Goal: Contribute content: Contribute content

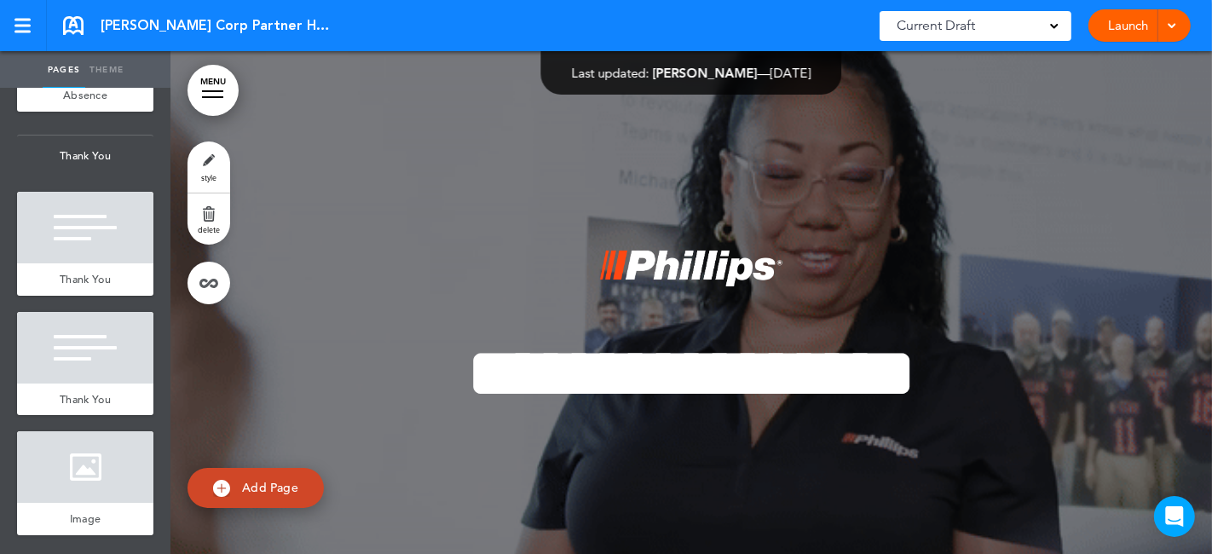
scroll to position [16569, 0]
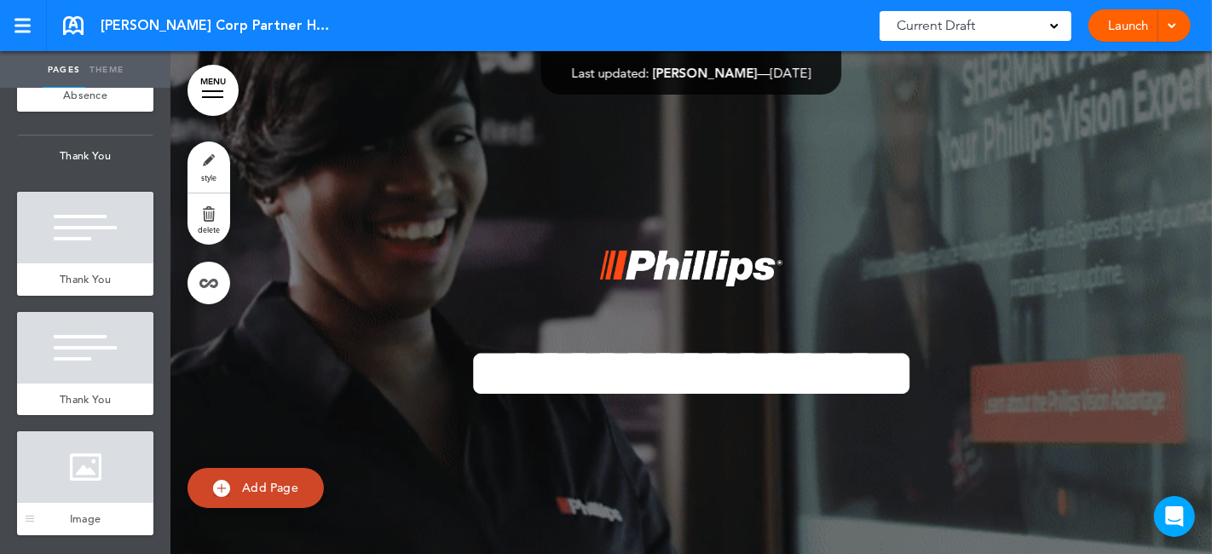
click at [81, 473] on div at bounding box center [85, 467] width 136 height 72
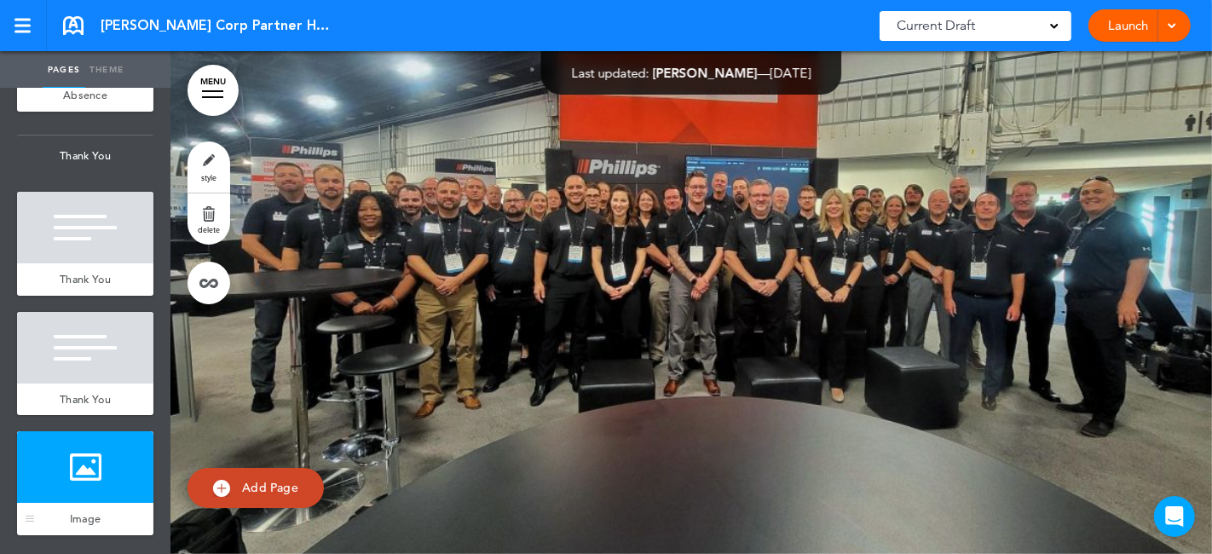
scroll to position [106080, 0]
click at [78, 355] on div at bounding box center [85, 348] width 136 height 72
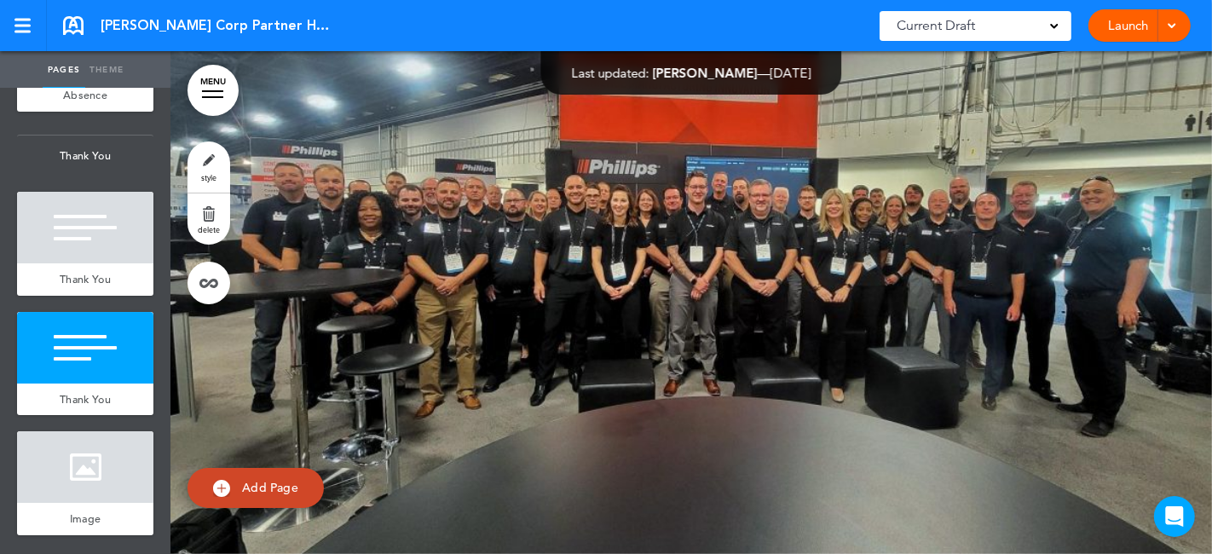
scroll to position [105568, 0]
click at [66, 247] on div at bounding box center [85, 228] width 136 height 72
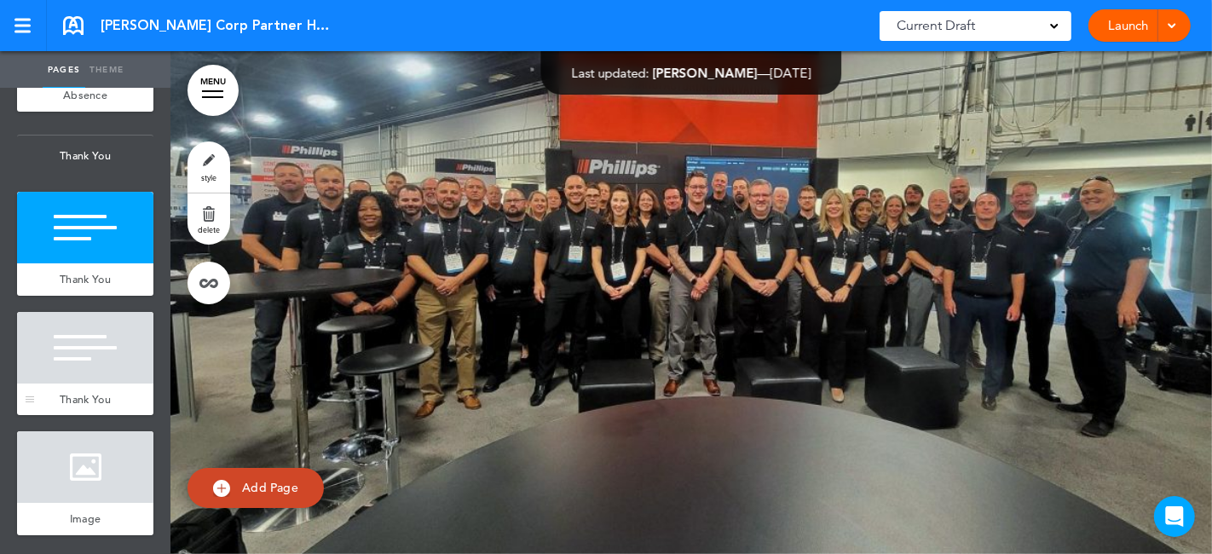
scroll to position [16379, 0]
click at [68, 65] on div at bounding box center [85, 29] width 136 height 72
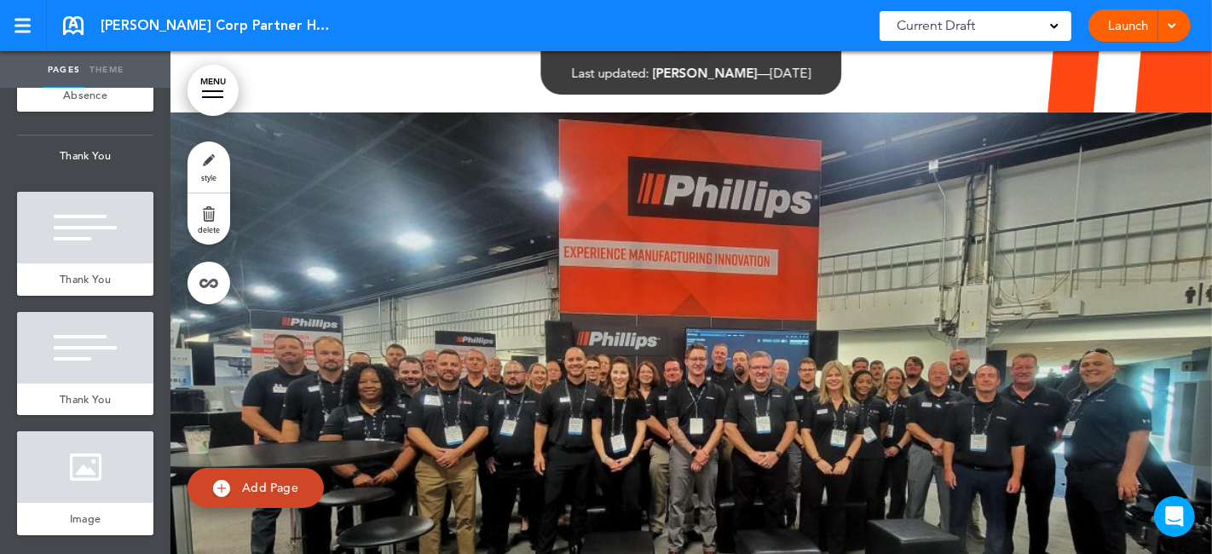
scroll to position [16285, 0]
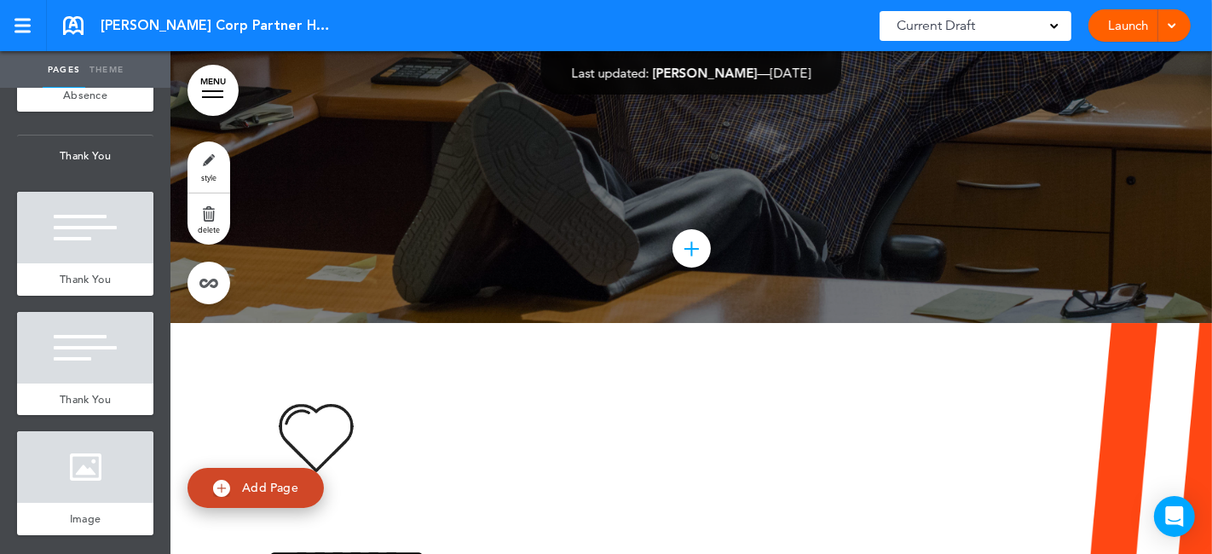
scroll to position [16190, 0]
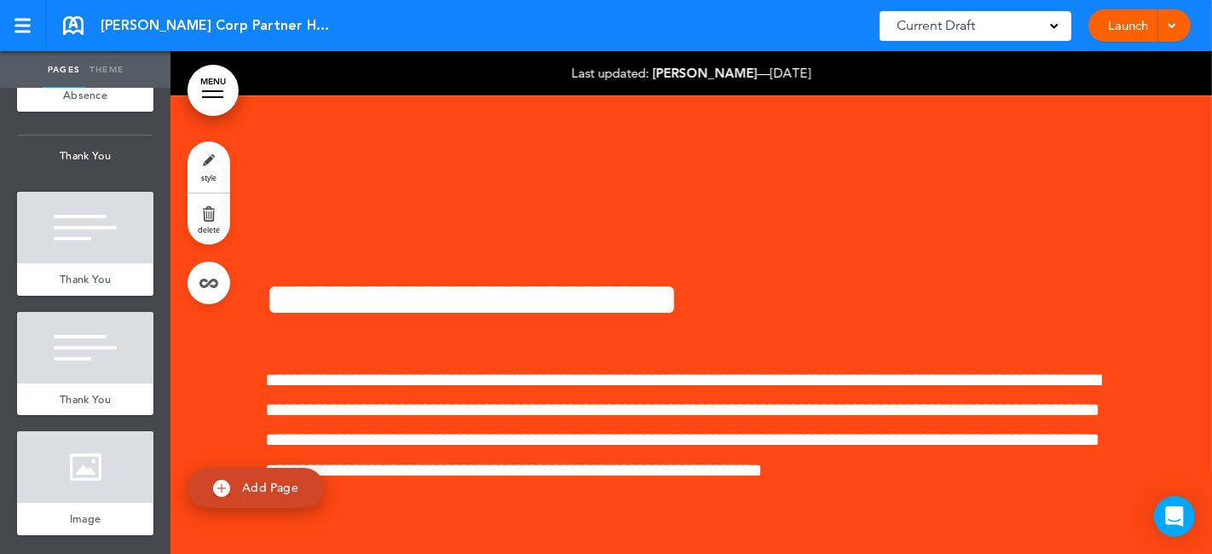
scroll to position [102042, 0]
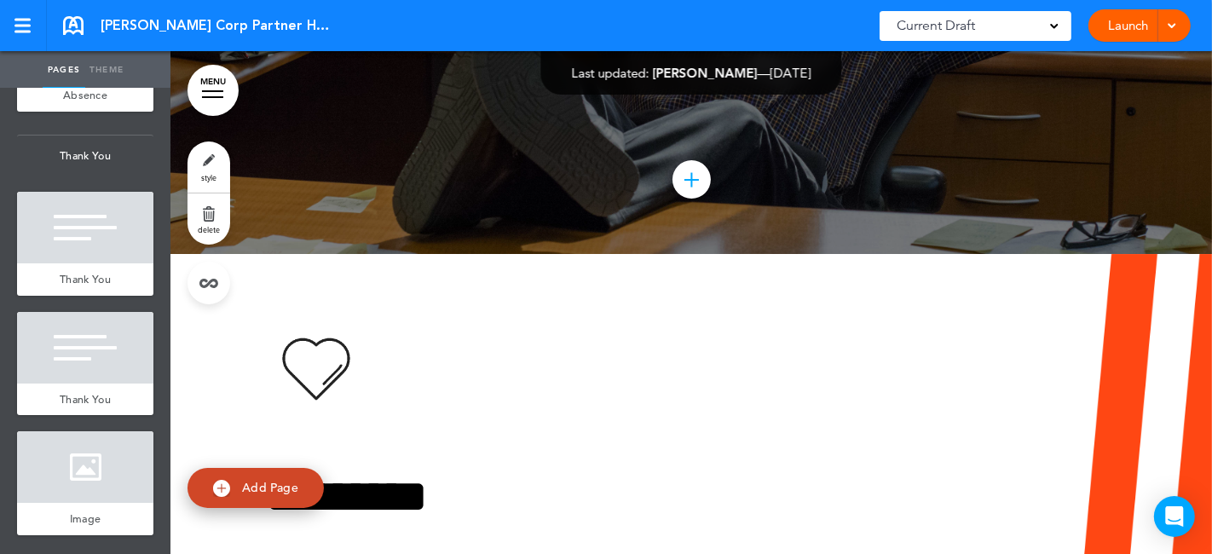
scroll to position [103234, 0]
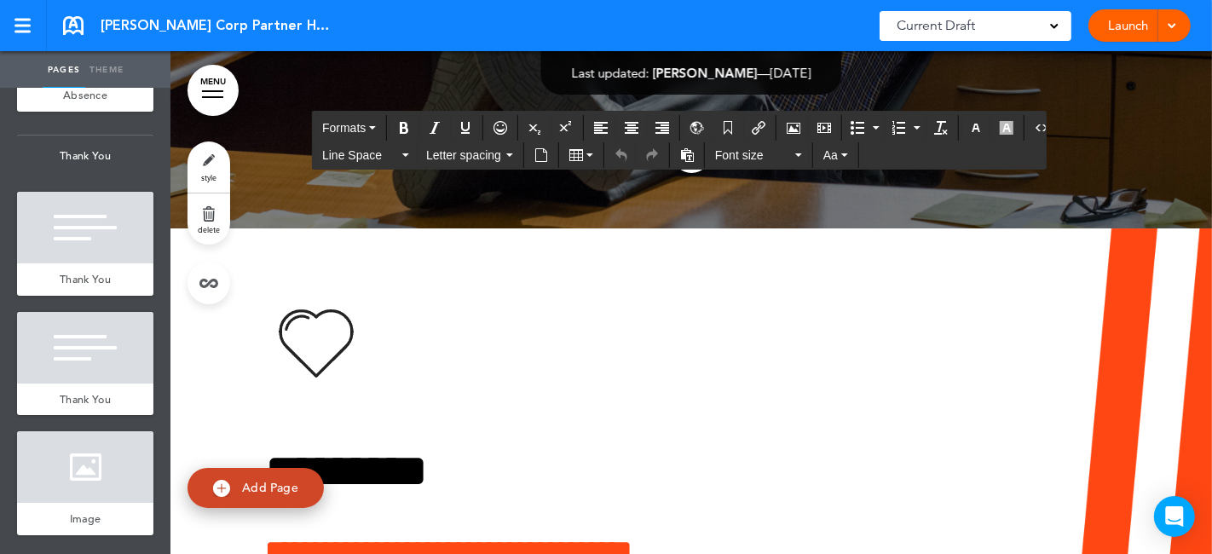
scroll to position [103139, 0]
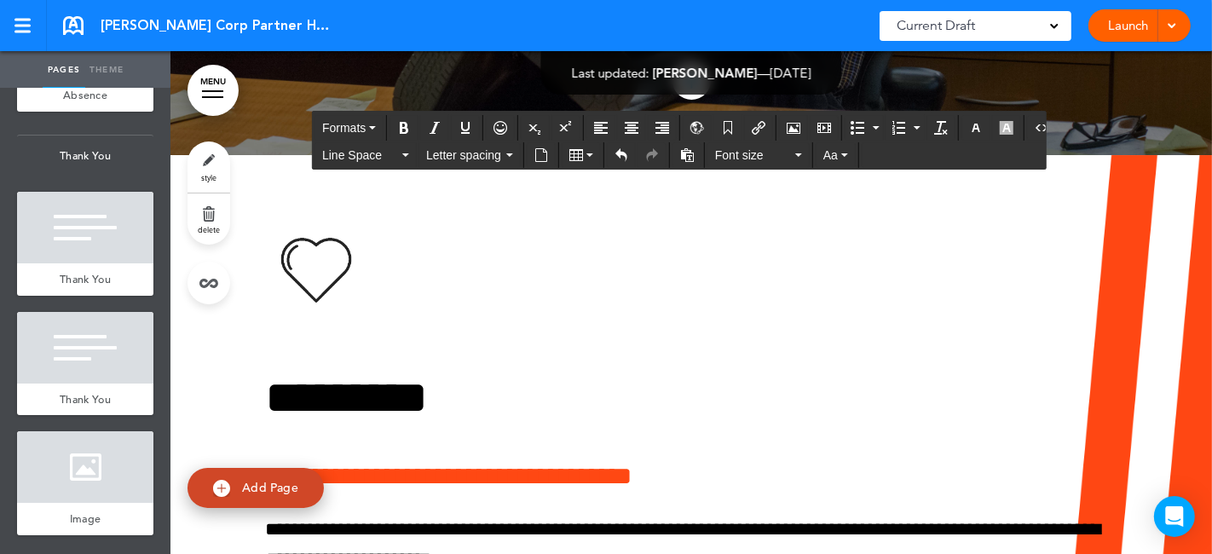
scroll to position [103234, 0]
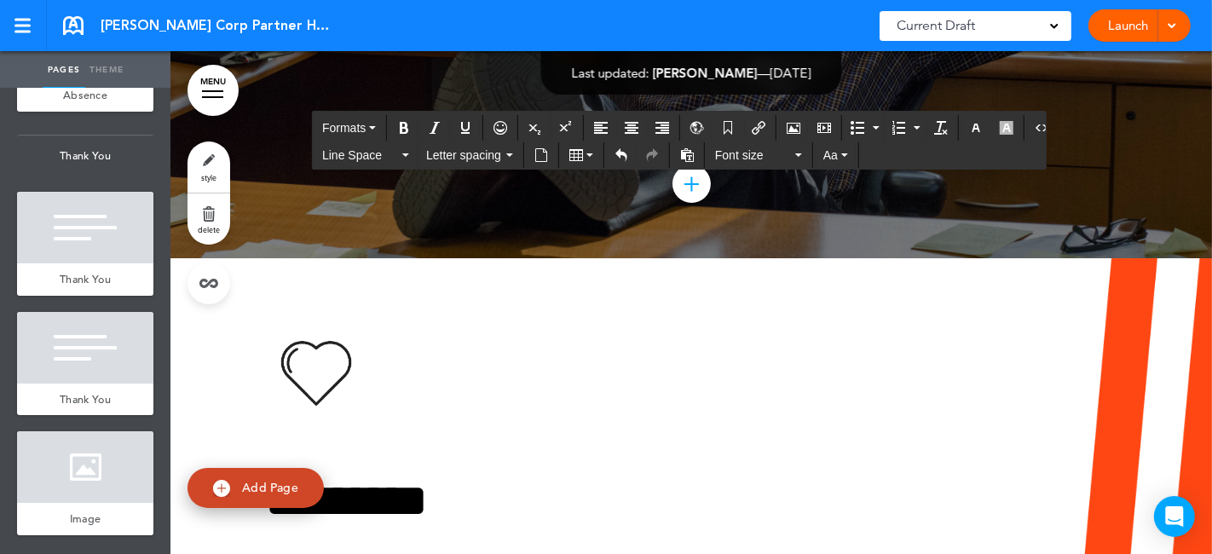
drag, startPoint x: 737, startPoint y: 218, endPoint x: 768, endPoint y: 223, distance: 32.0
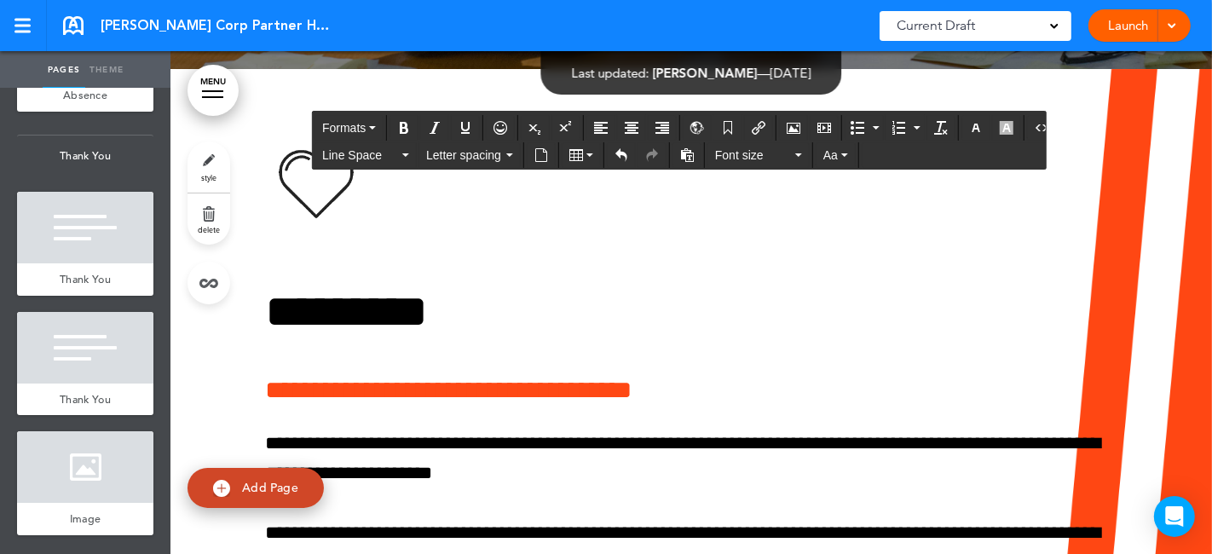
scroll to position [103518, 0]
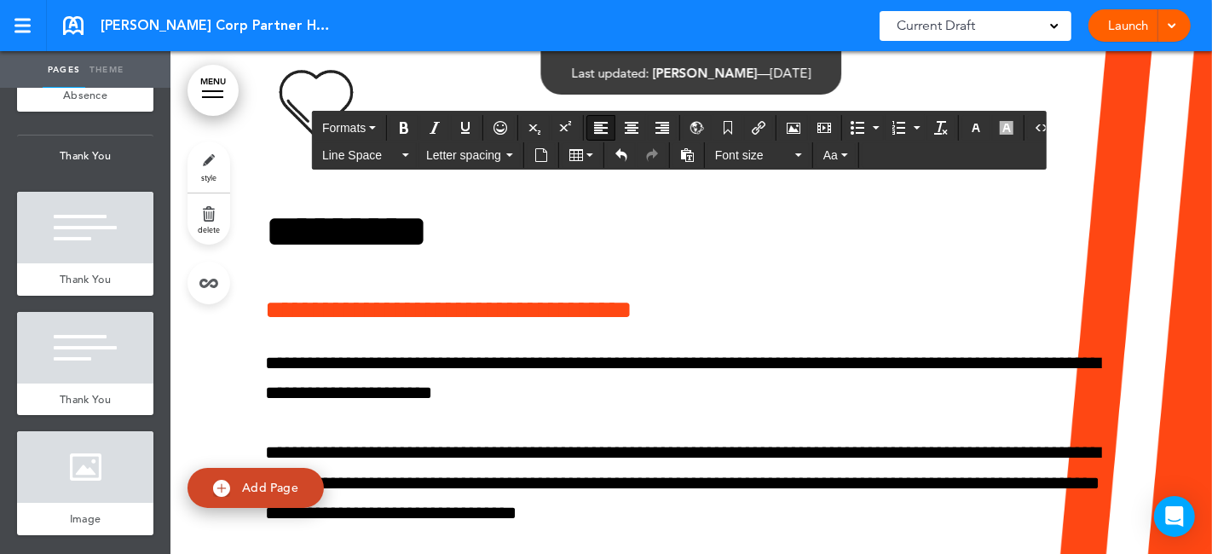
drag, startPoint x: 651, startPoint y: 370, endPoint x: 764, endPoint y: 369, distance: 112.5
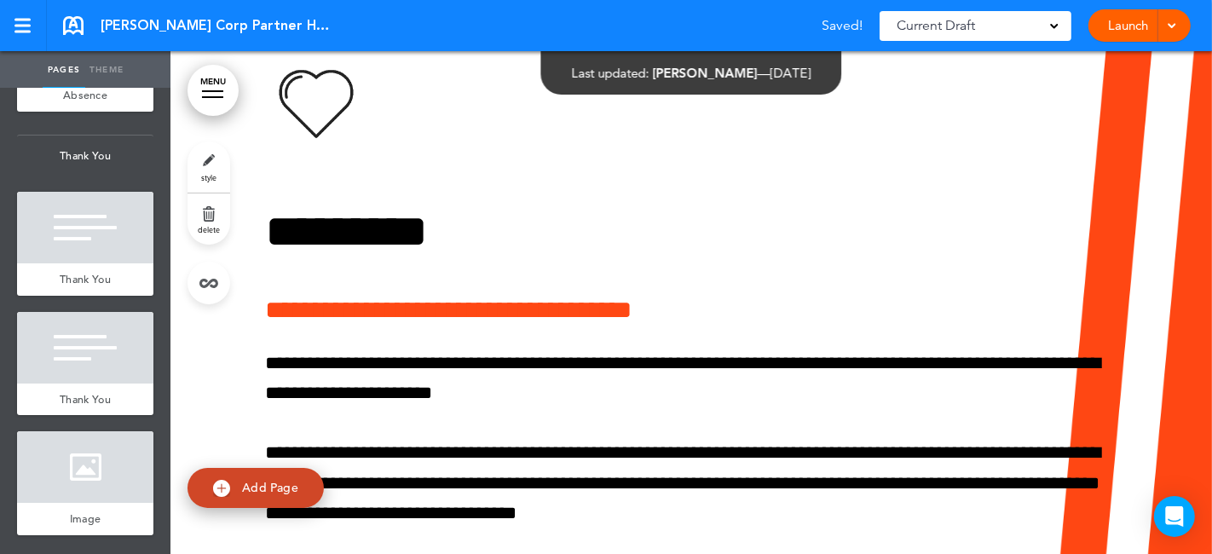
scroll to position [0, 1001]
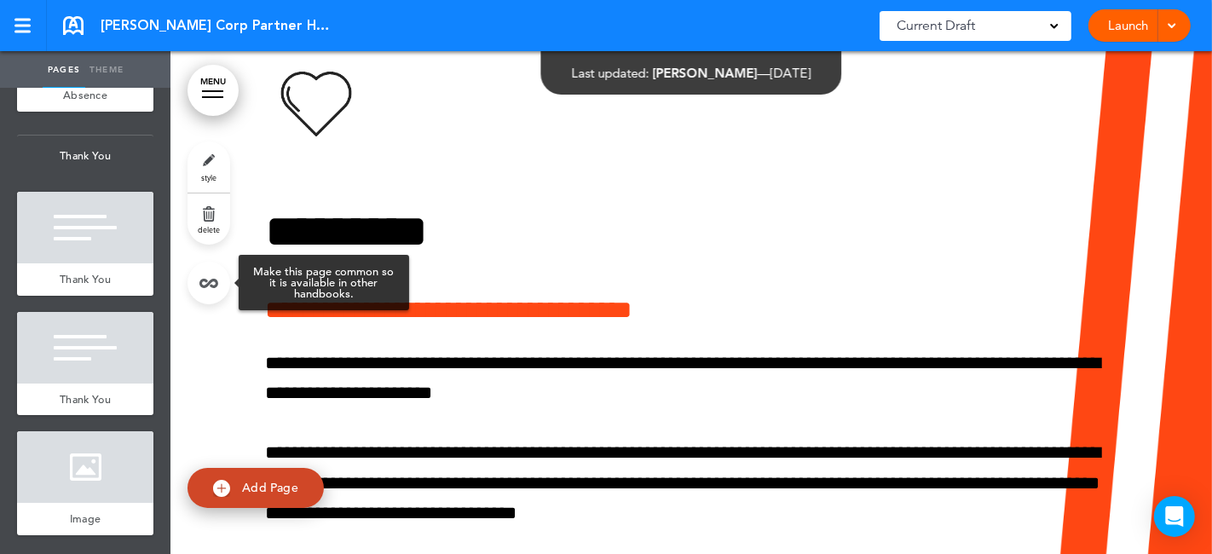
click at [214, 287] on link at bounding box center [209, 283] width 43 height 43
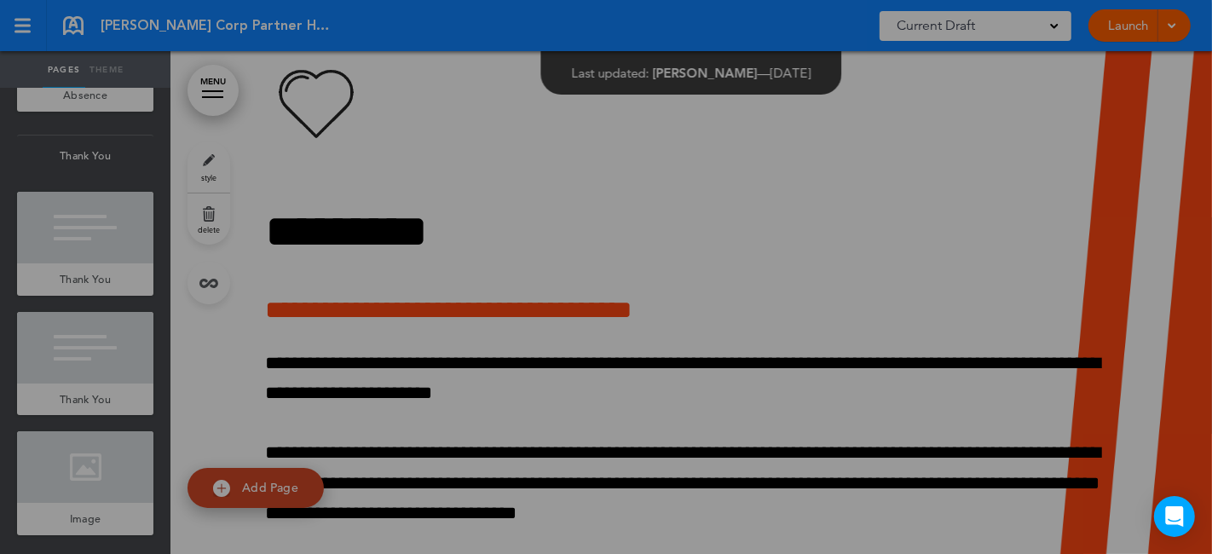
click at [225, 317] on div at bounding box center [606, 277] width 1212 height 554
click at [231, 264] on div at bounding box center [606, 277] width 1212 height 554
click at [220, 359] on div at bounding box center [606, 277] width 1212 height 554
click at [548, 462] on div at bounding box center [606, 277] width 1212 height 554
click at [549, 505] on div at bounding box center [606, 277] width 1212 height 554
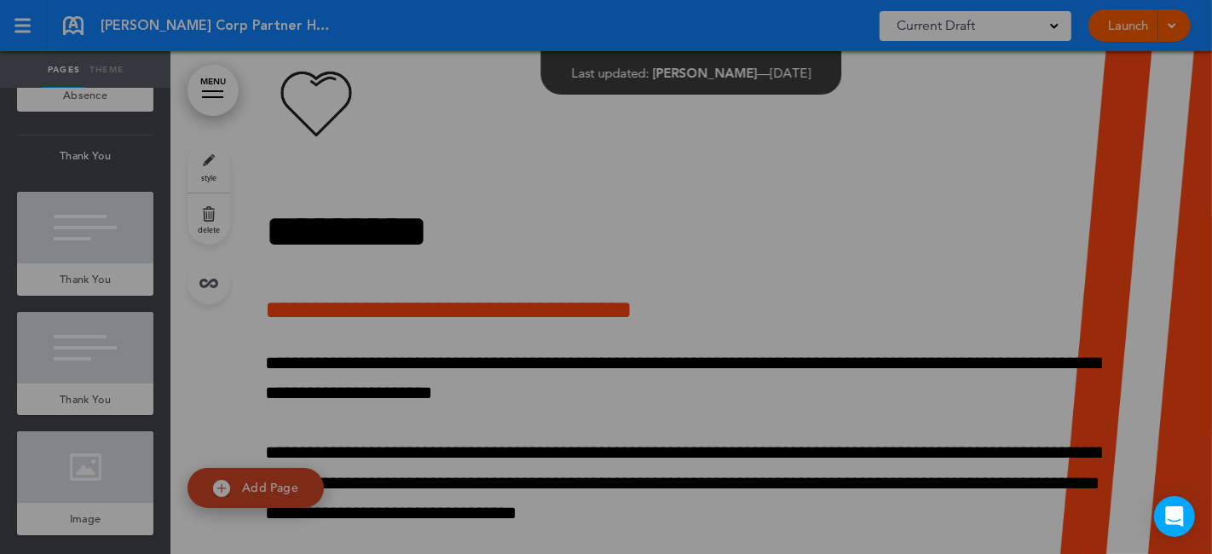
click at [448, 102] on div at bounding box center [606, 277] width 1212 height 554
click at [75, 300] on div at bounding box center [606, 277] width 1212 height 554
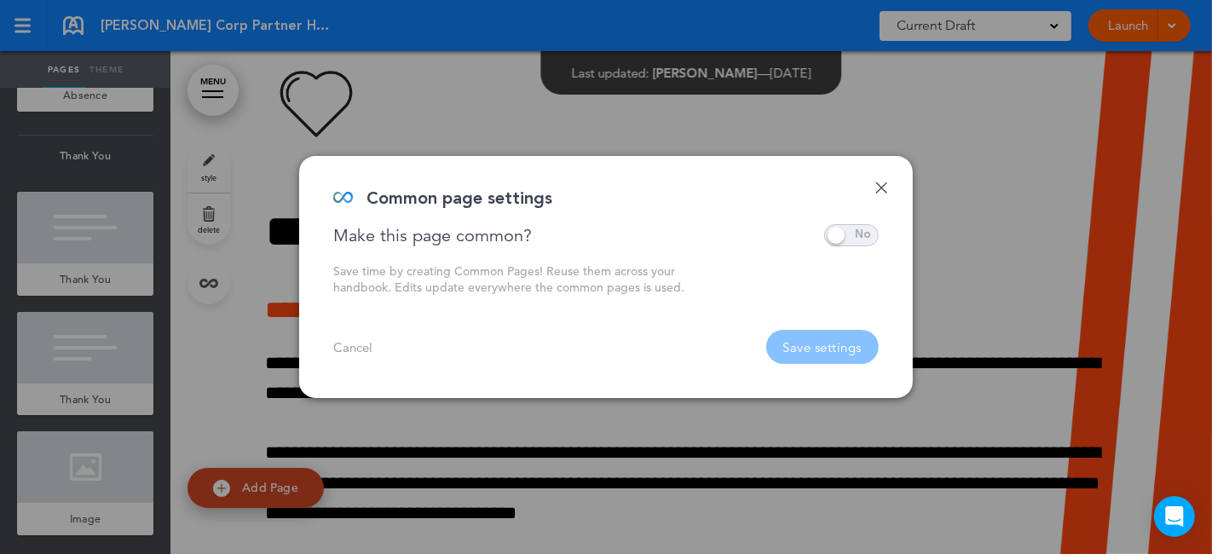
click at [882, 185] on link "Done" at bounding box center [882, 188] width 12 height 12
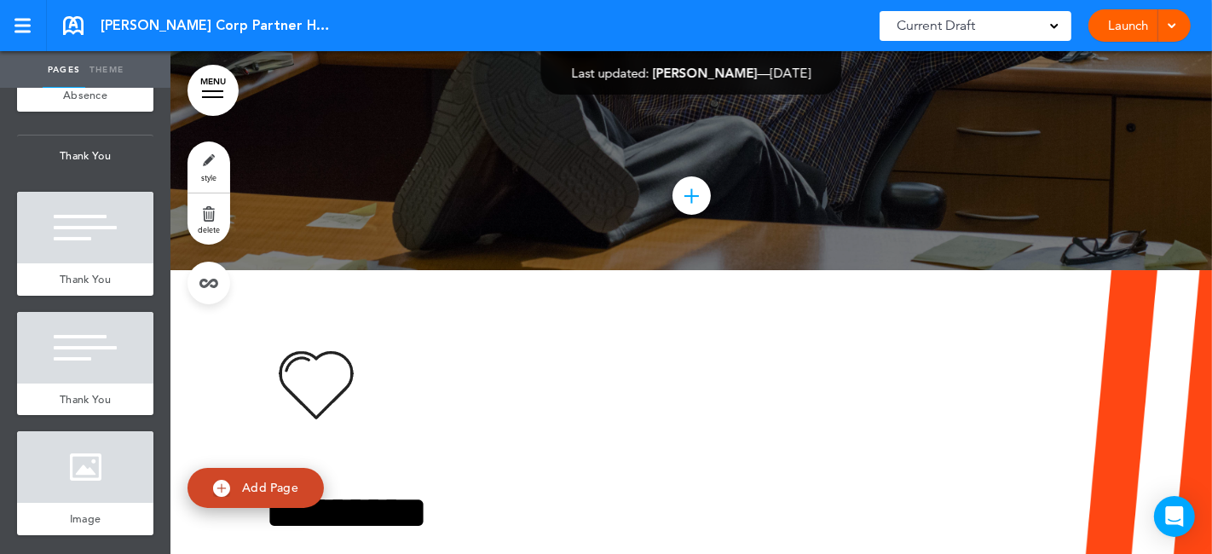
scroll to position [103219, 0]
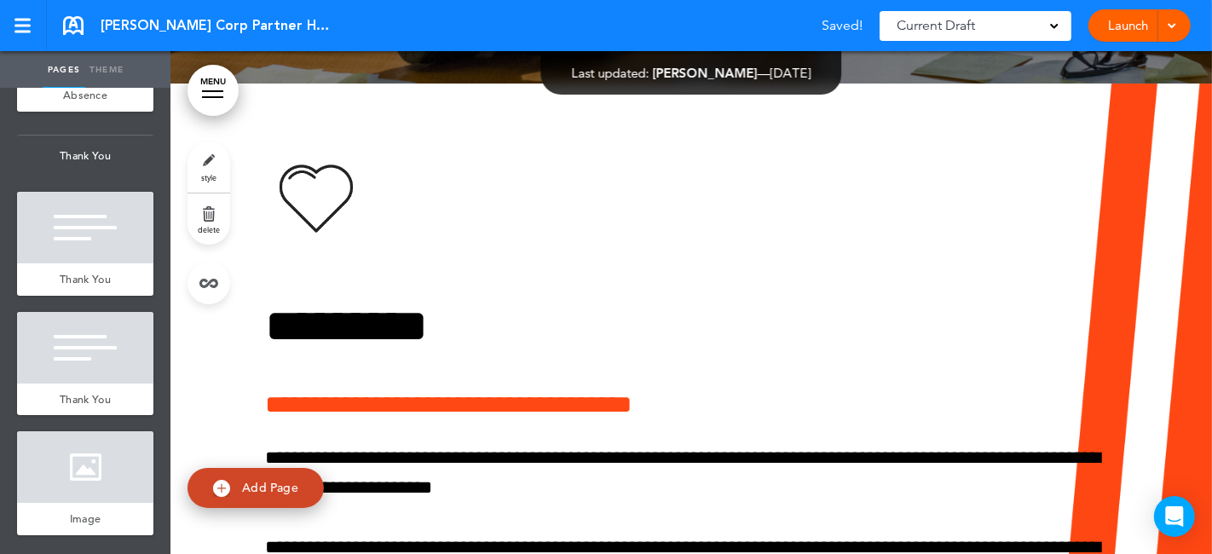
scroll to position [103503, 0]
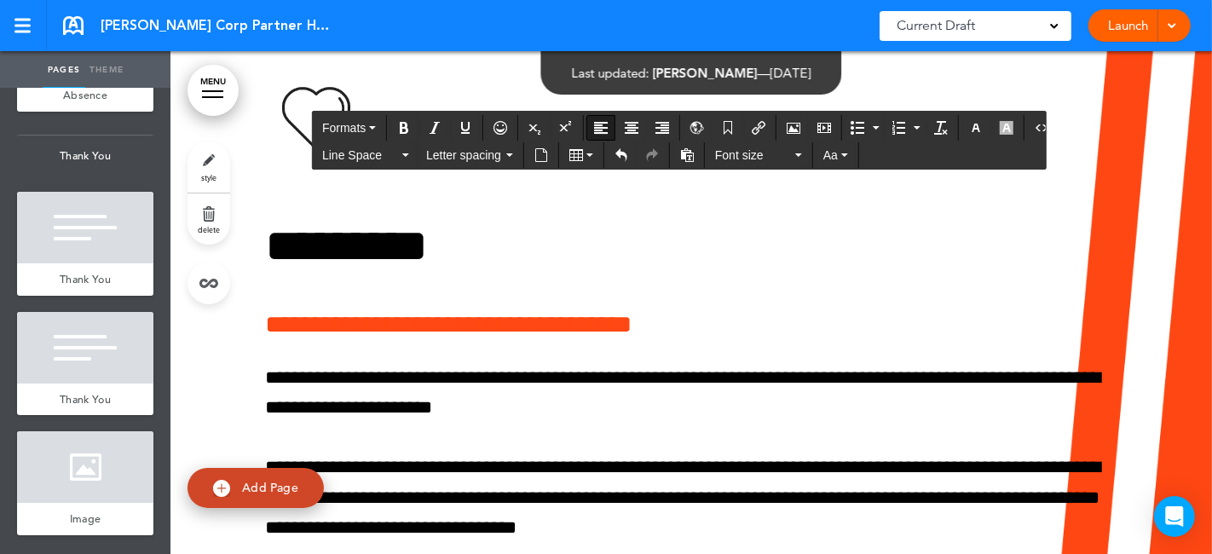
scroll to position [103503, 0]
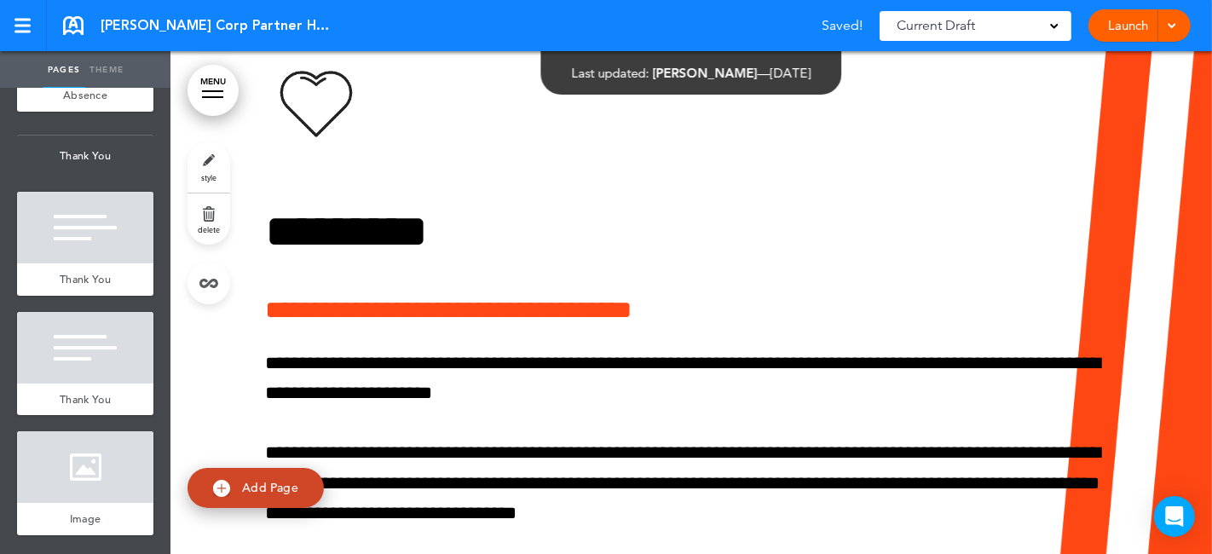
scroll to position [0, 2003]
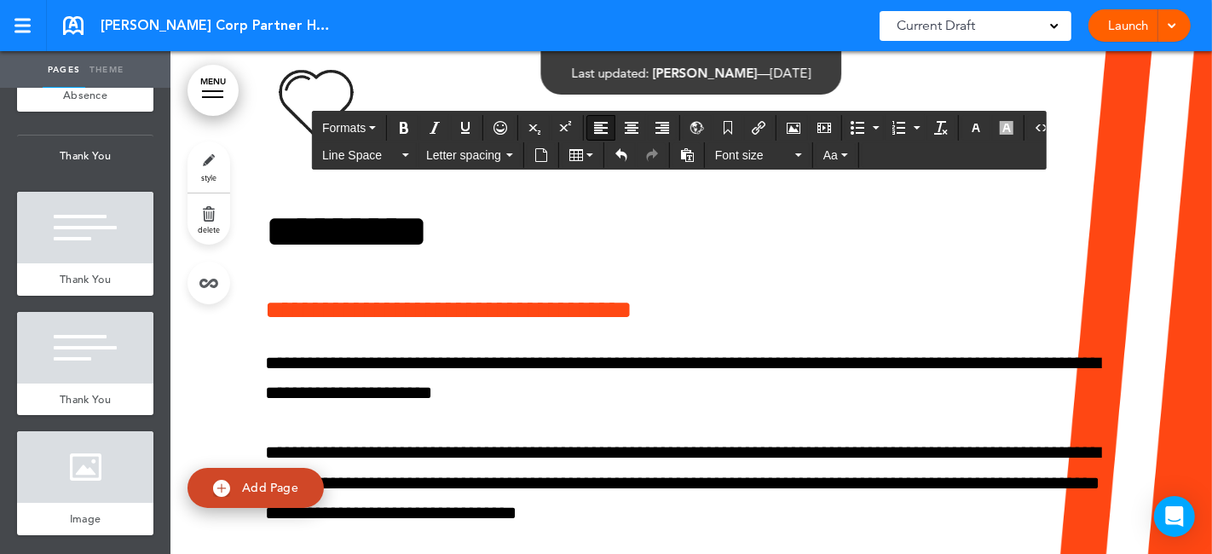
scroll to position [103489, 0]
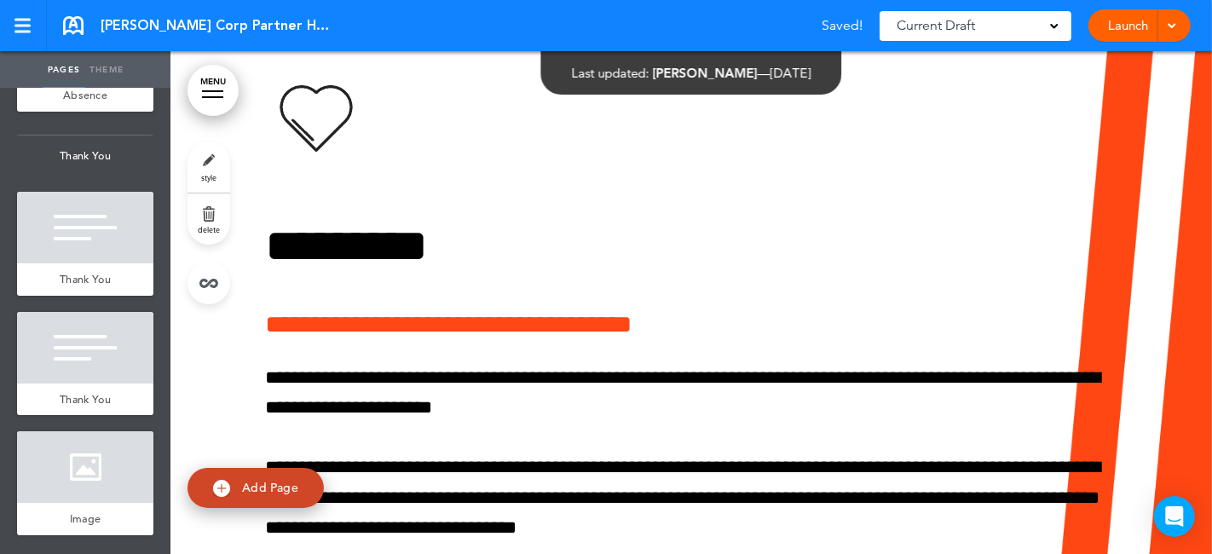
scroll to position [0, 3004]
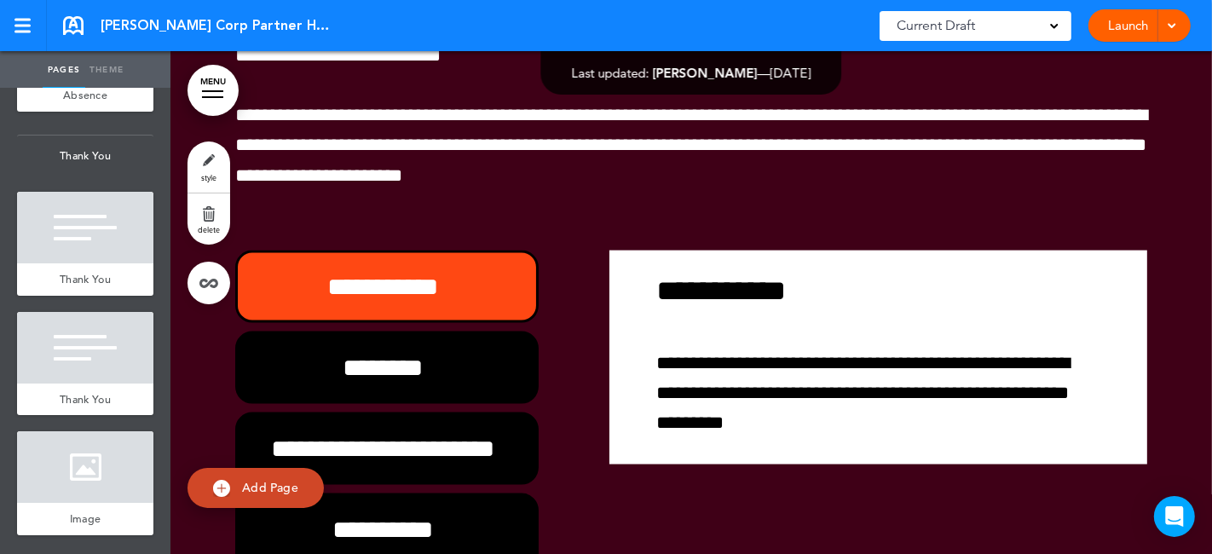
scroll to position [100362, 0]
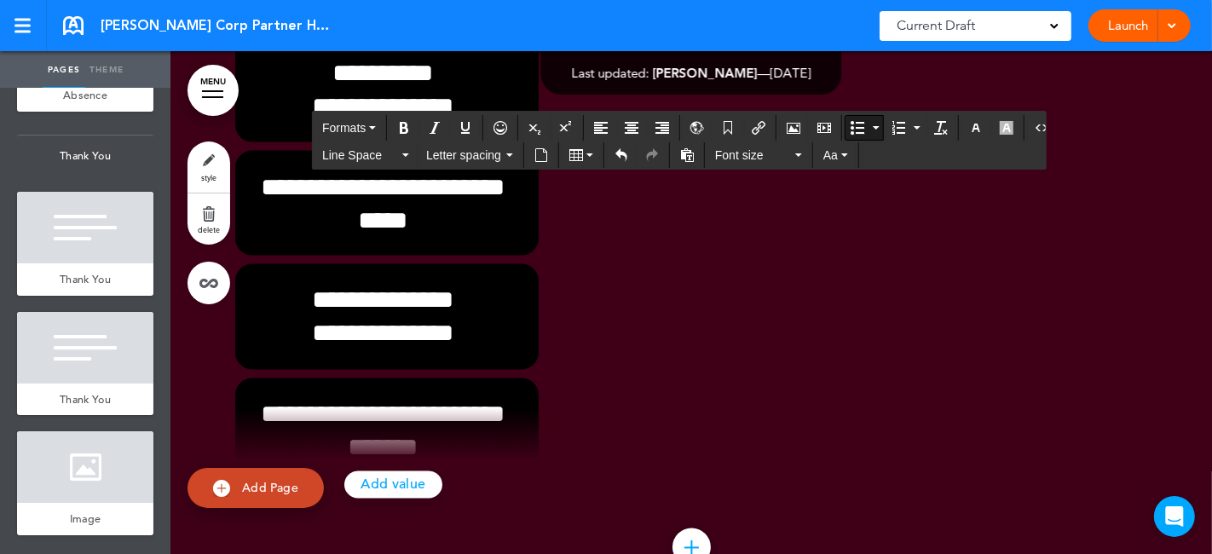
scroll to position [100741, 0]
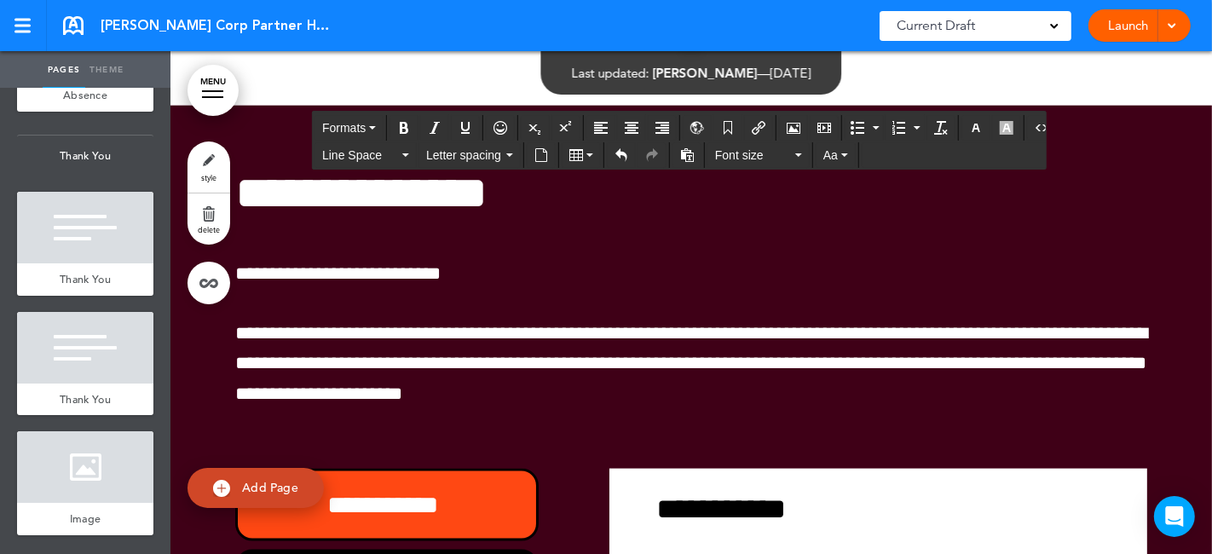
scroll to position [100078, 0]
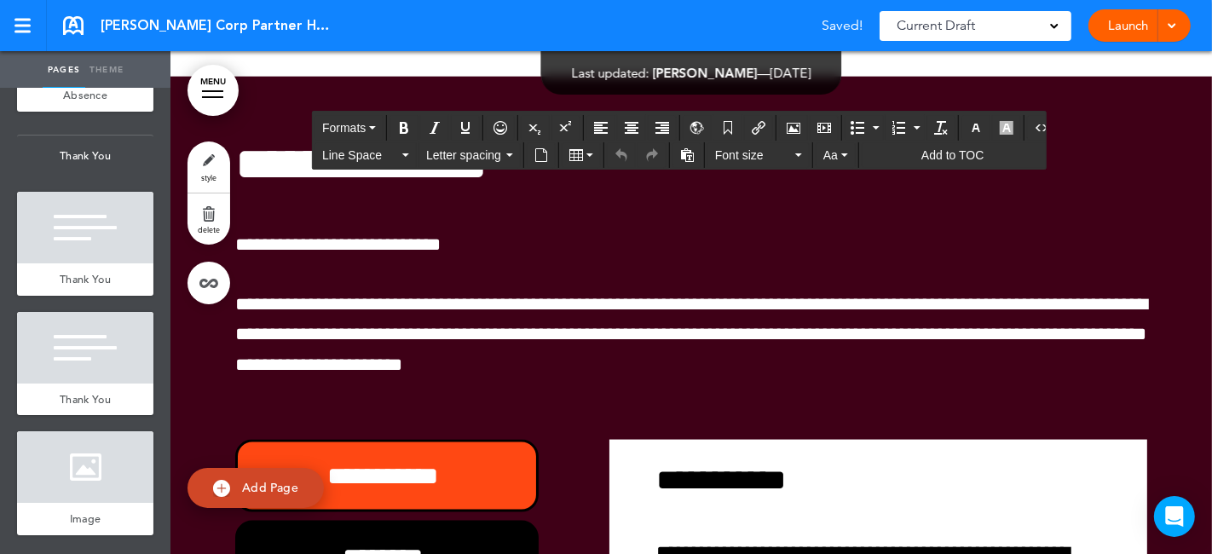
drag, startPoint x: 262, startPoint y: 275, endPoint x: 364, endPoint y: 379, distance: 145.3
copy span "**********"
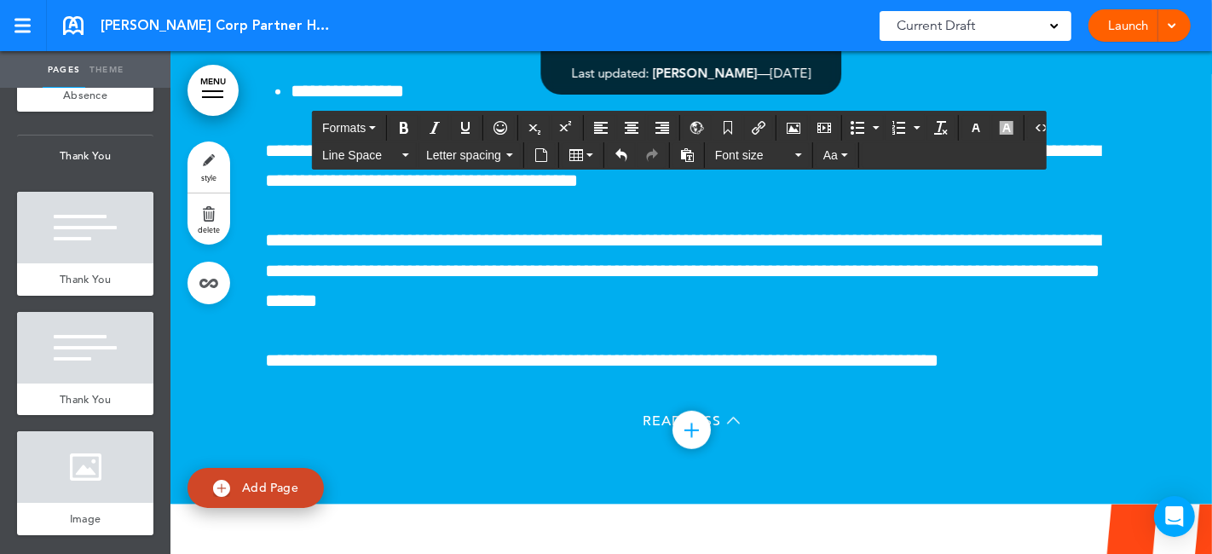
scroll to position [99131, 0]
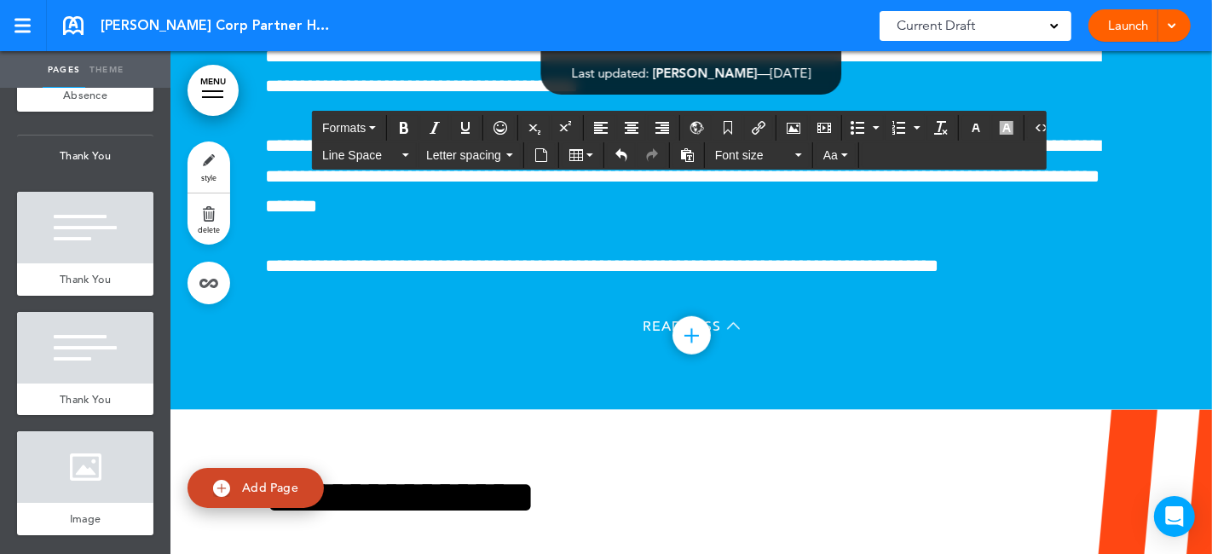
drag, startPoint x: 360, startPoint y: 257, endPoint x: 368, endPoint y: 259, distance: 8.7
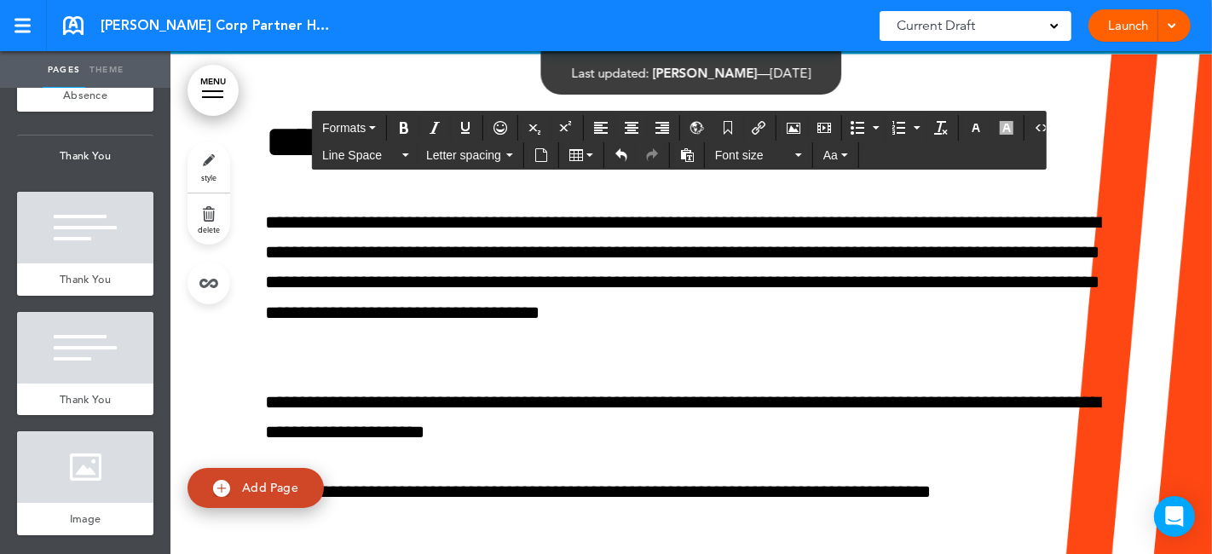
scroll to position [99511, 0]
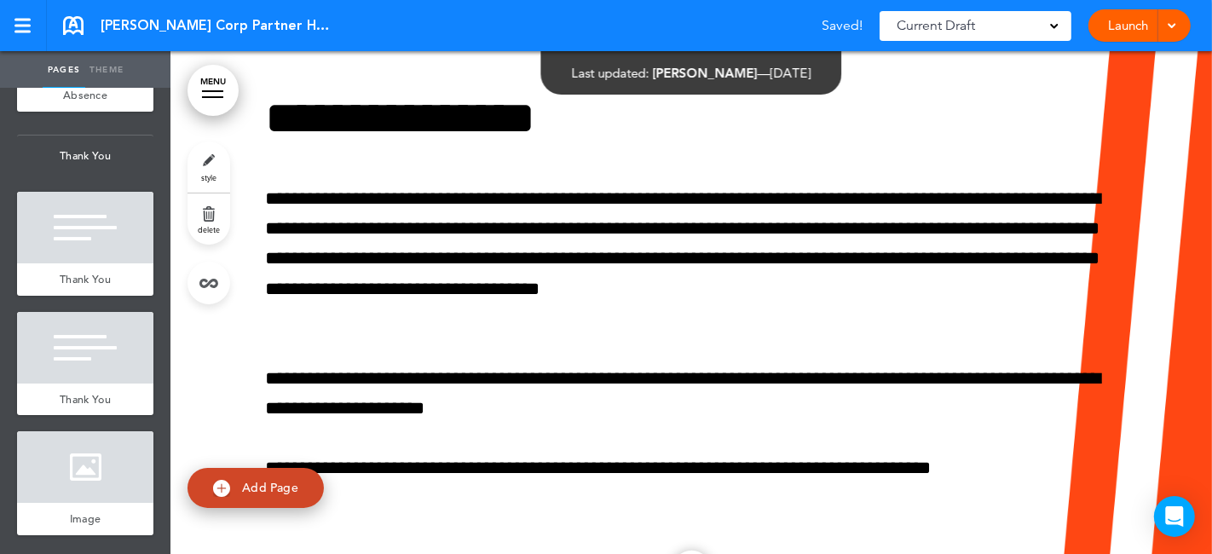
scroll to position [0, 1001]
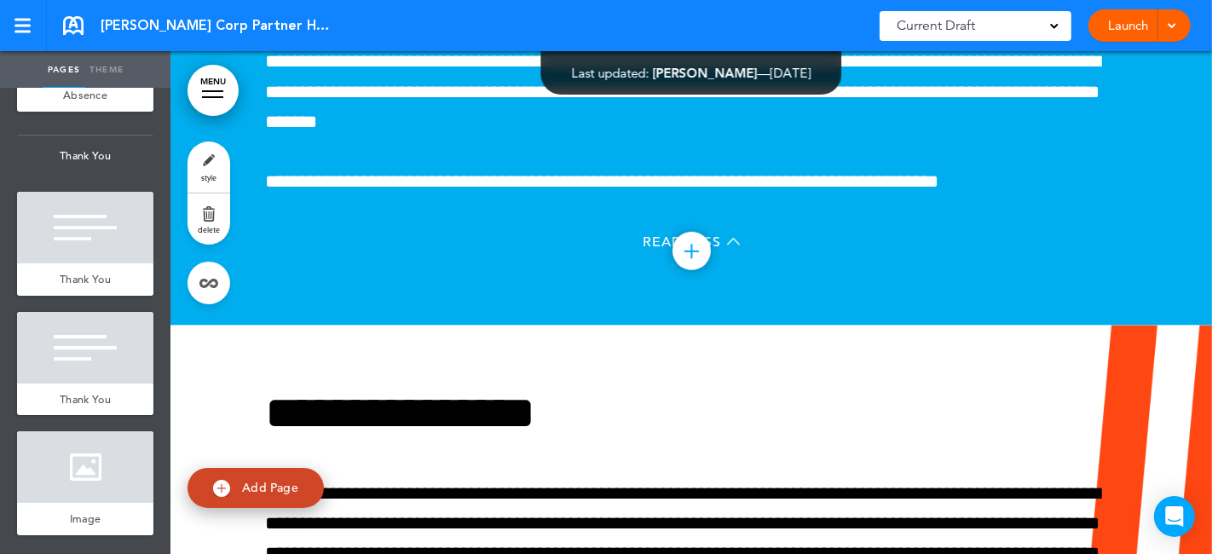
scroll to position [99131, 0]
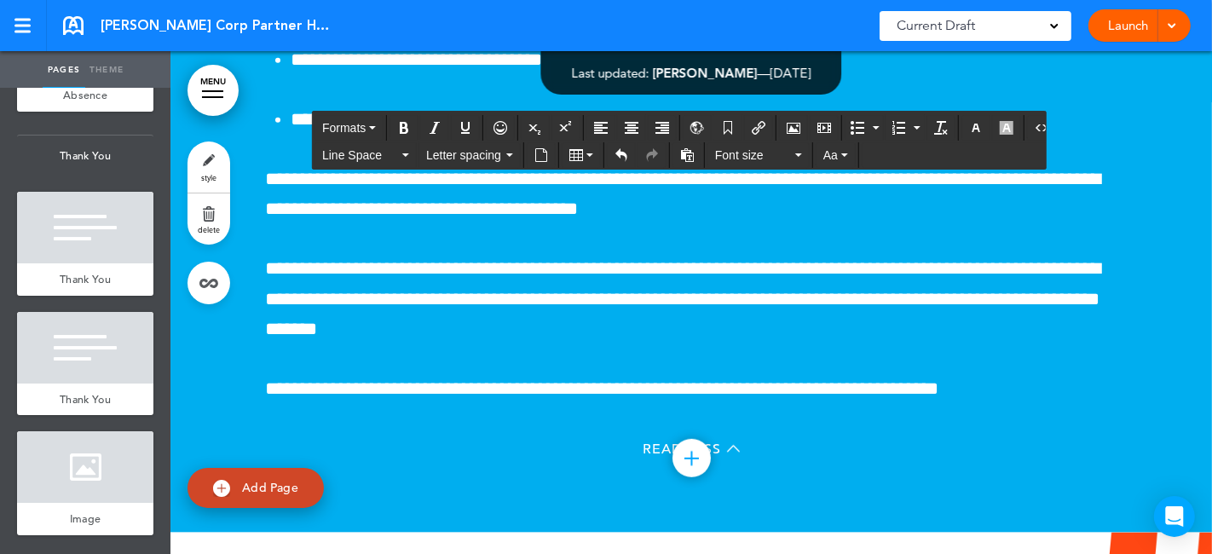
scroll to position [99037, 0]
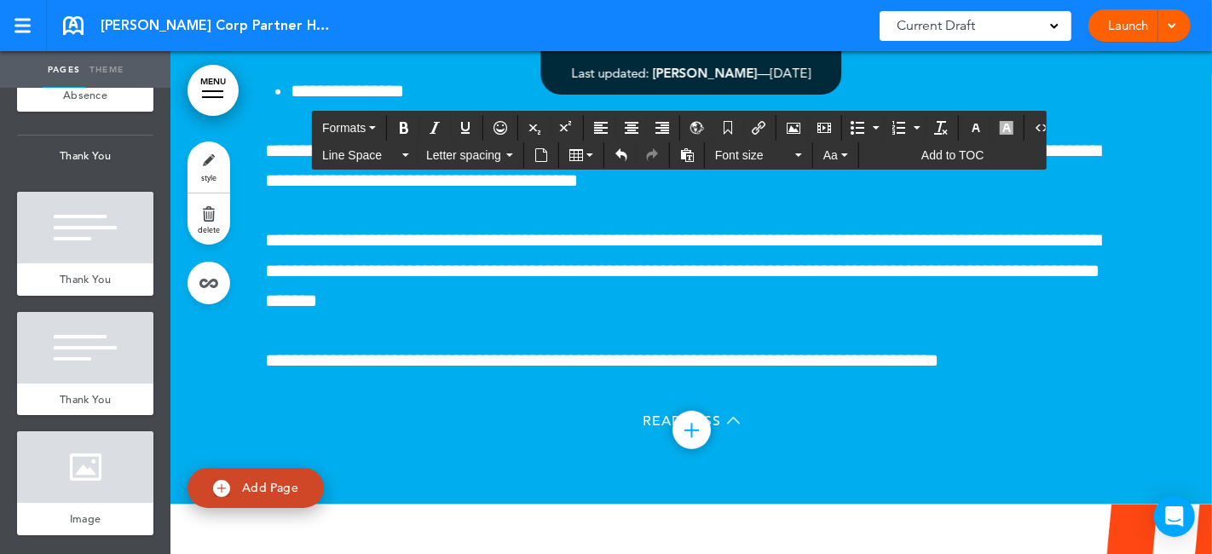
drag, startPoint x: 327, startPoint y: 281, endPoint x: 537, endPoint y: 389, distance: 236.4
drag, startPoint x: 260, startPoint y: 263, endPoint x: 1057, endPoint y: 443, distance: 817.2
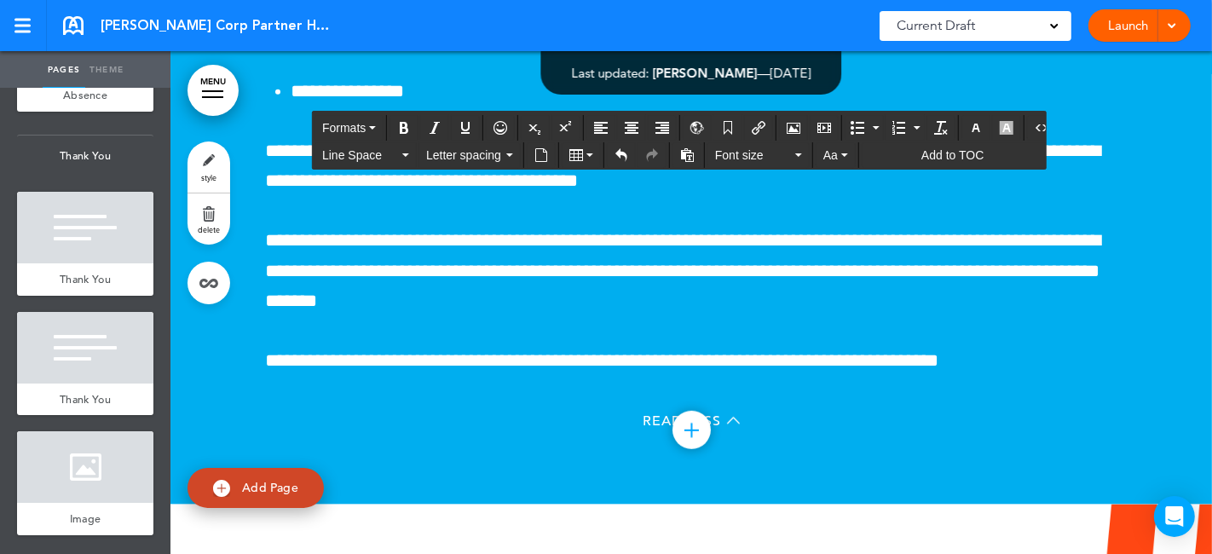
copy div "**********"
drag, startPoint x: 263, startPoint y: 257, endPoint x: 377, endPoint y: 271, distance: 115.1
drag, startPoint x: 263, startPoint y: 261, endPoint x: 501, endPoint y: 287, distance: 240.2
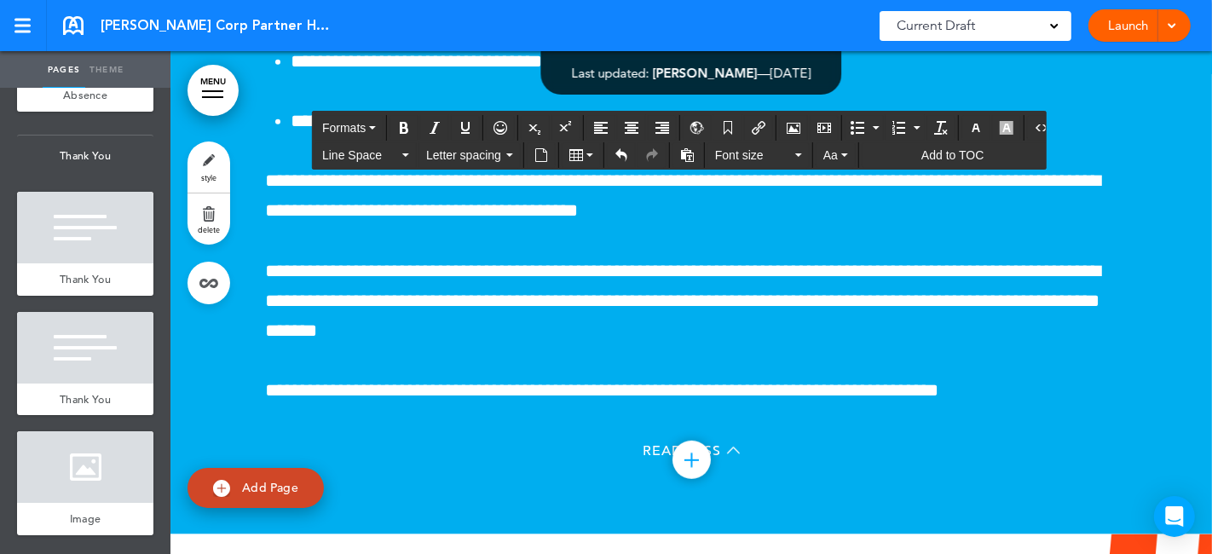
drag, startPoint x: 263, startPoint y: 384, endPoint x: 875, endPoint y: 437, distance: 614.4
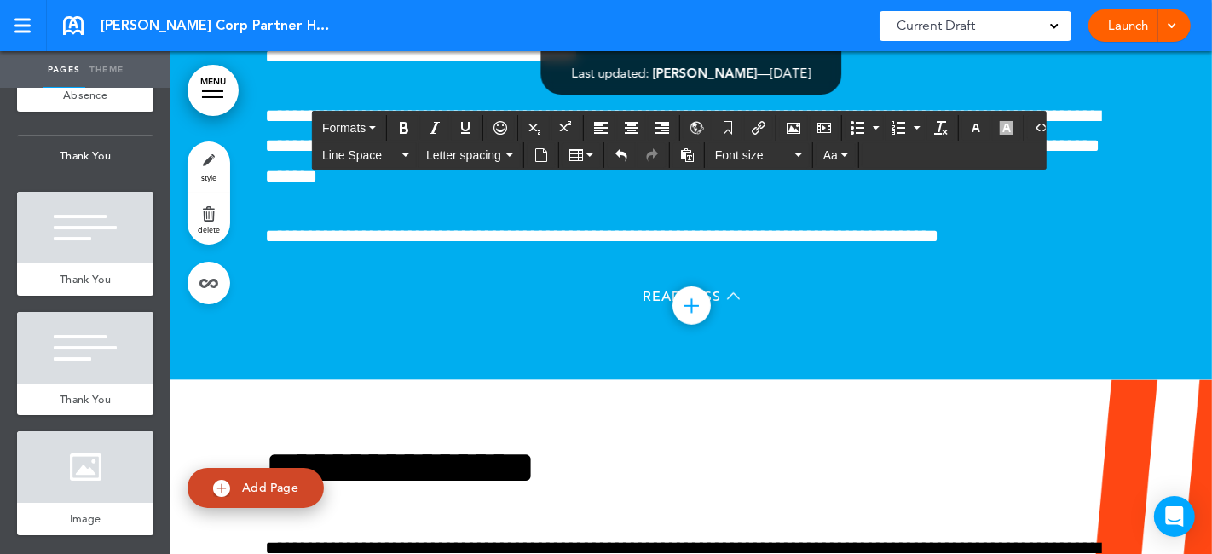
scroll to position [99226, 0]
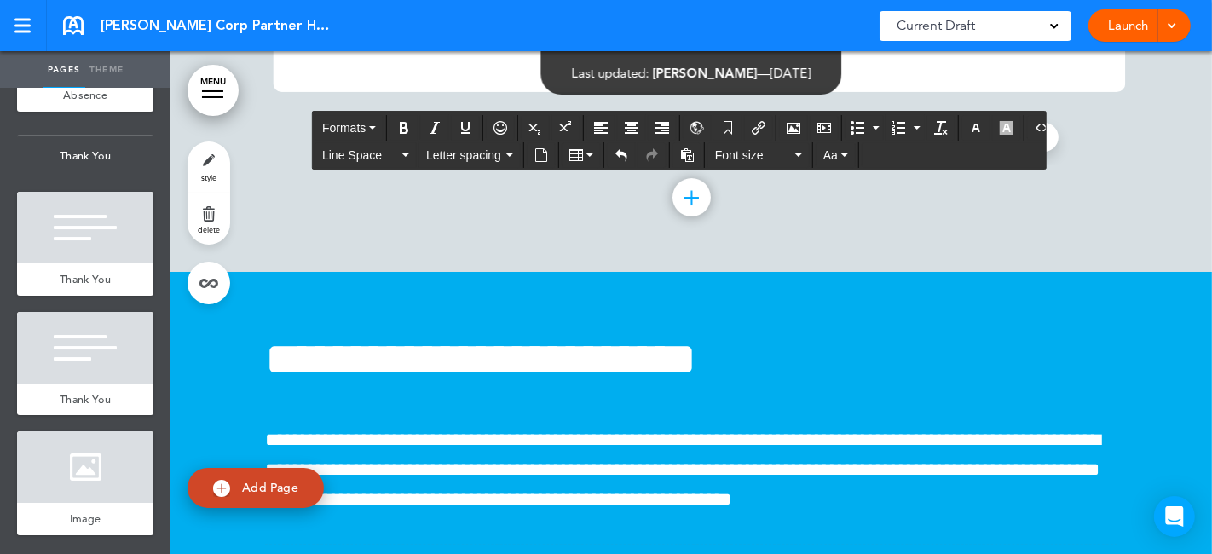
scroll to position [97900, 0]
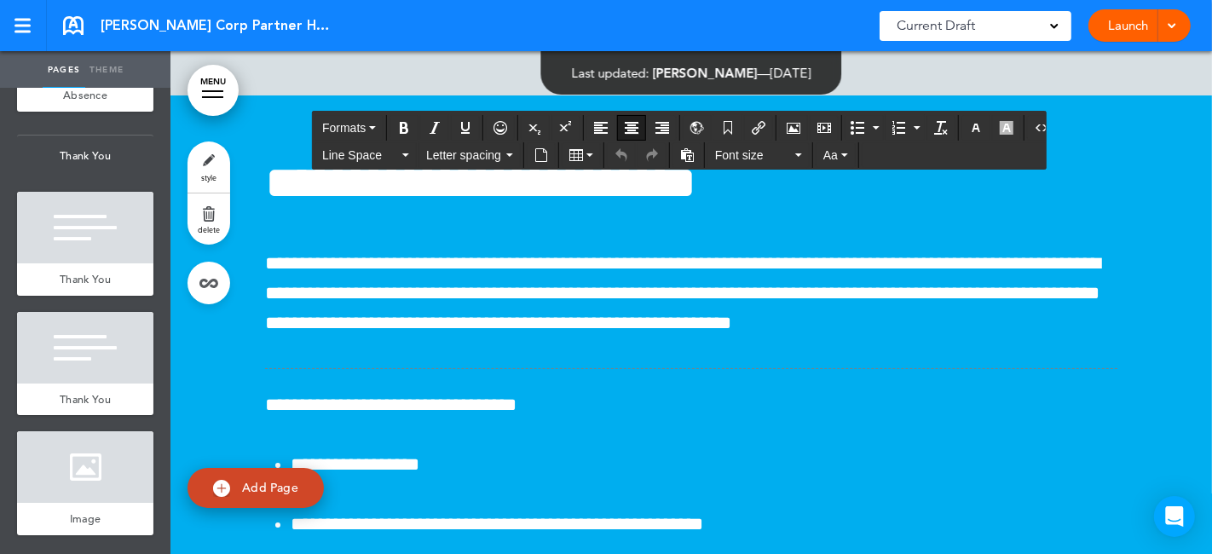
scroll to position [97995, 0]
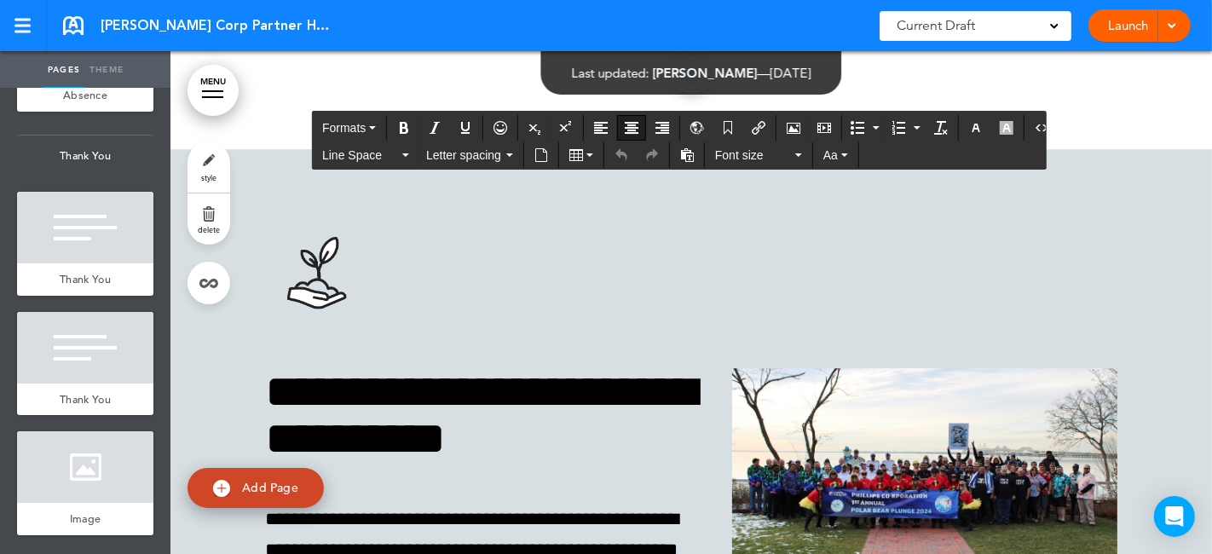
scroll to position [96858, 0]
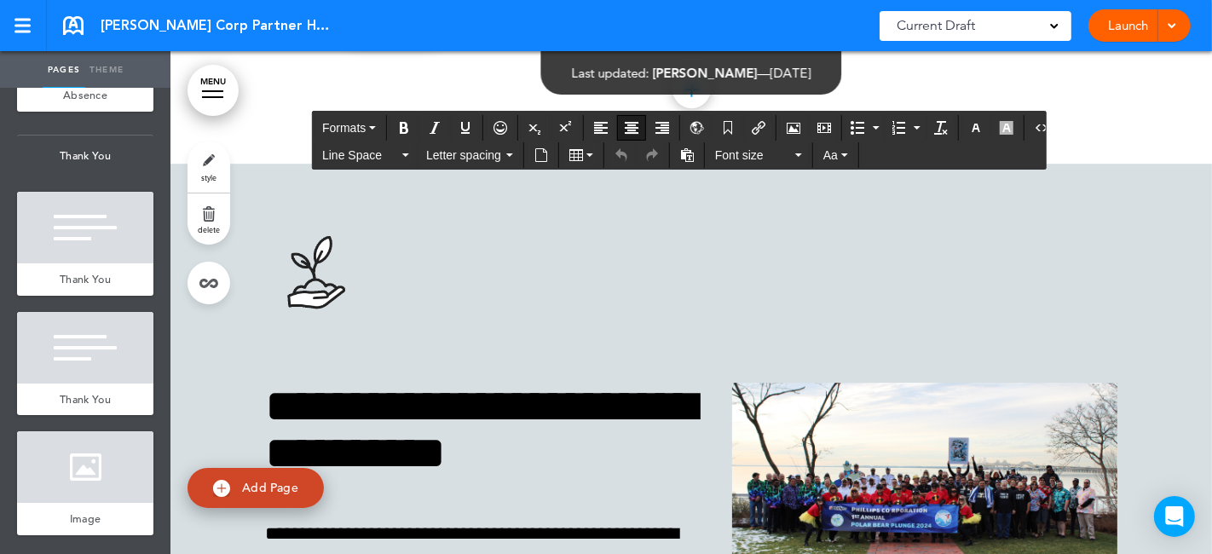
scroll to position [97048, 0]
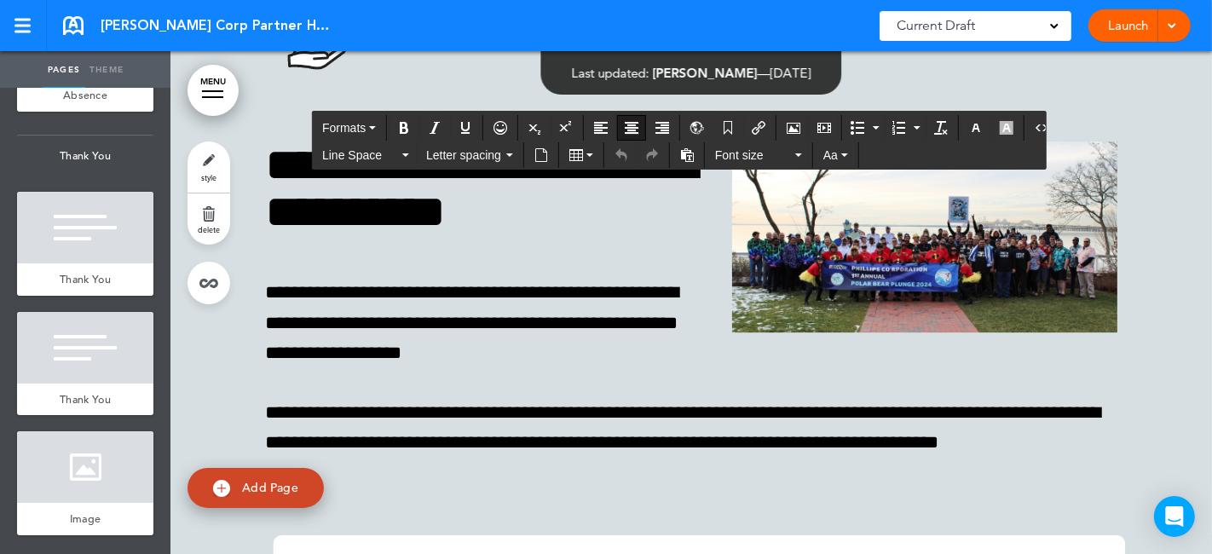
scroll to position [96953, 0]
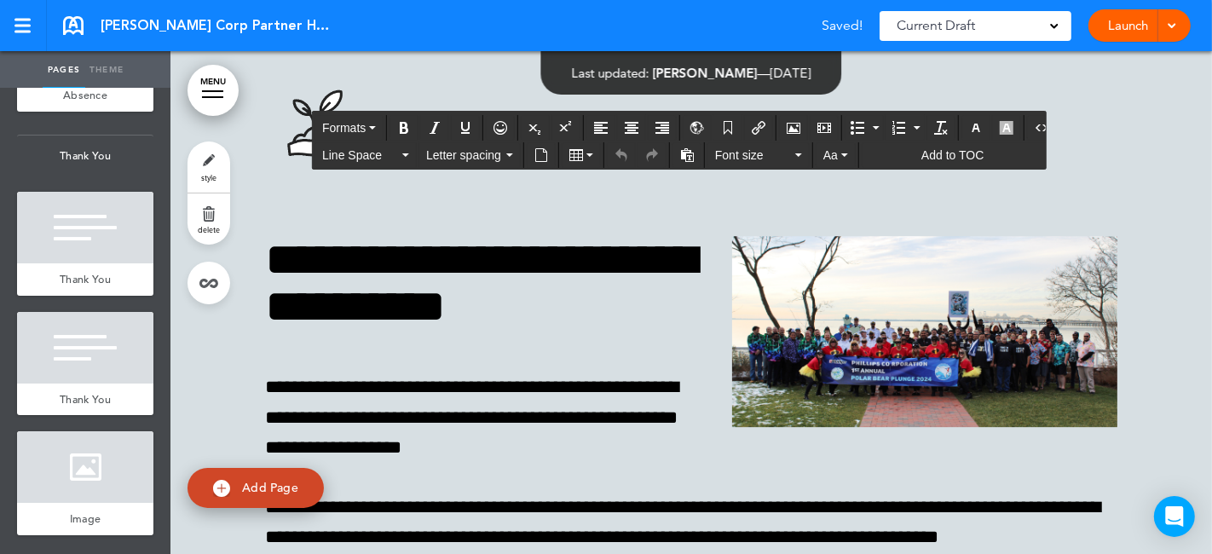
drag, startPoint x: 654, startPoint y: 393, endPoint x: 973, endPoint y: 422, distance: 320.2
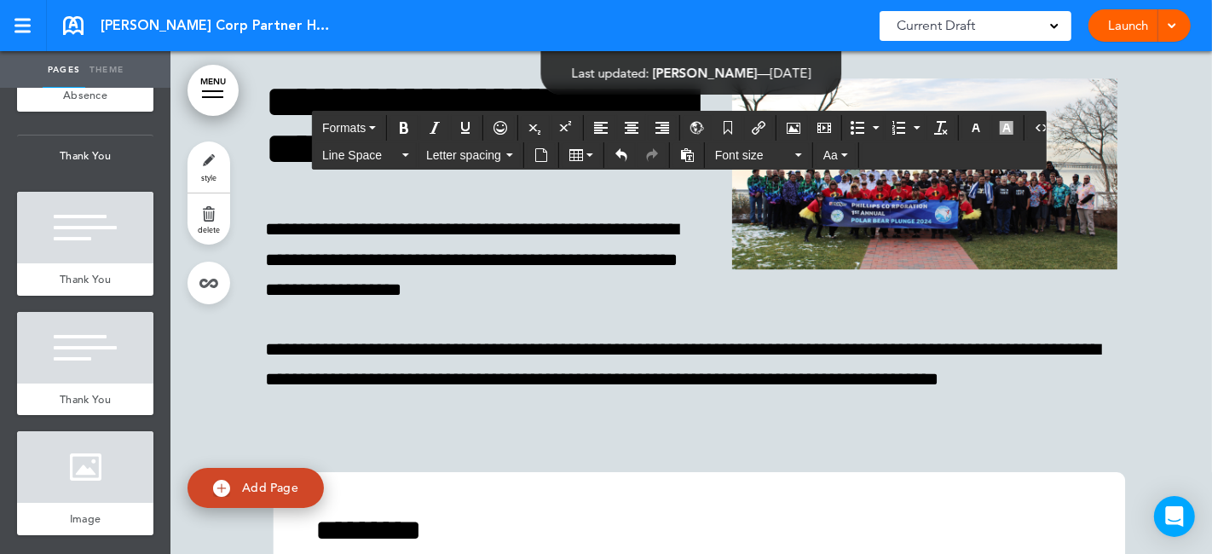
scroll to position [97142, 0]
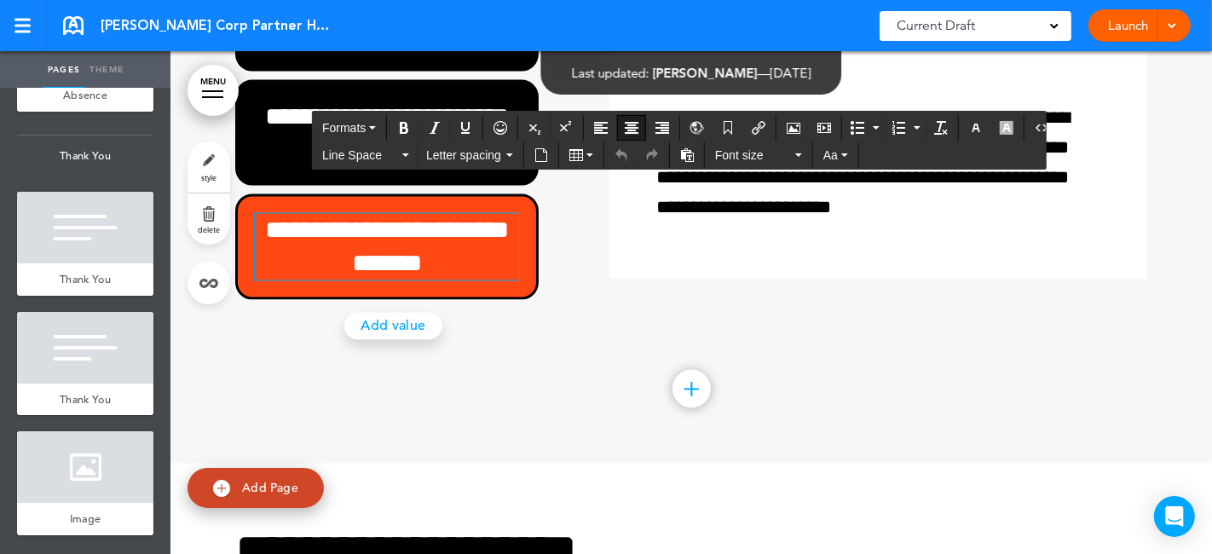
scroll to position [95152, 0]
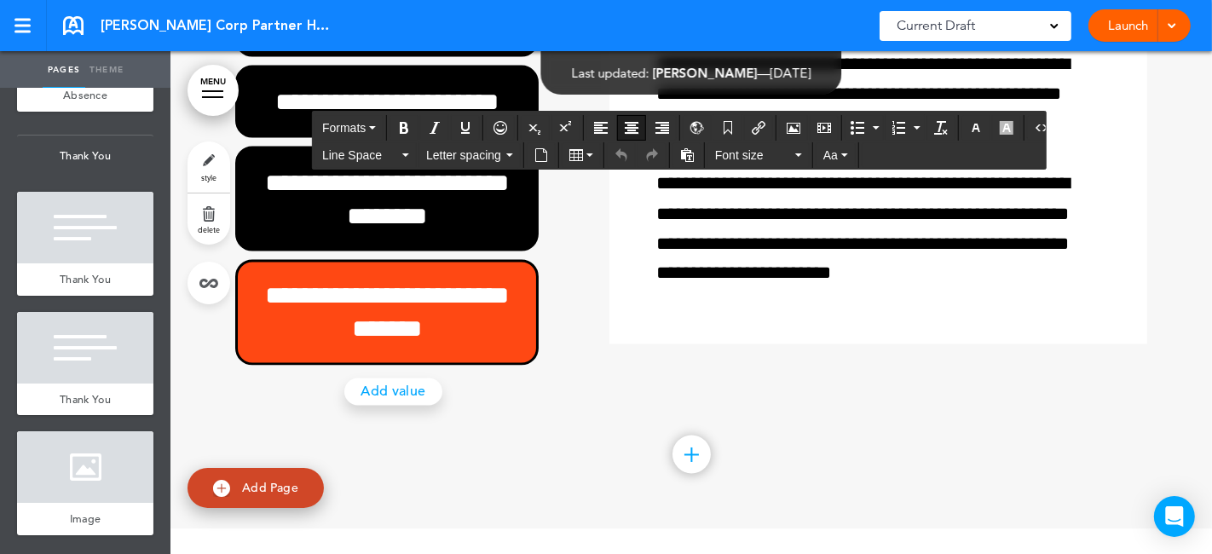
scroll to position [95248, 0]
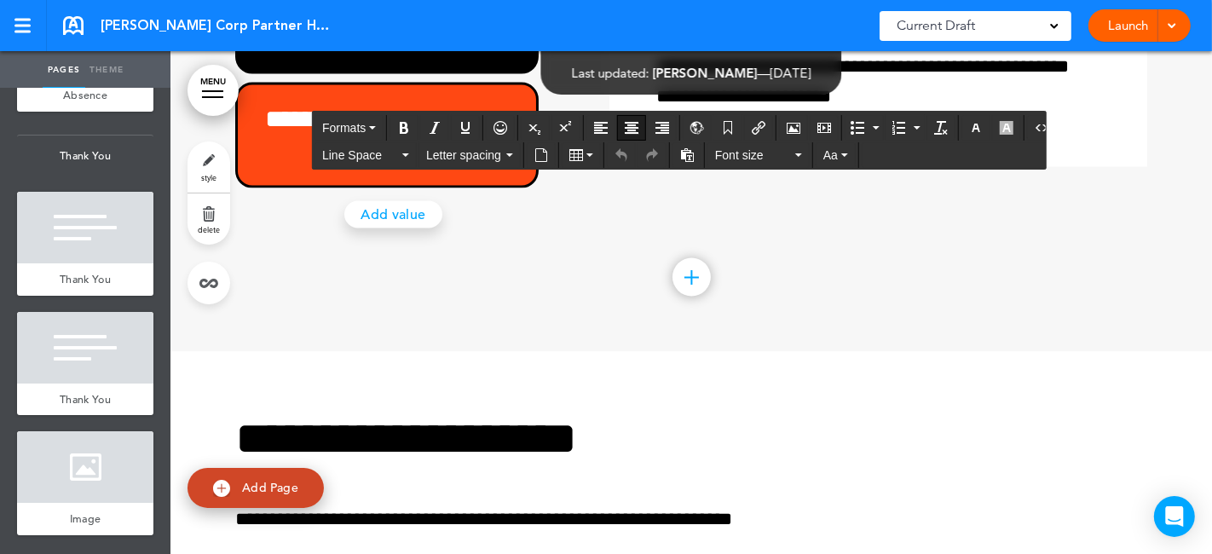
scroll to position [95152, 0]
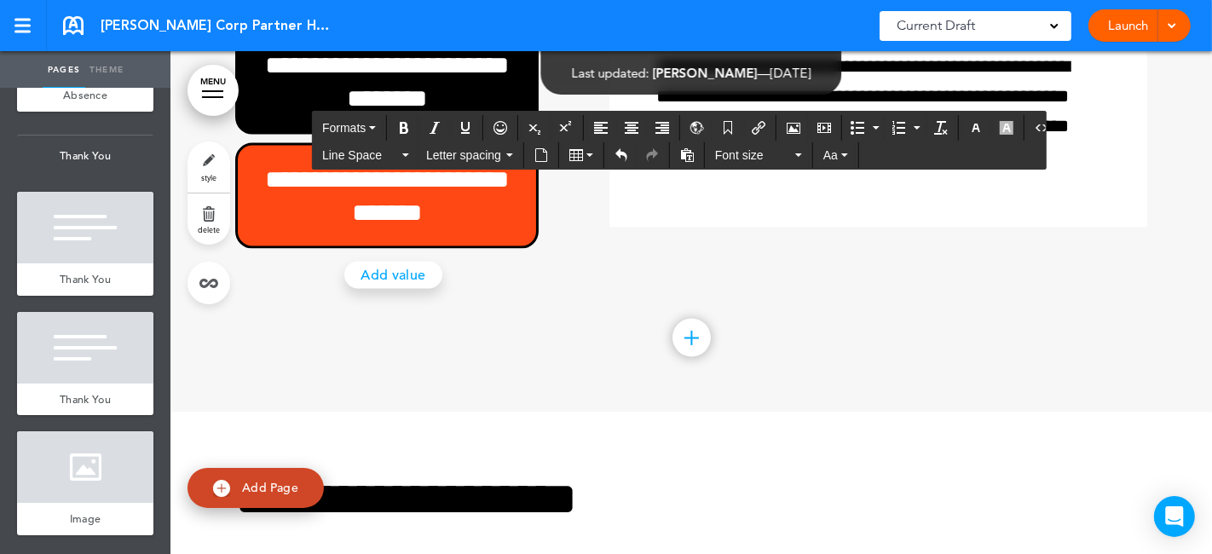
scroll to position [95248, 0]
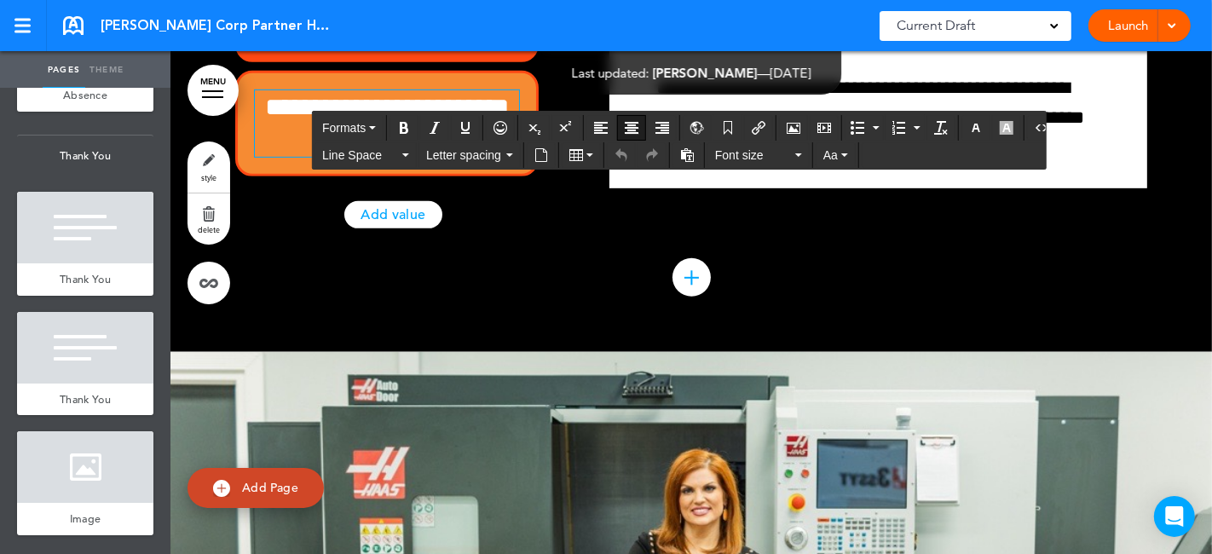
scroll to position [93543, 0]
drag, startPoint x: 486, startPoint y: 336, endPoint x: 567, endPoint y: 333, distance: 81.0
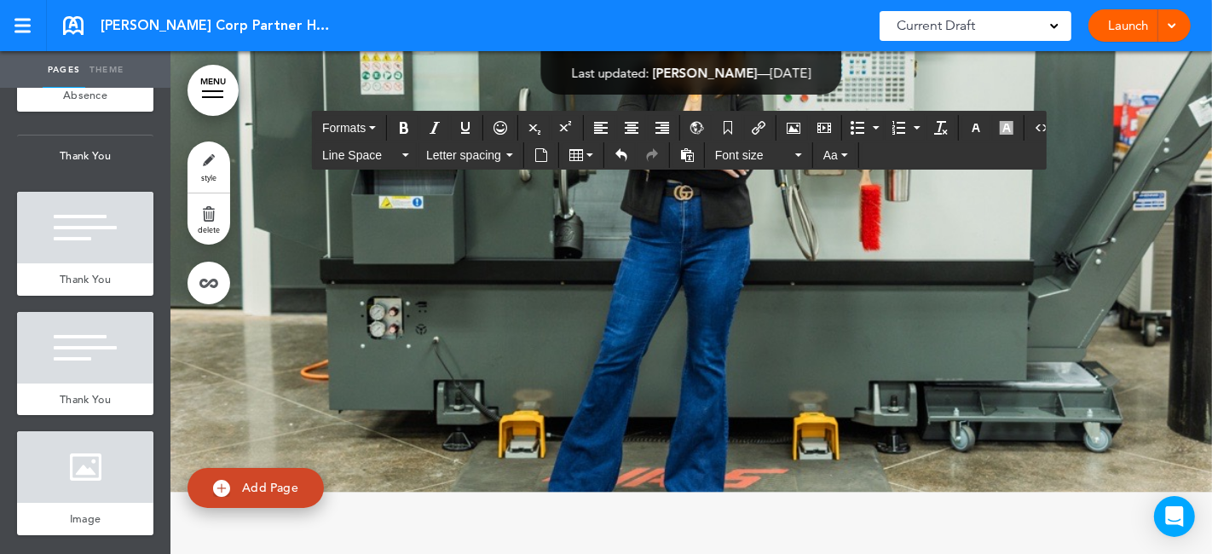
scroll to position [93921, 0]
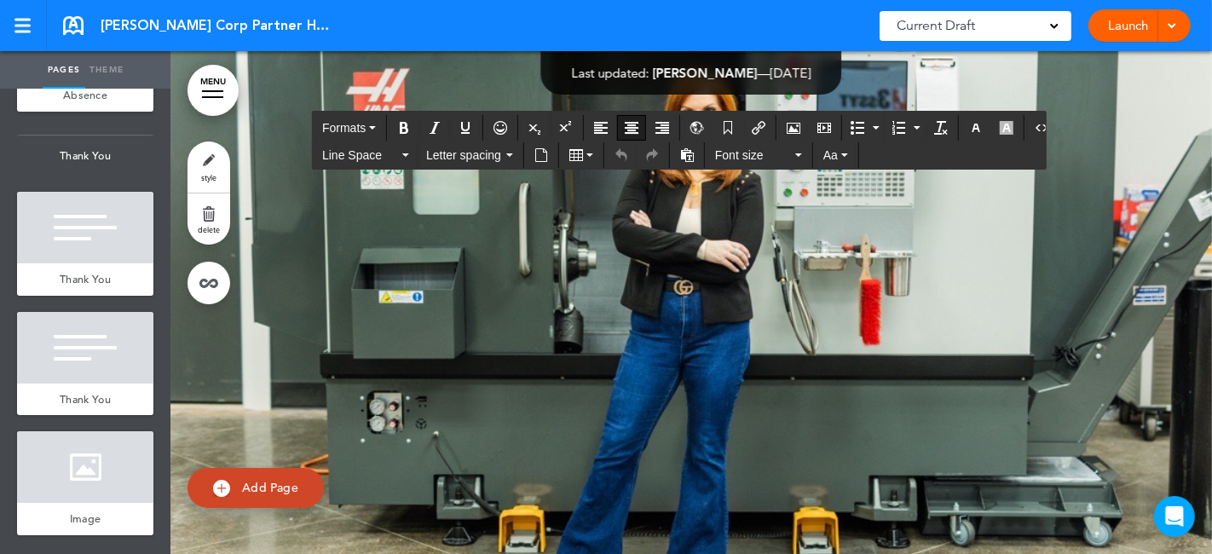
scroll to position [284, 0]
drag, startPoint x: 1038, startPoint y: 225, endPoint x: 1061, endPoint y: 245, distance: 29.6
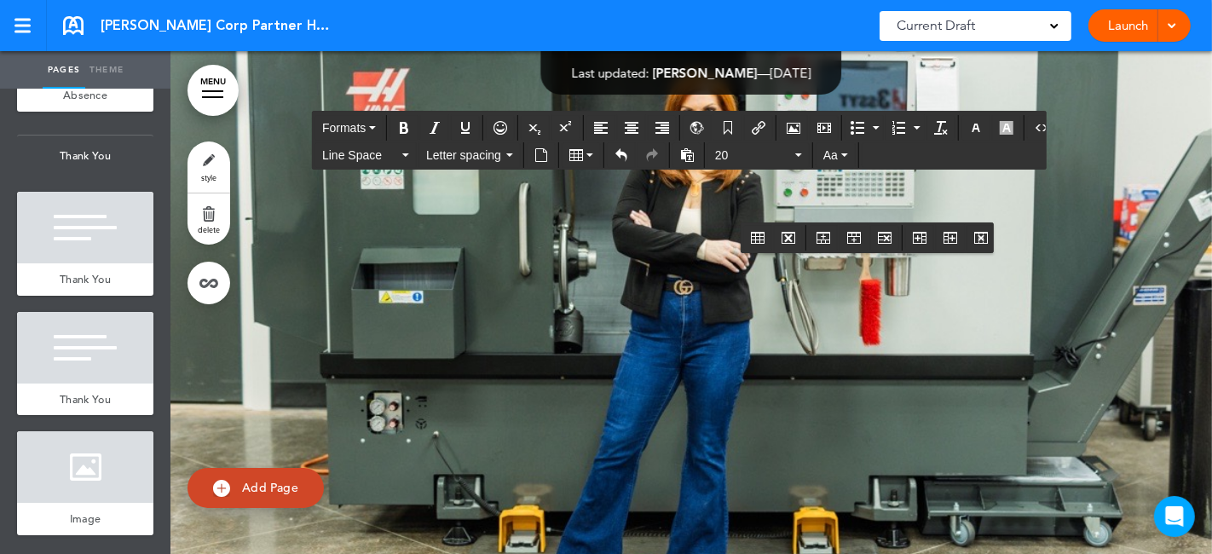
scroll to position [853, 0]
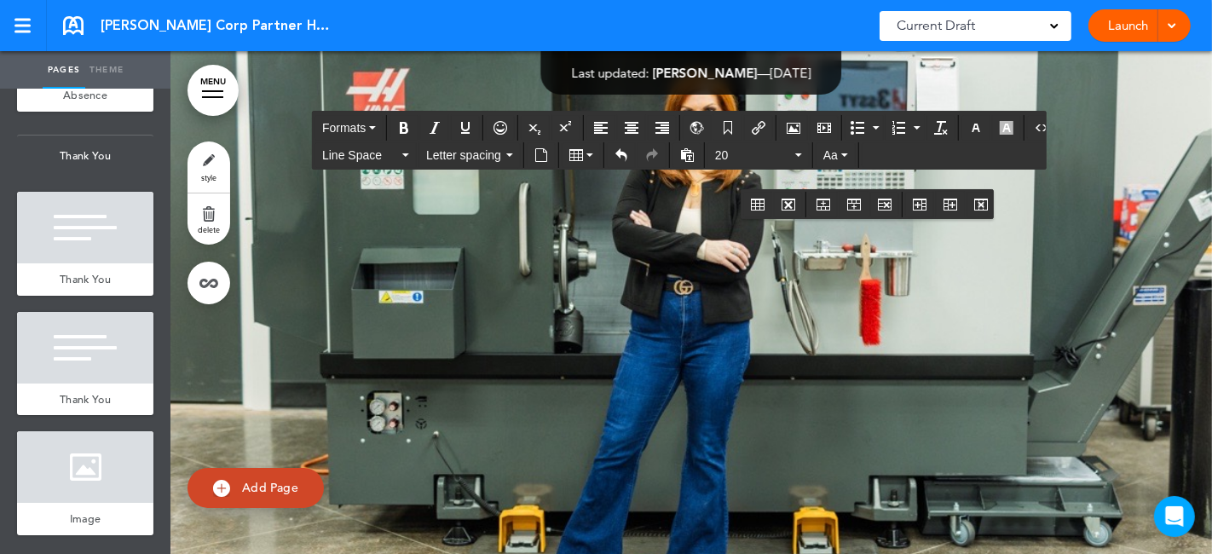
scroll to position [1610, 0]
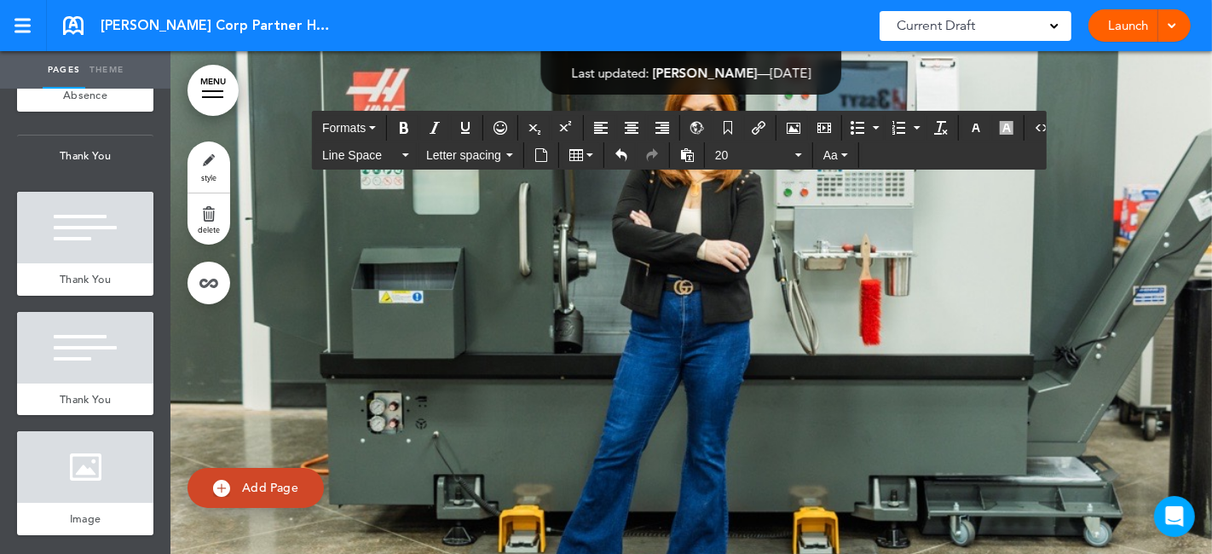
scroll to position [1680, 0]
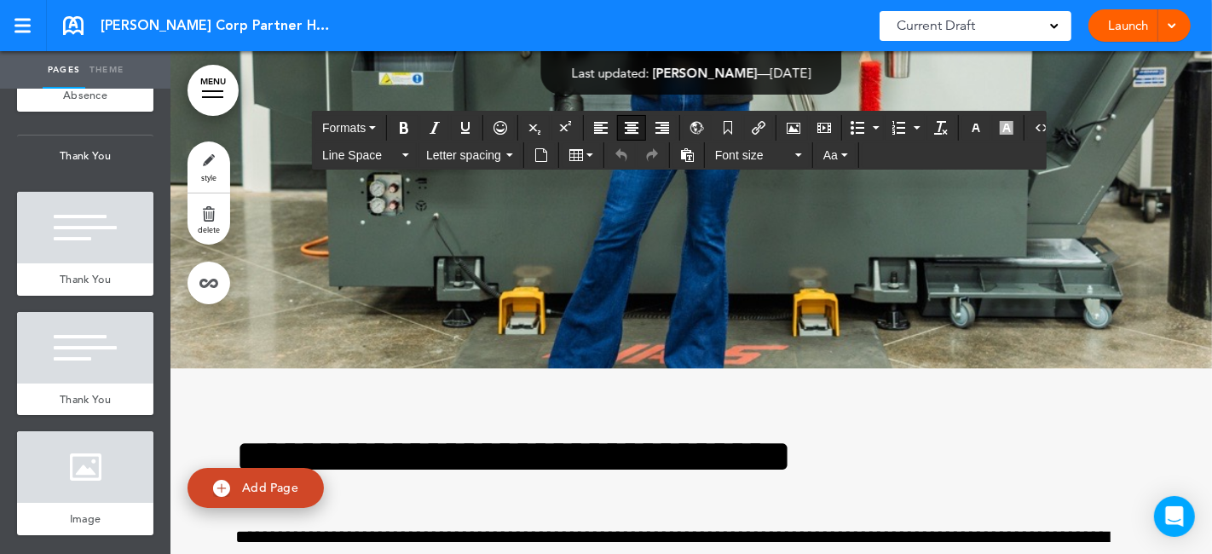
scroll to position [94111, 0]
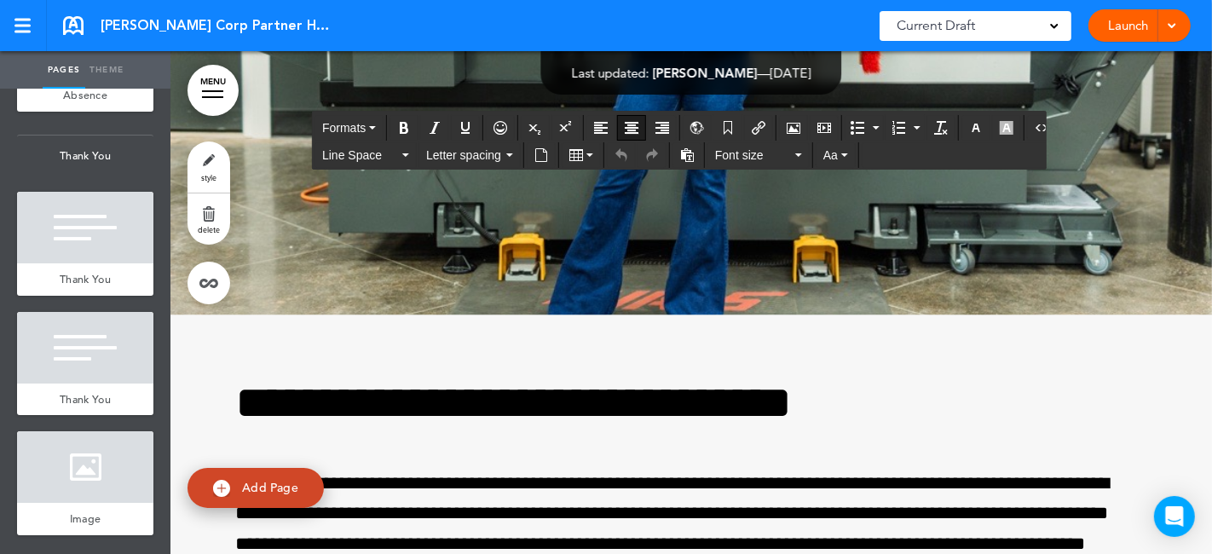
scroll to position [94205, 0]
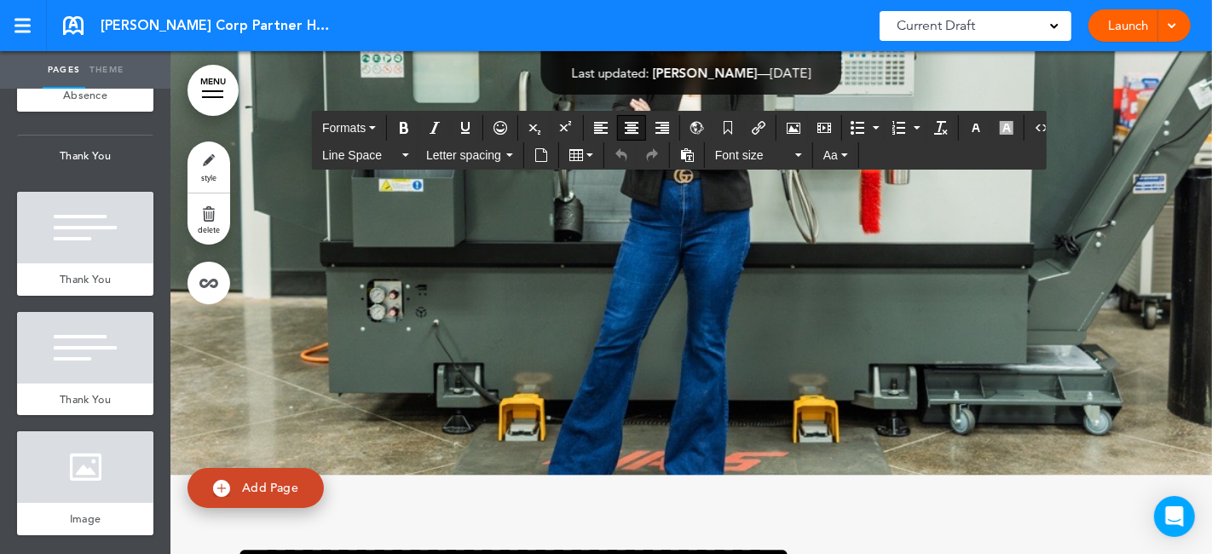
scroll to position [284, 0]
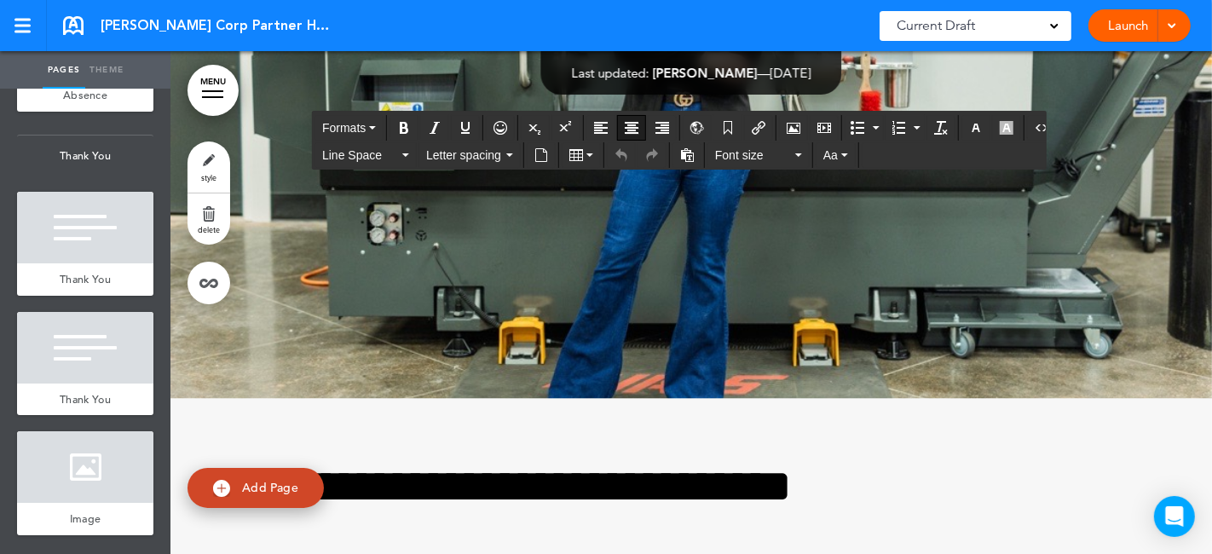
scroll to position [94111, 0]
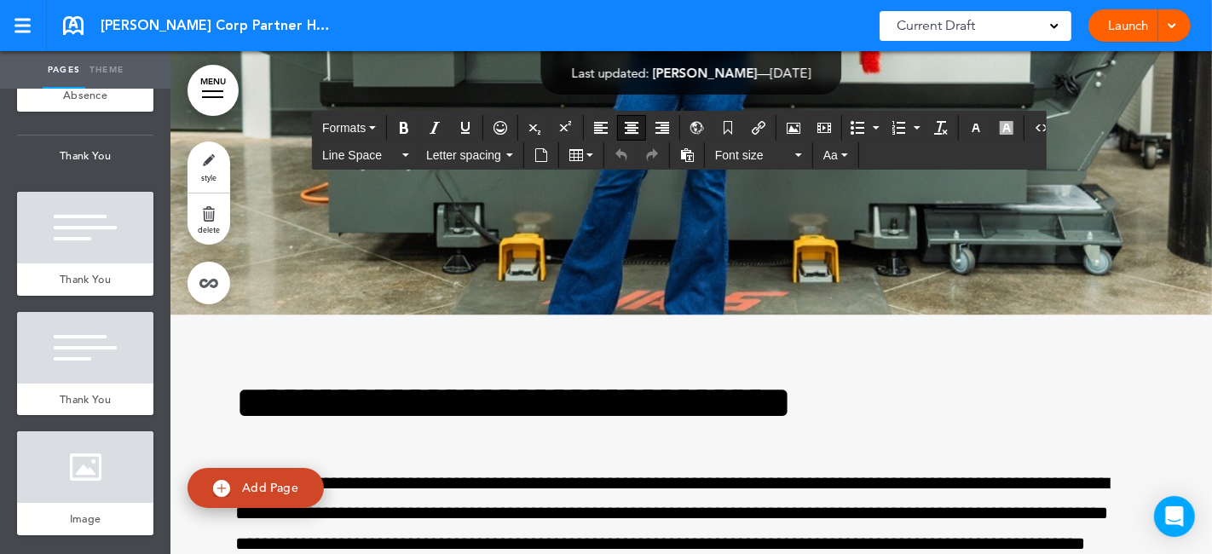
scroll to position [94205, 0]
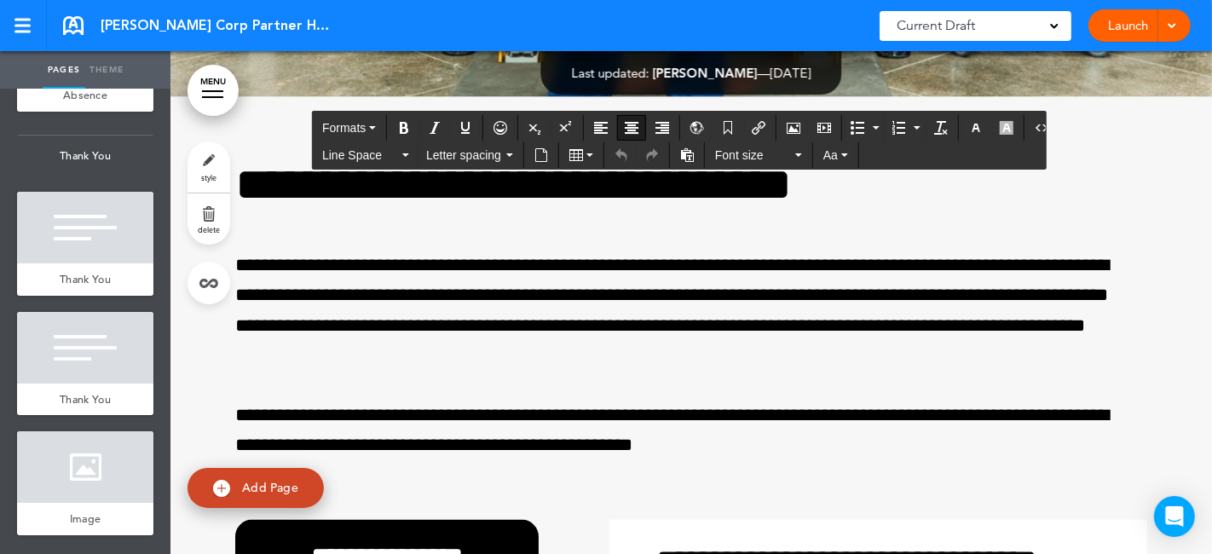
scroll to position [94395, 0]
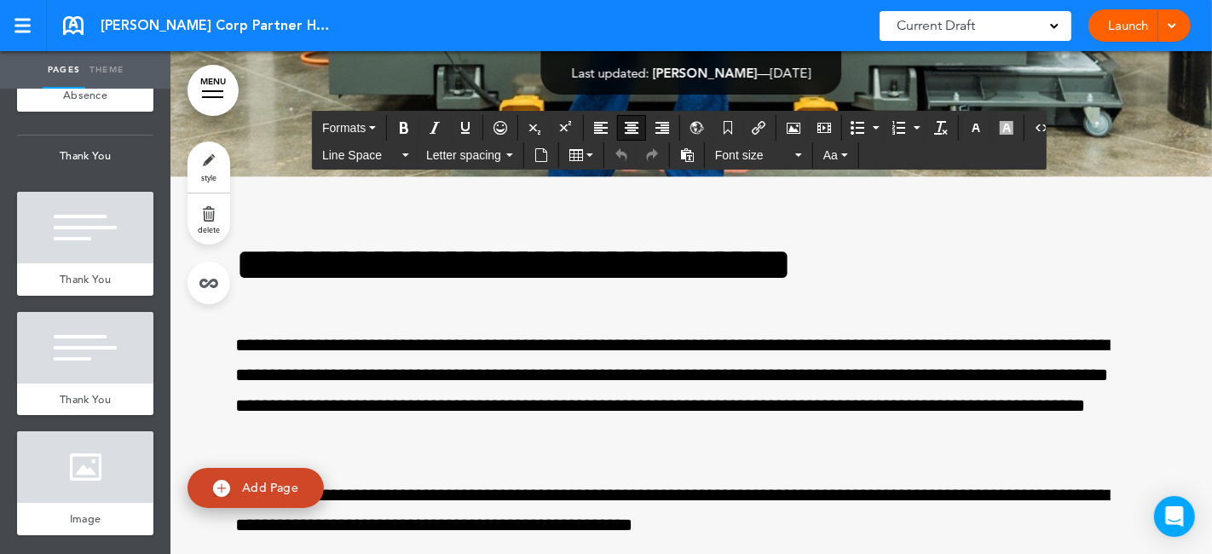
scroll to position [94300, 0]
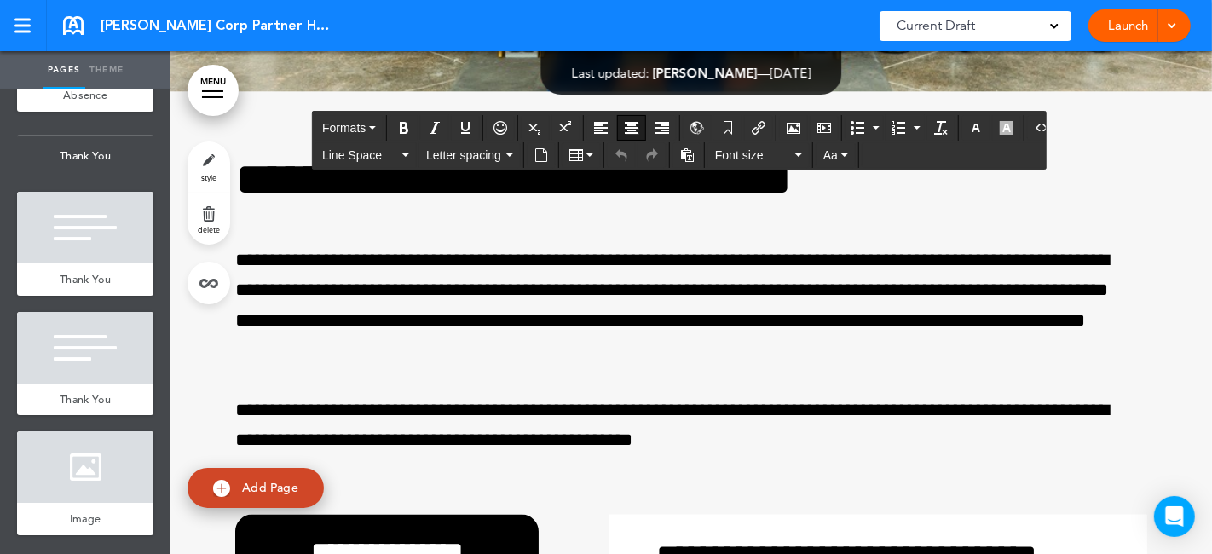
scroll to position [94395, 0]
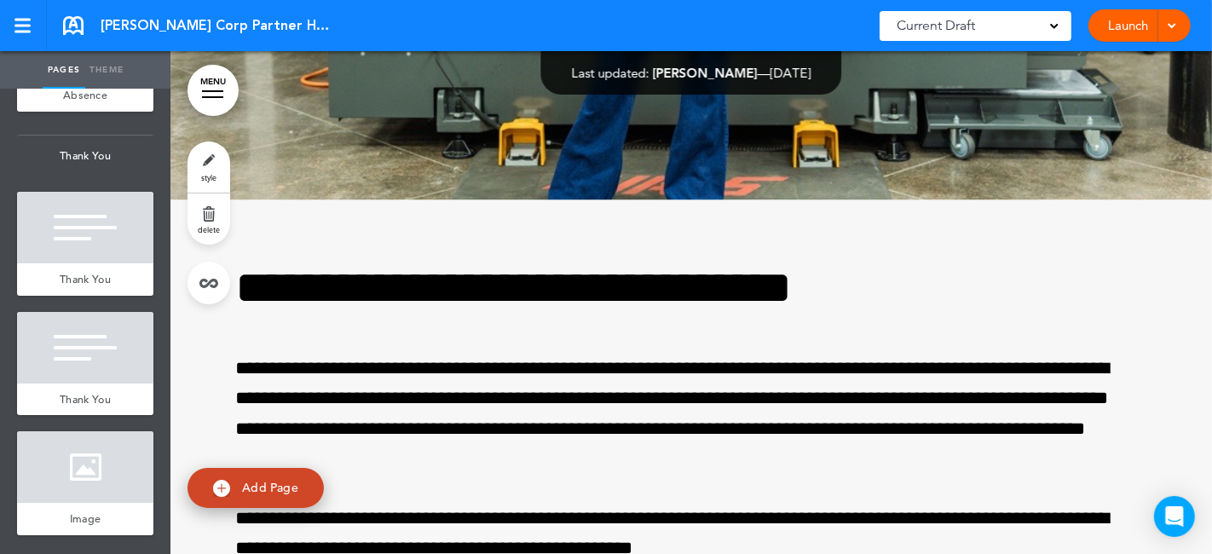
scroll to position [94395, 0]
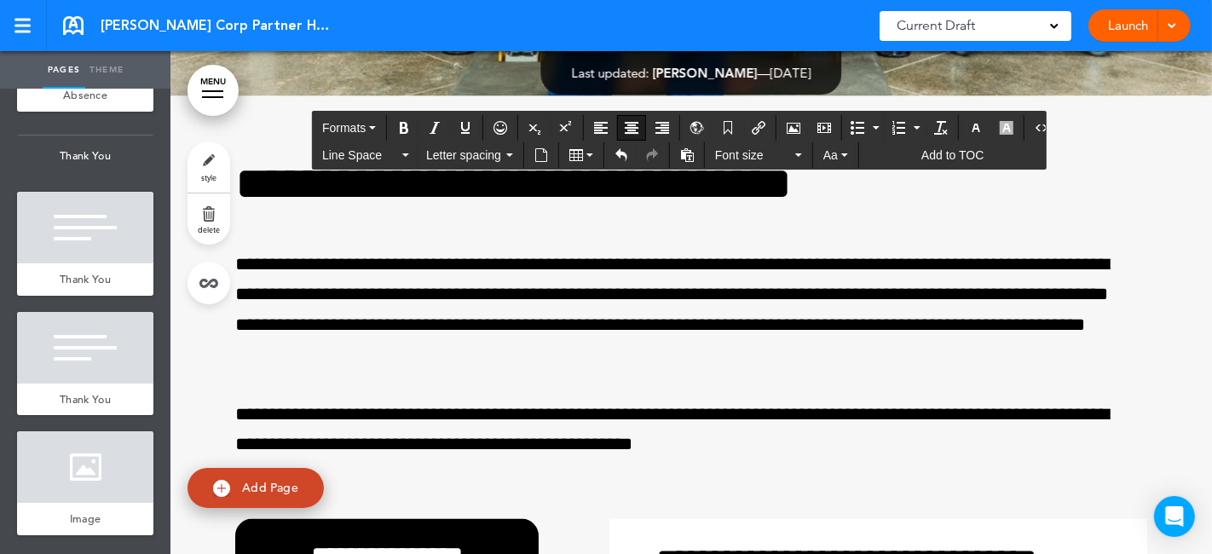
drag, startPoint x: 345, startPoint y: 188, endPoint x: 491, endPoint y: 191, distance: 145.8
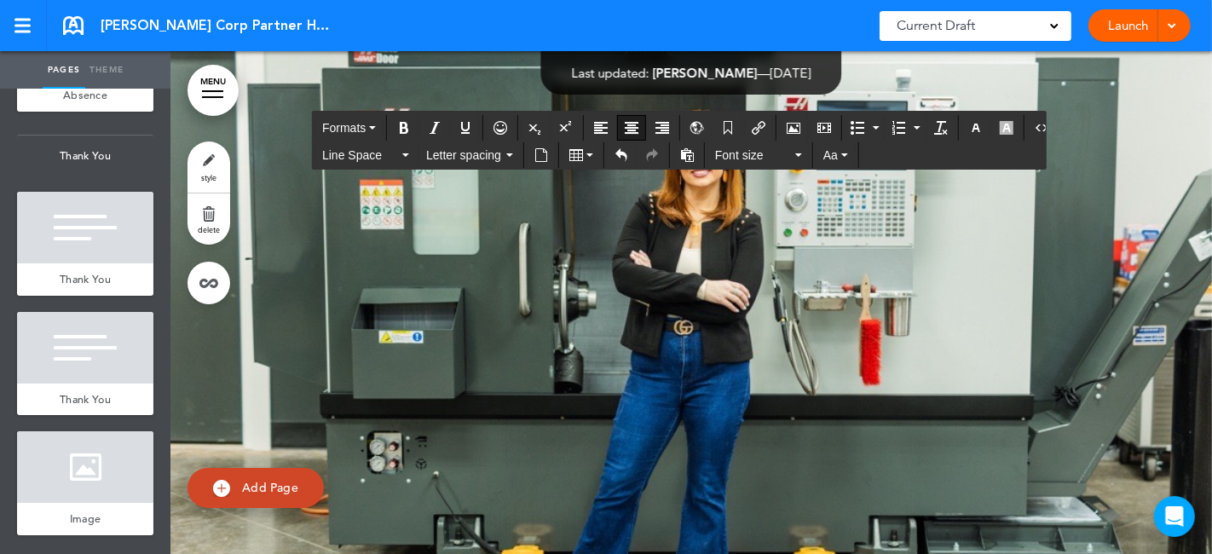
scroll to position [93859, 0]
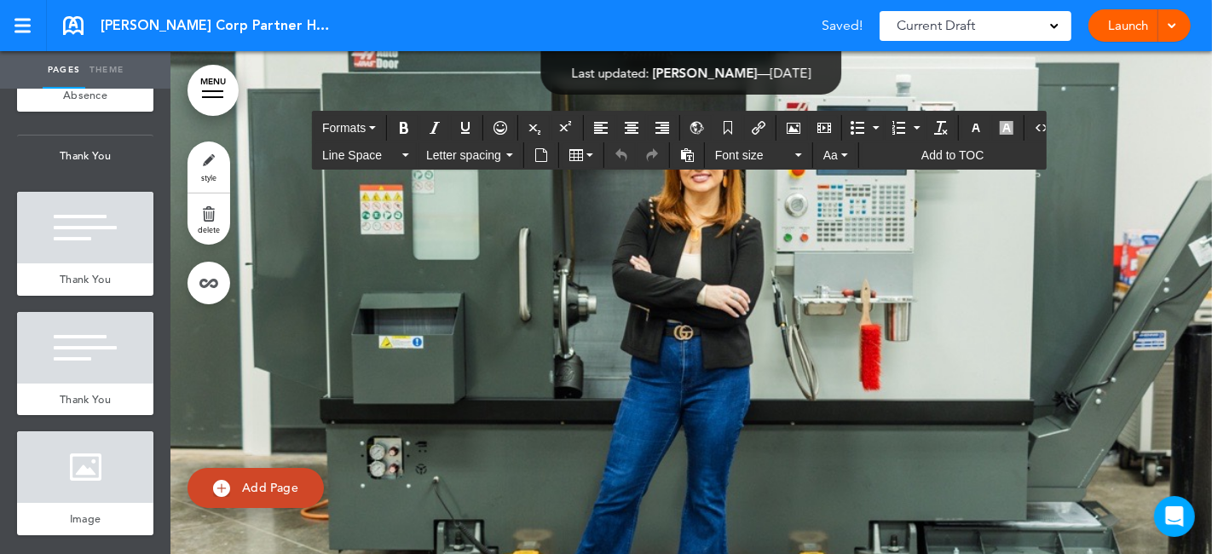
drag, startPoint x: 652, startPoint y: 355, endPoint x: 800, endPoint y: 518, distance: 219.7
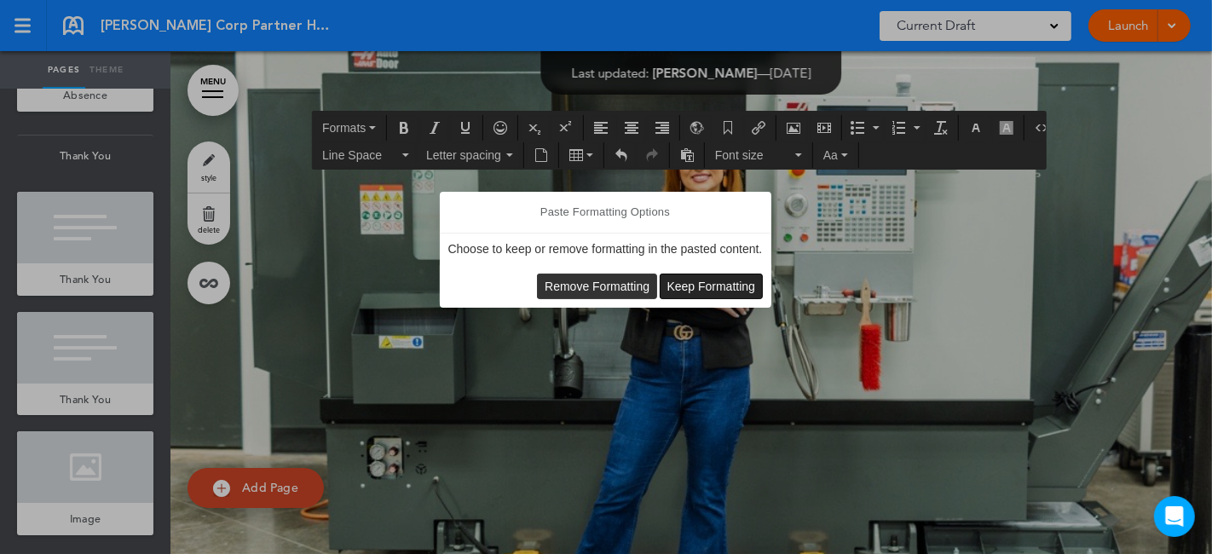
click at [691, 285] on span "Keep Formatting" at bounding box center [712, 287] width 89 height 14
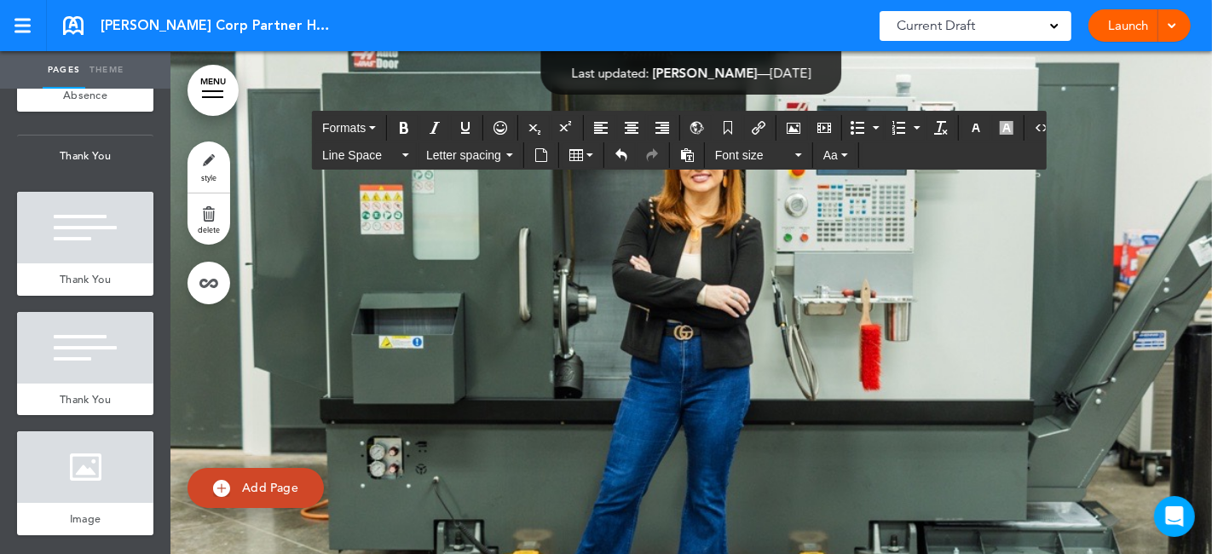
drag, startPoint x: 685, startPoint y: 290, endPoint x: 728, endPoint y: 286, distance: 42.8
click at [373, 126] on icon "button" at bounding box center [372, 127] width 7 height 3
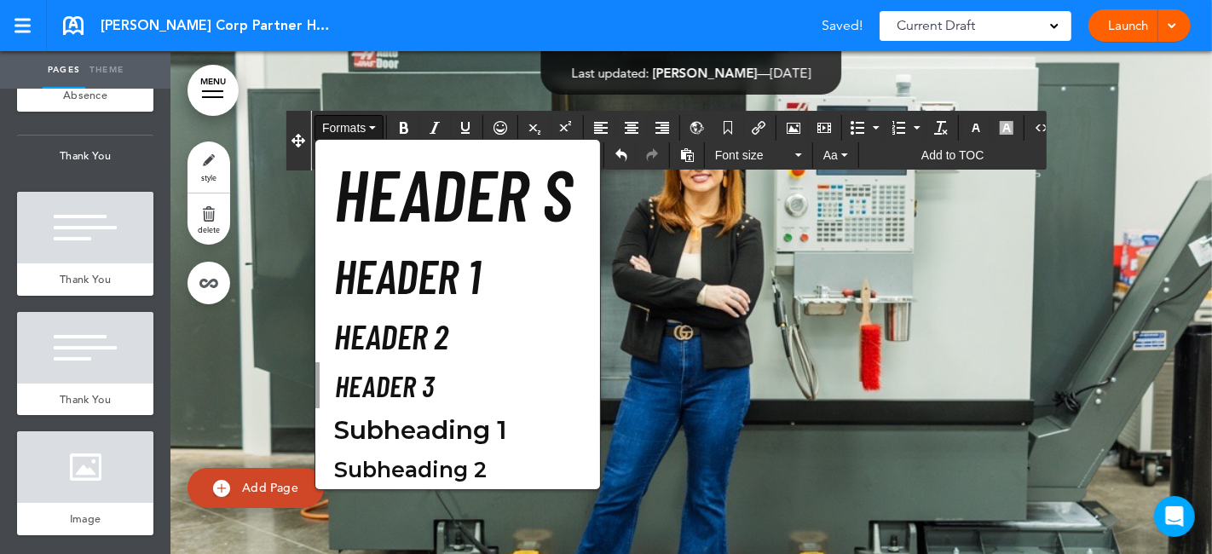
click at [373, 126] on icon "button" at bounding box center [372, 127] width 7 height 3
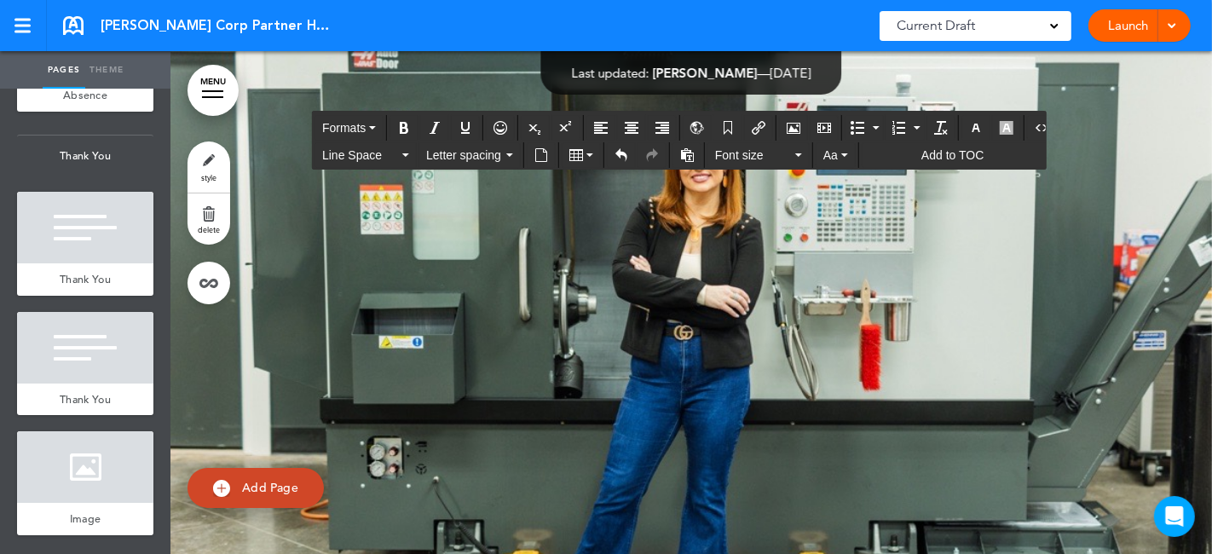
click at [615, 155] on icon "Undo" at bounding box center [622, 155] width 14 height 14
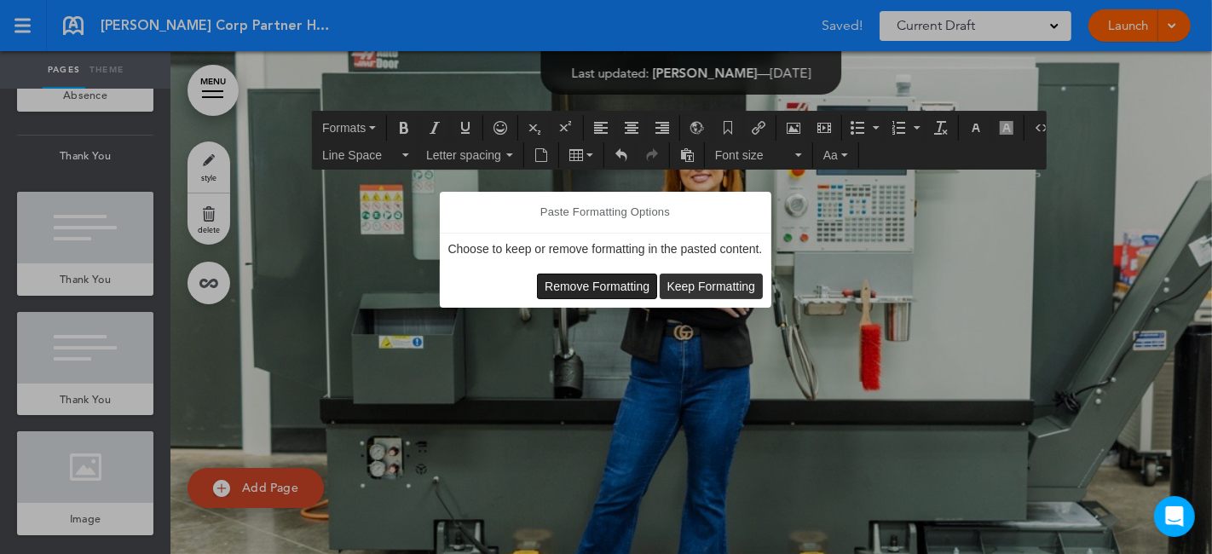
click at [608, 285] on span "Remove Formatting" at bounding box center [597, 287] width 105 height 14
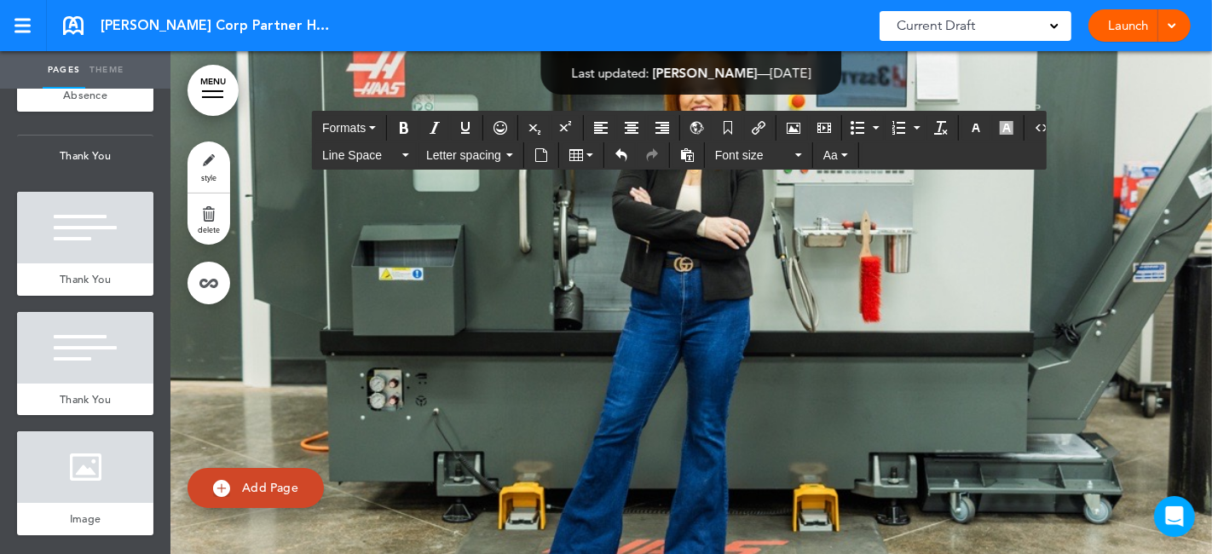
scroll to position [93954, 0]
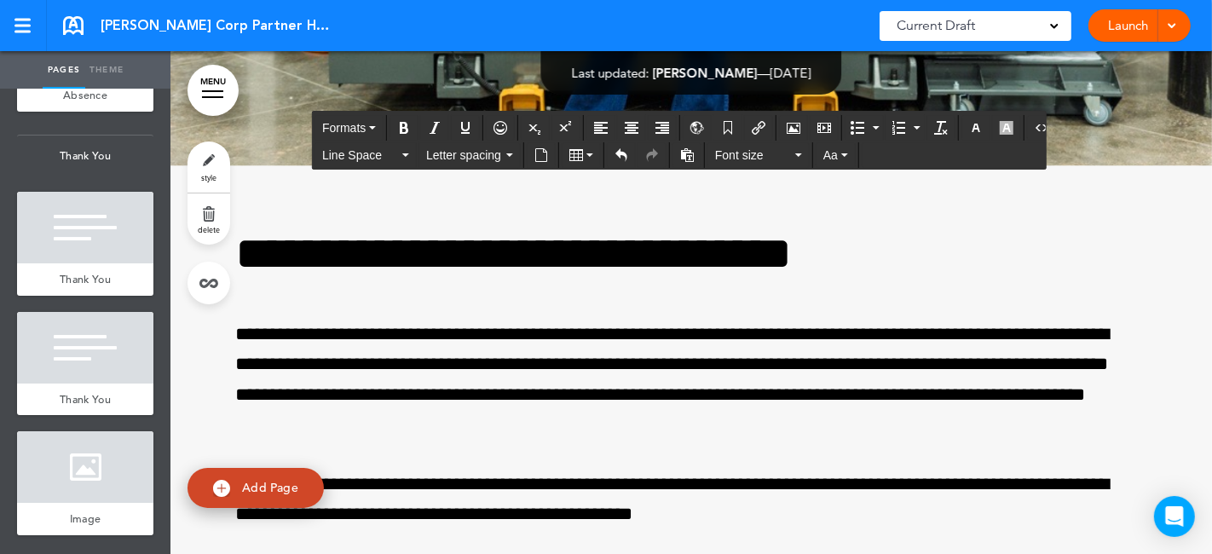
scroll to position [94333, 0]
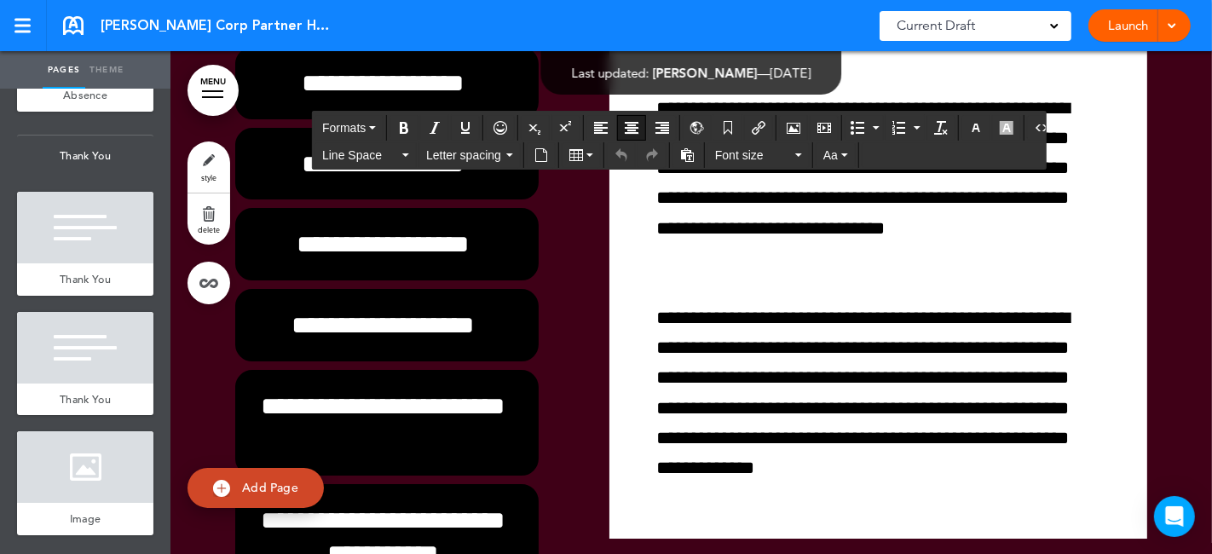
scroll to position [92249, 0]
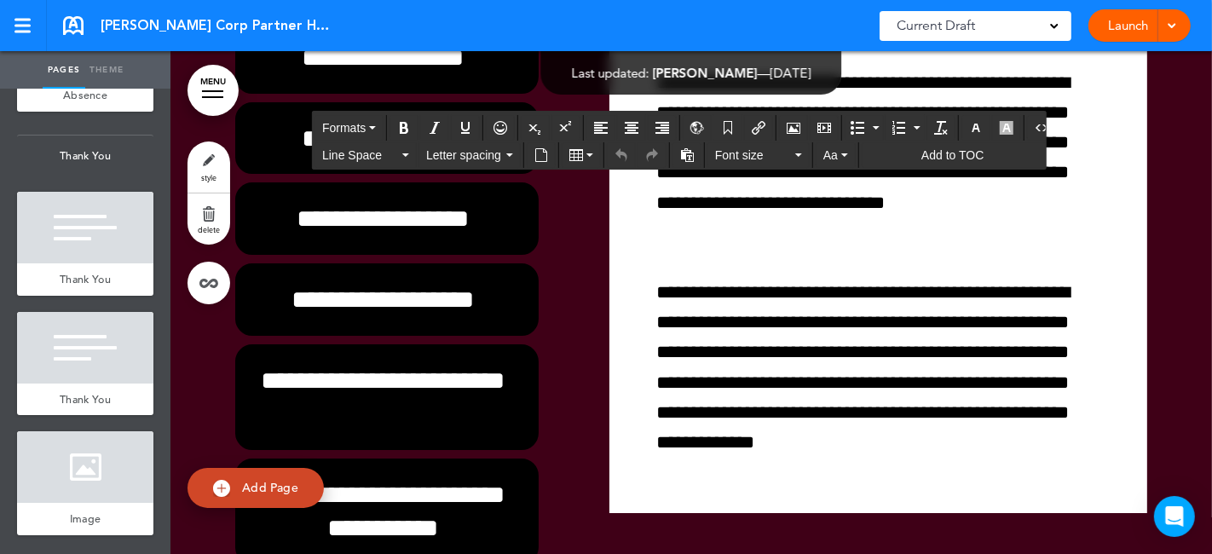
drag, startPoint x: 686, startPoint y: 300, endPoint x: 314, endPoint y: 332, distance: 374.0
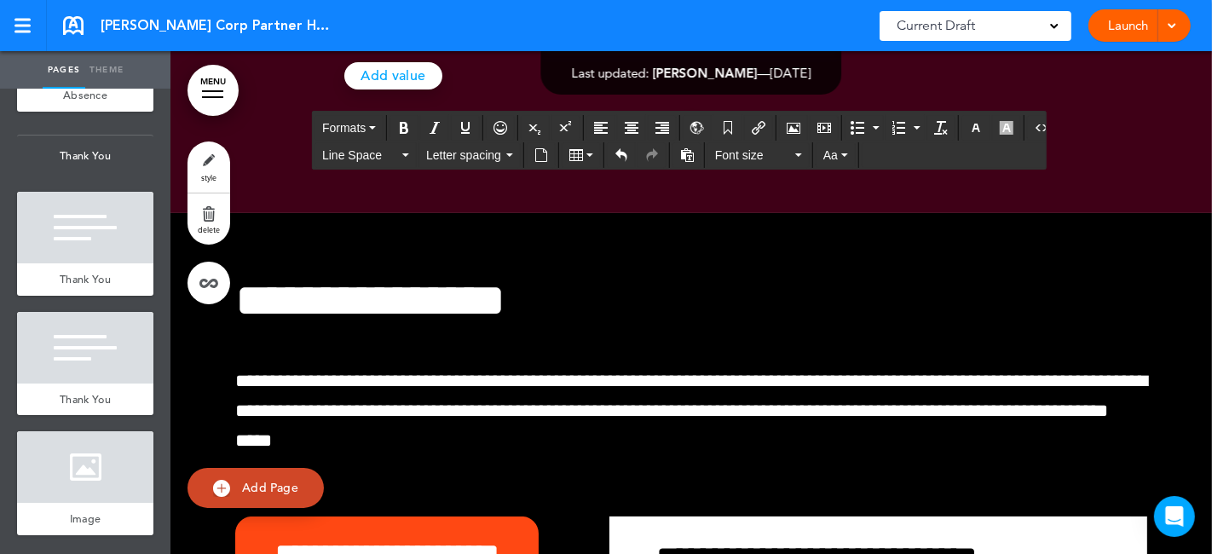
scroll to position [92816, 0]
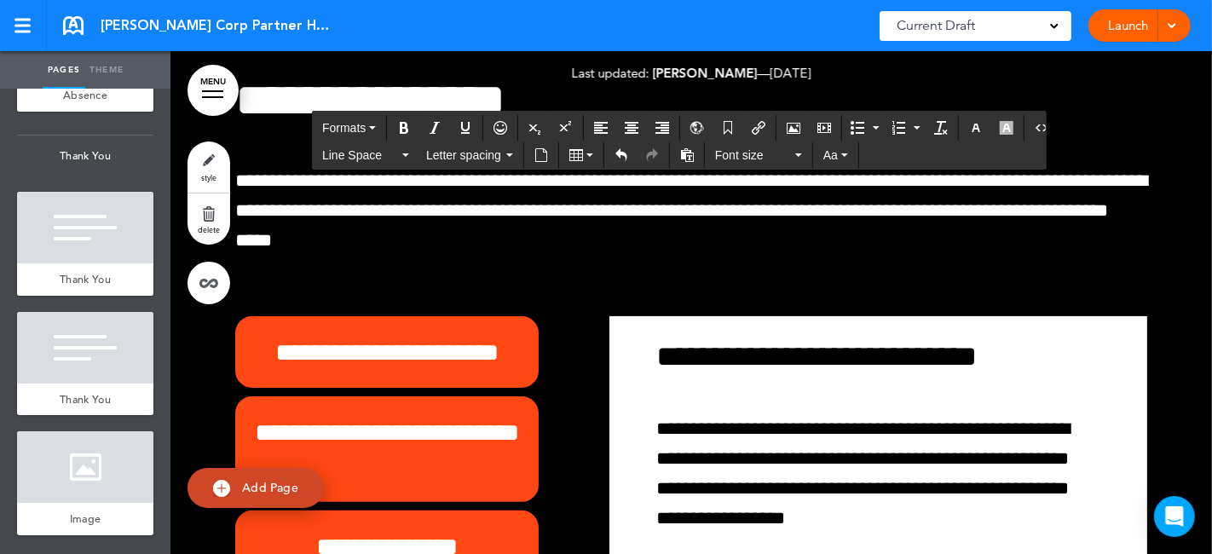
scroll to position [93007, 0]
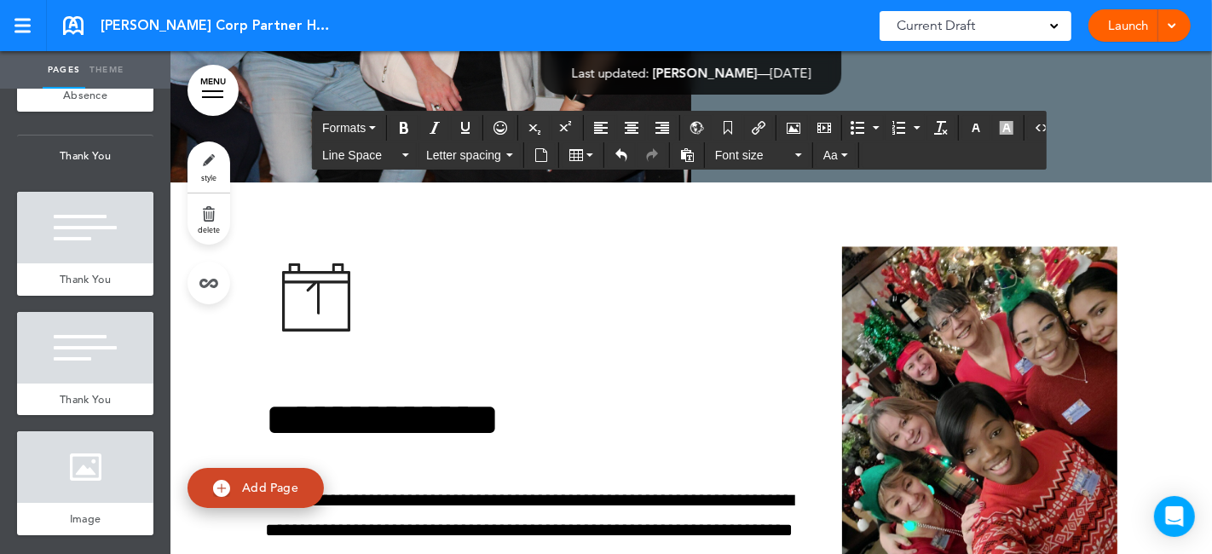
scroll to position [90259, 0]
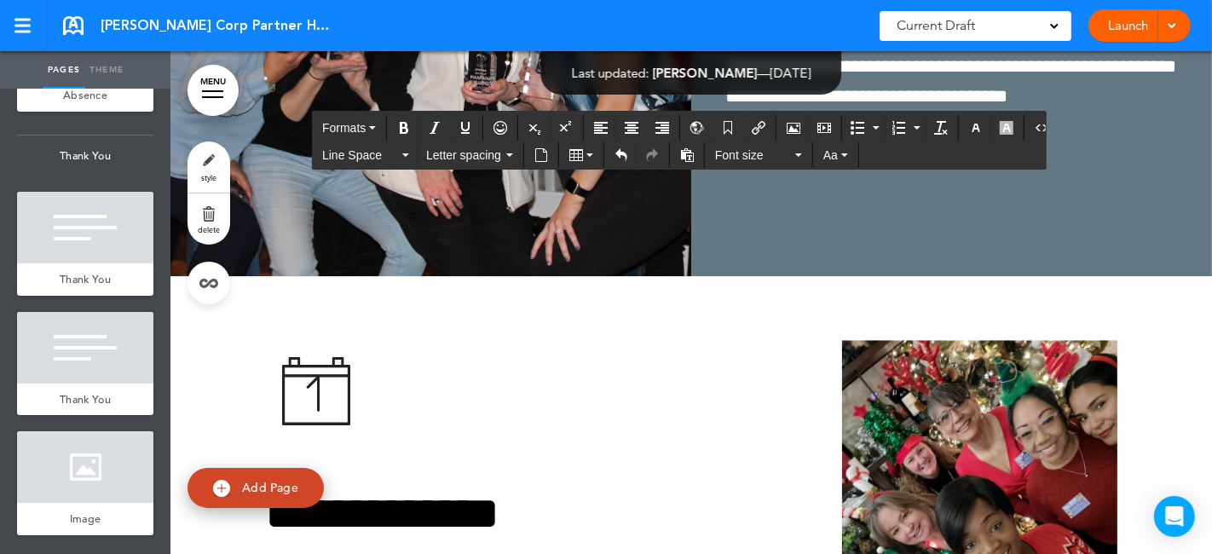
scroll to position [2, 0]
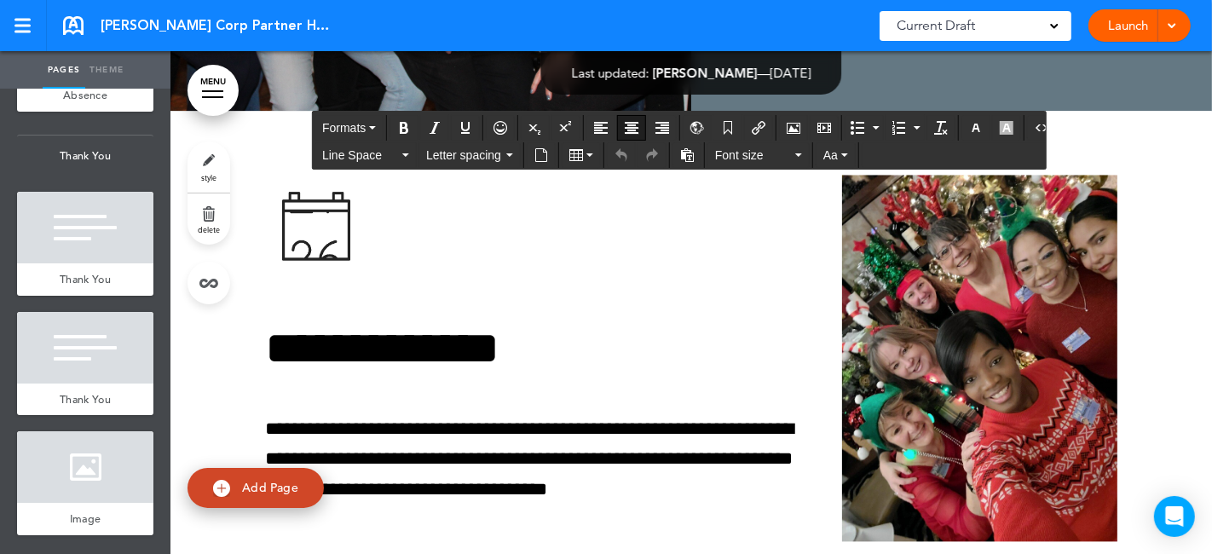
scroll to position [90164, 0]
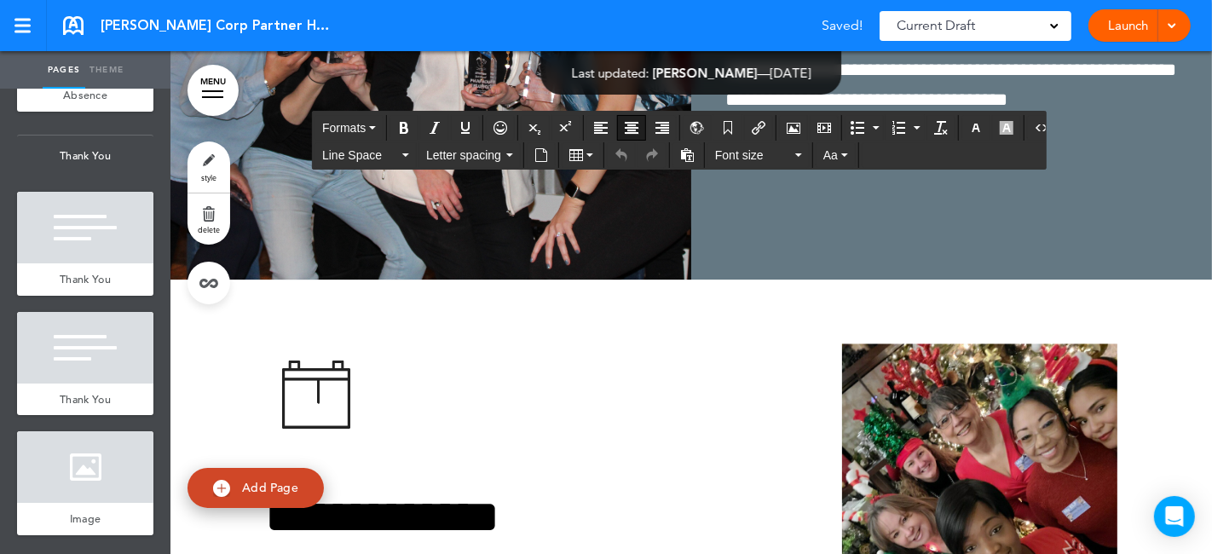
scroll to position [89975, 0]
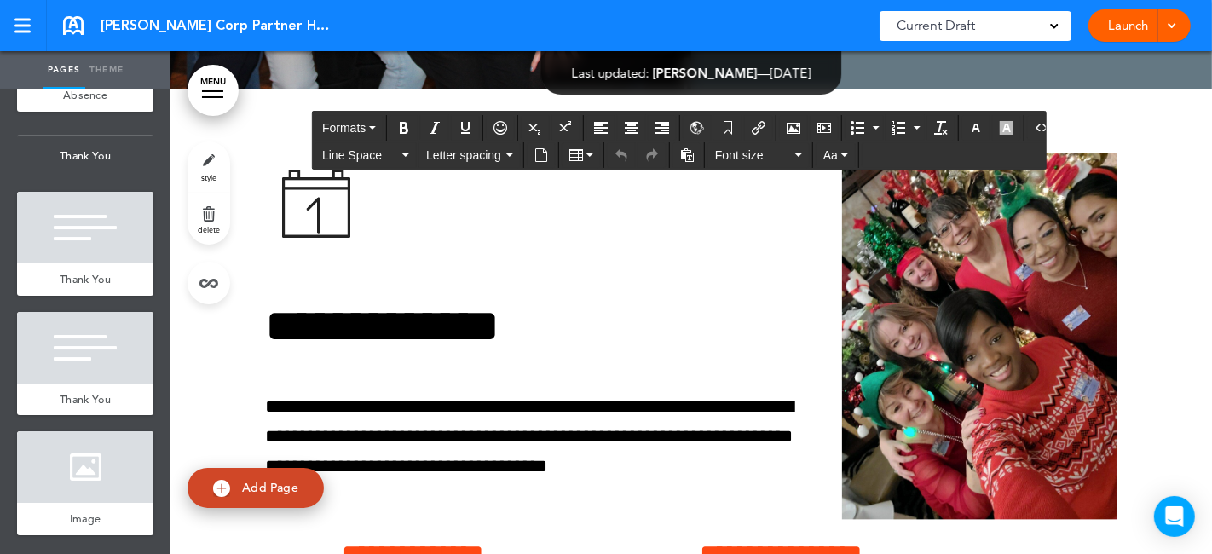
scroll to position [90259, 0]
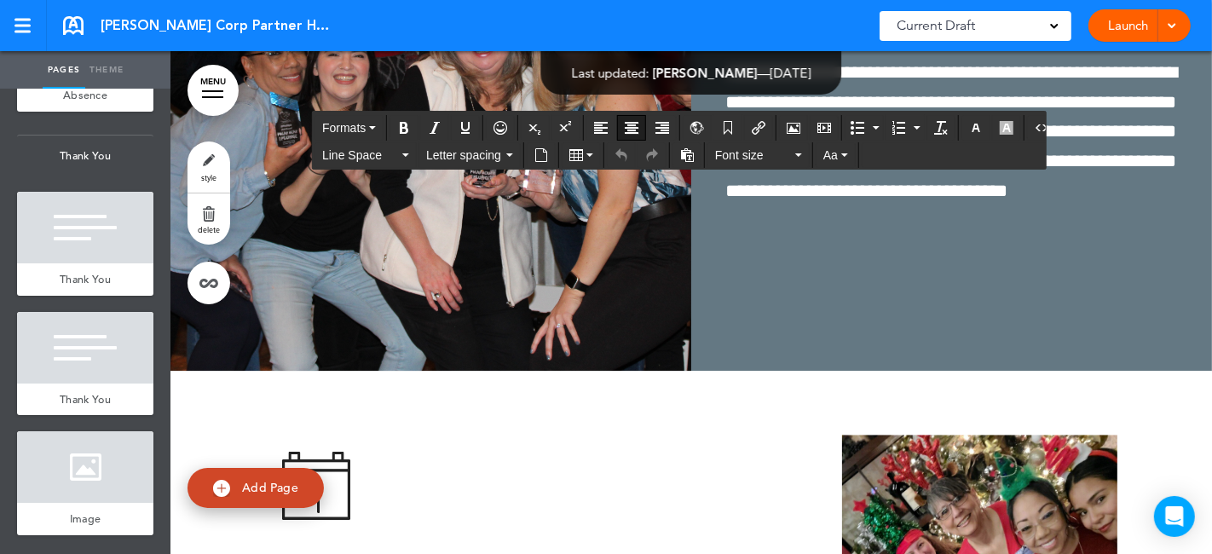
scroll to position [189, 0]
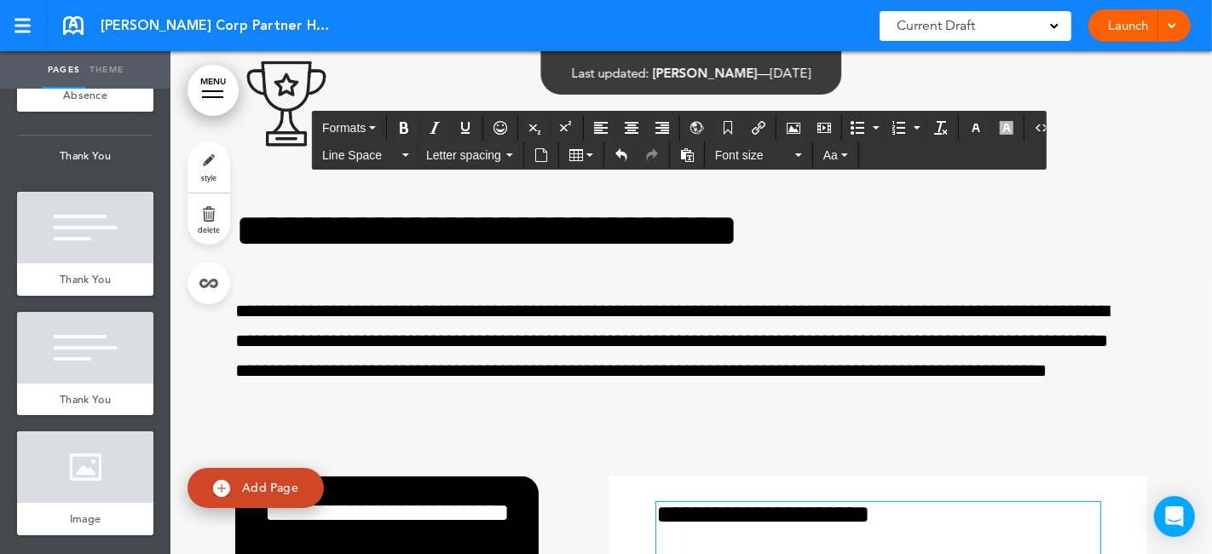
scroll to position [87891, 0]
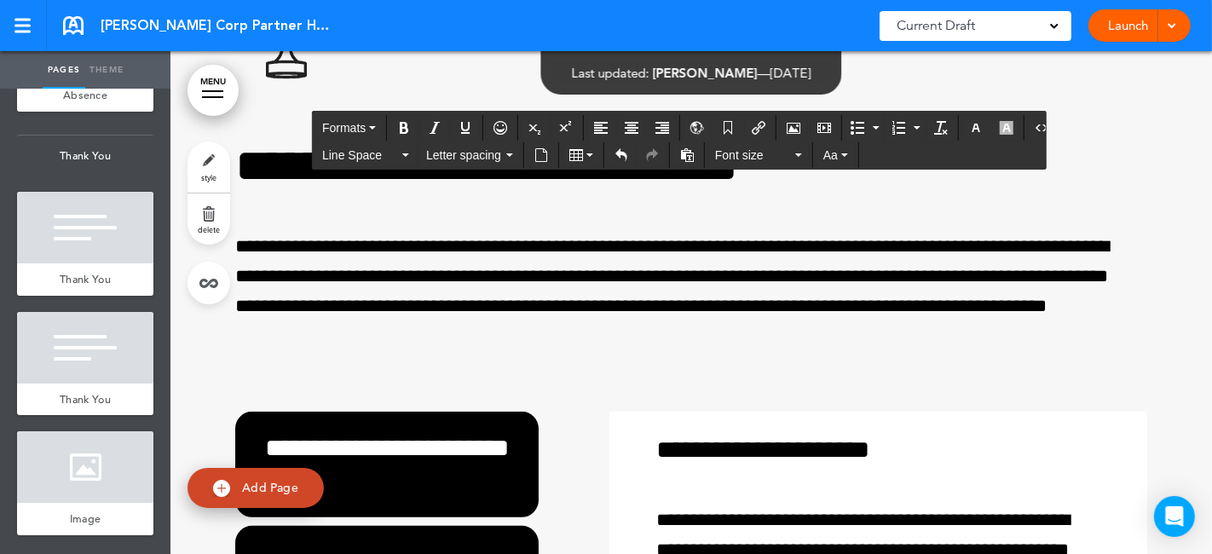
drag, startPoint x: 830, startPoint y: 398, endPoint x: 905, endPoint y: 437, distance: 83.5
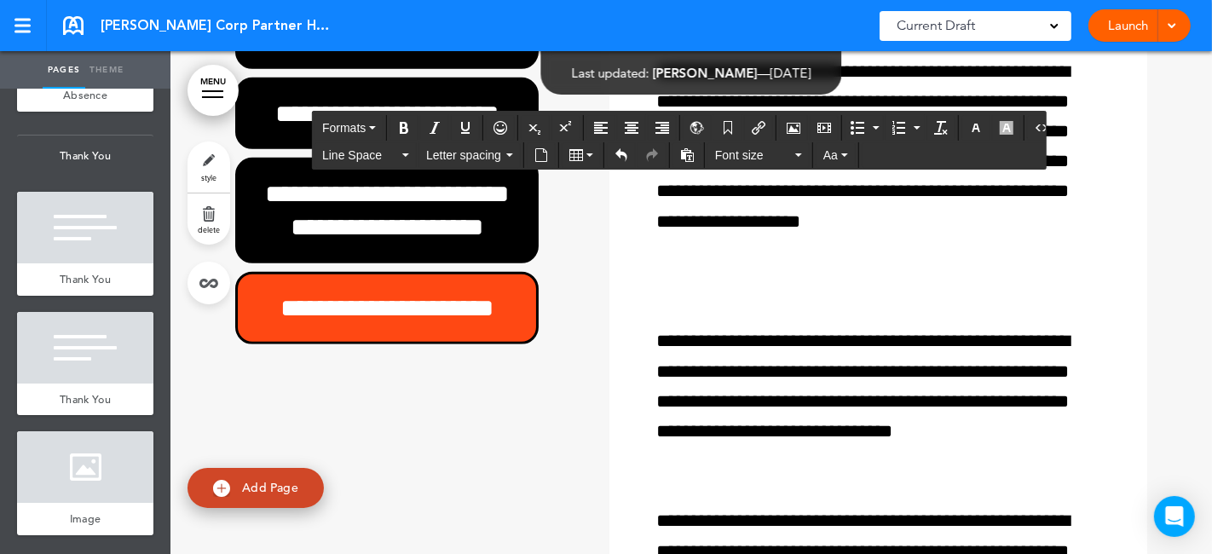
scroll to position [88364, 0]
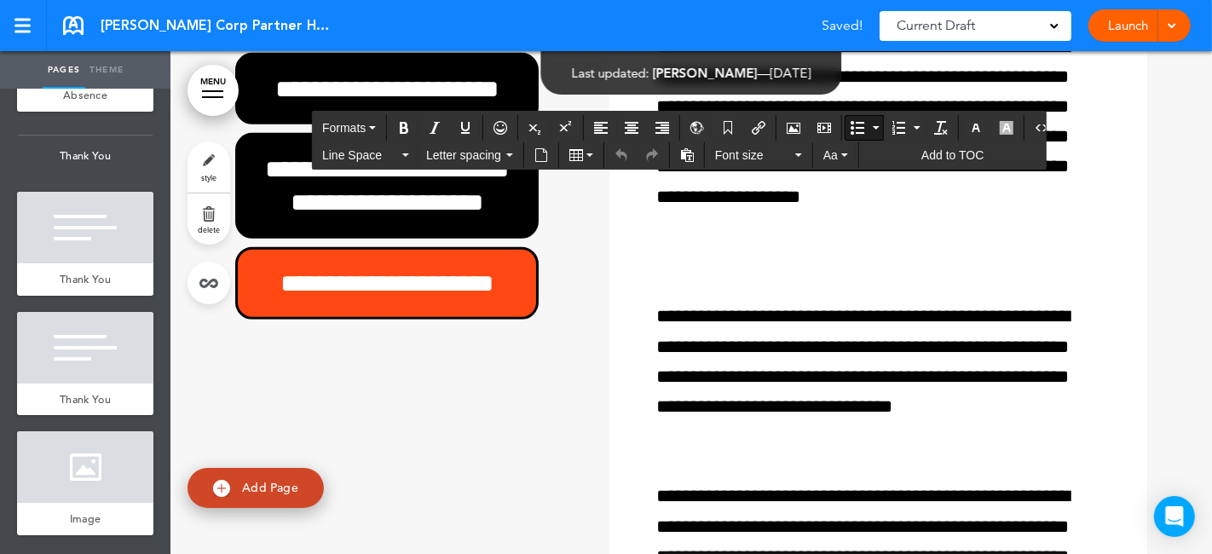
drag, startPoint x: 494, startPoint y: 242, endPoint x: 829, endPoint y: 245, distance: 335.1
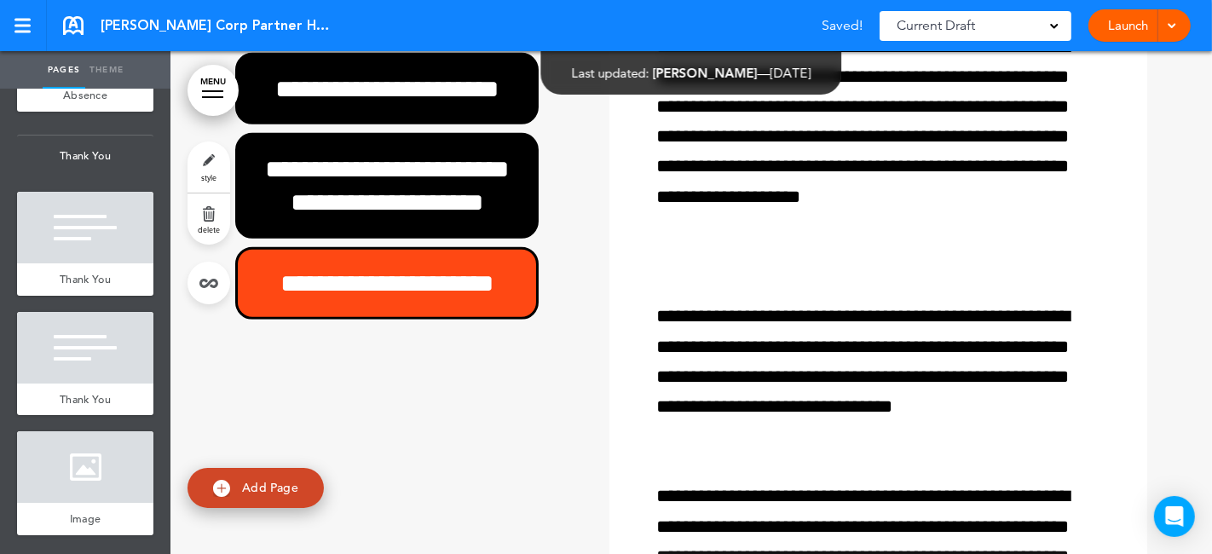
scroll to position [0, 1001]
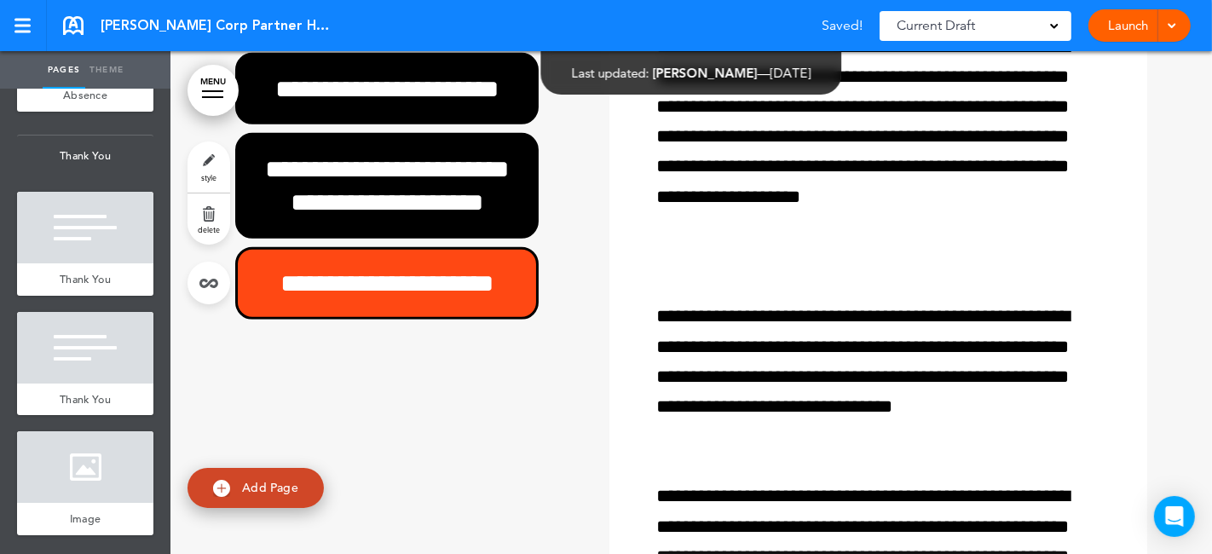
scroll to position [0, 2003]
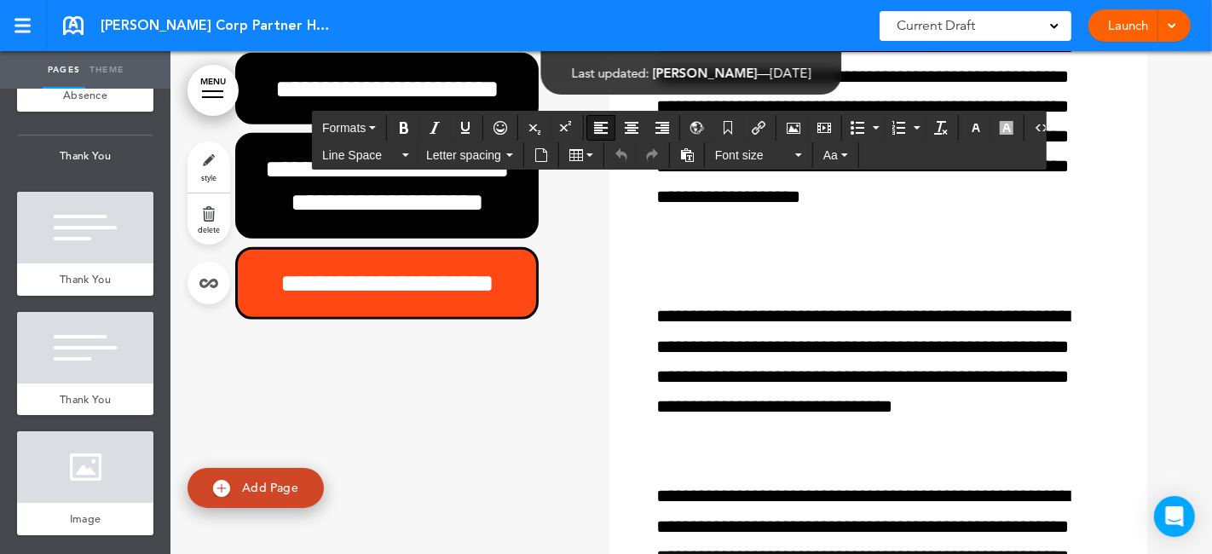
drag, startPoint x: 936, startPoint y: 351, endPoint x: 945, endPoint y: 361, distance: 13.3
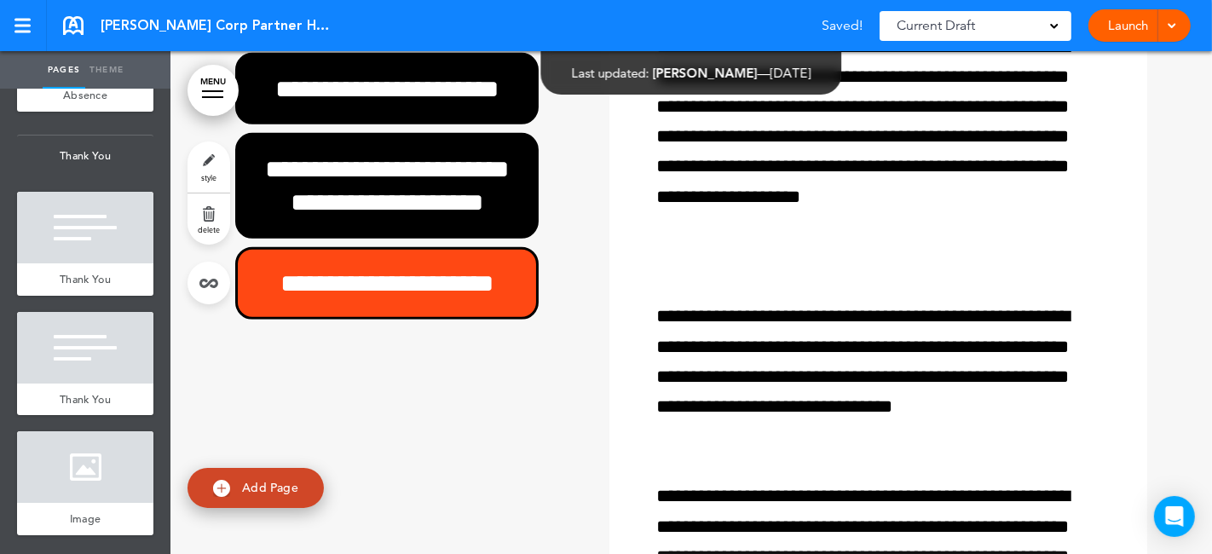
scroll to position [0, 3004]
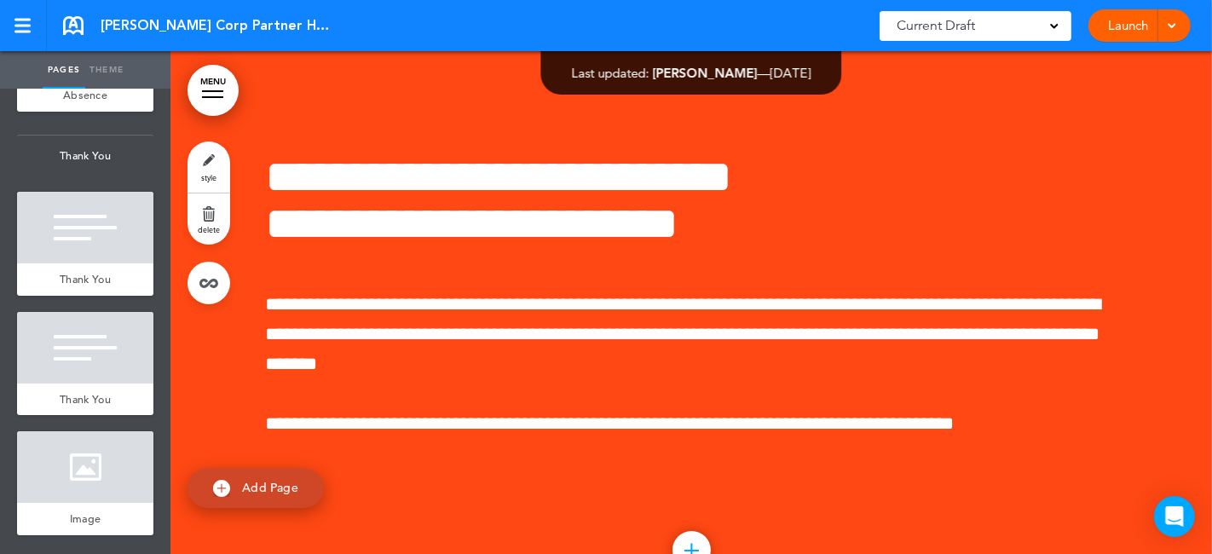
scroll to position [87228, 0]
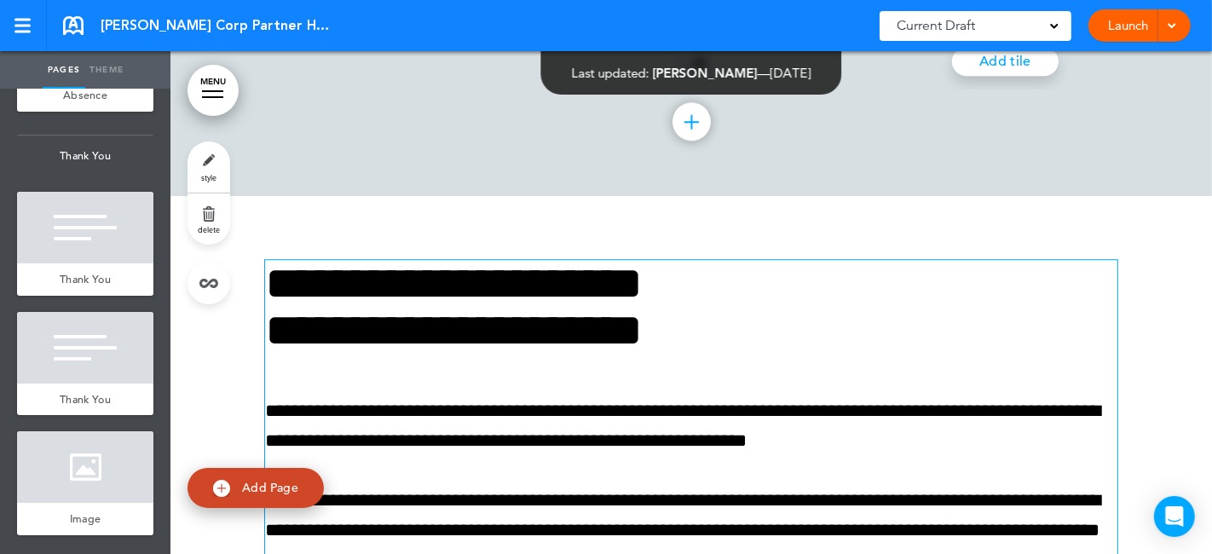
scroll to position [85711, 0]
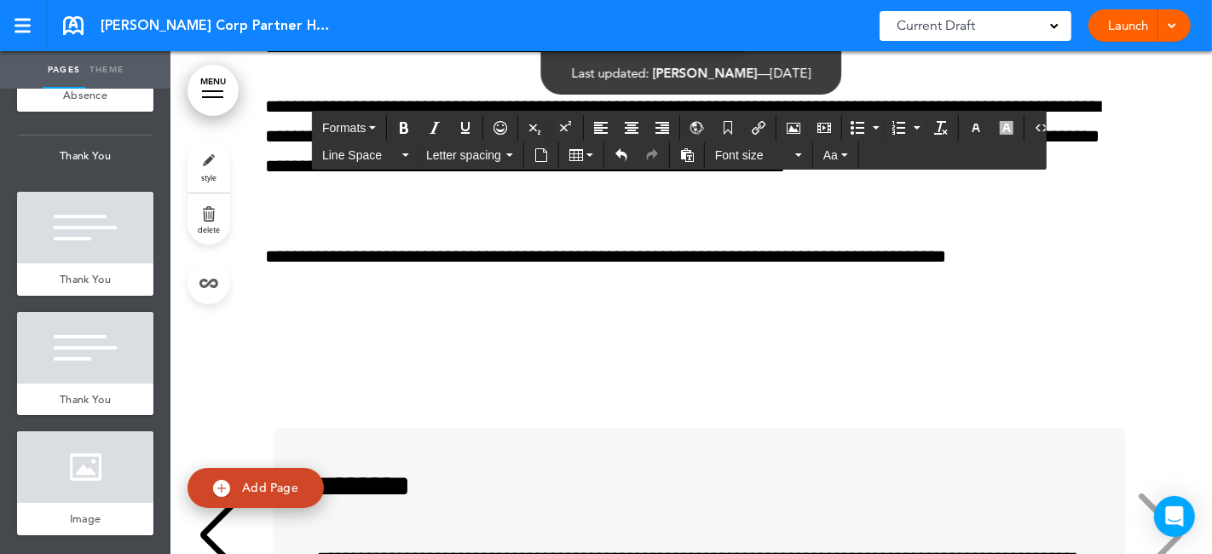
scroll to position [86185, 0]
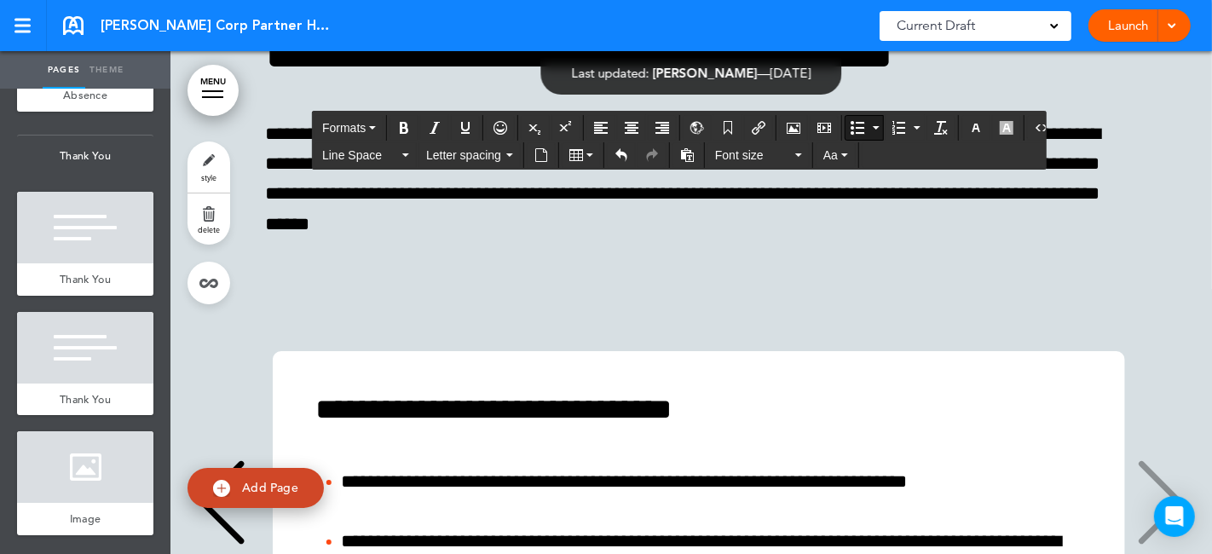
scroll to position [85143, 0]
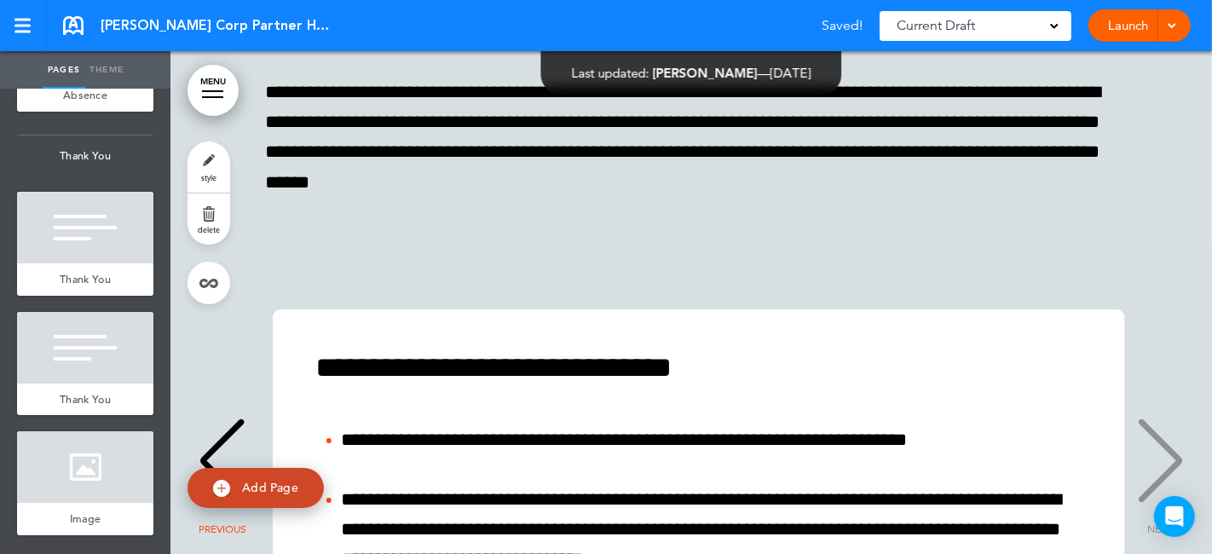
scroll to position [0, 1001]
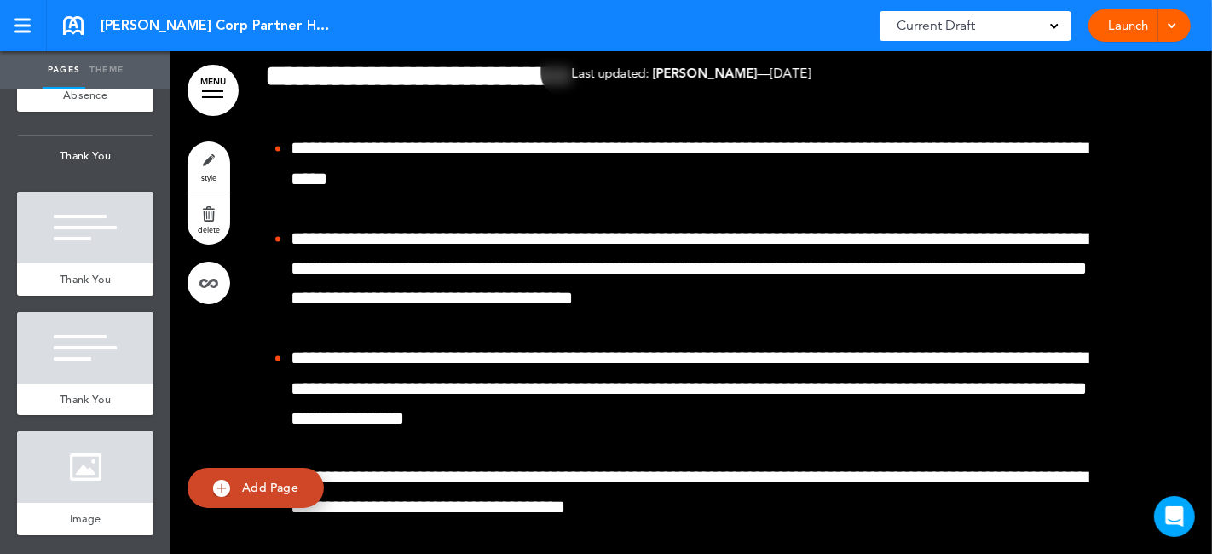
scroll to position [84196, 0]
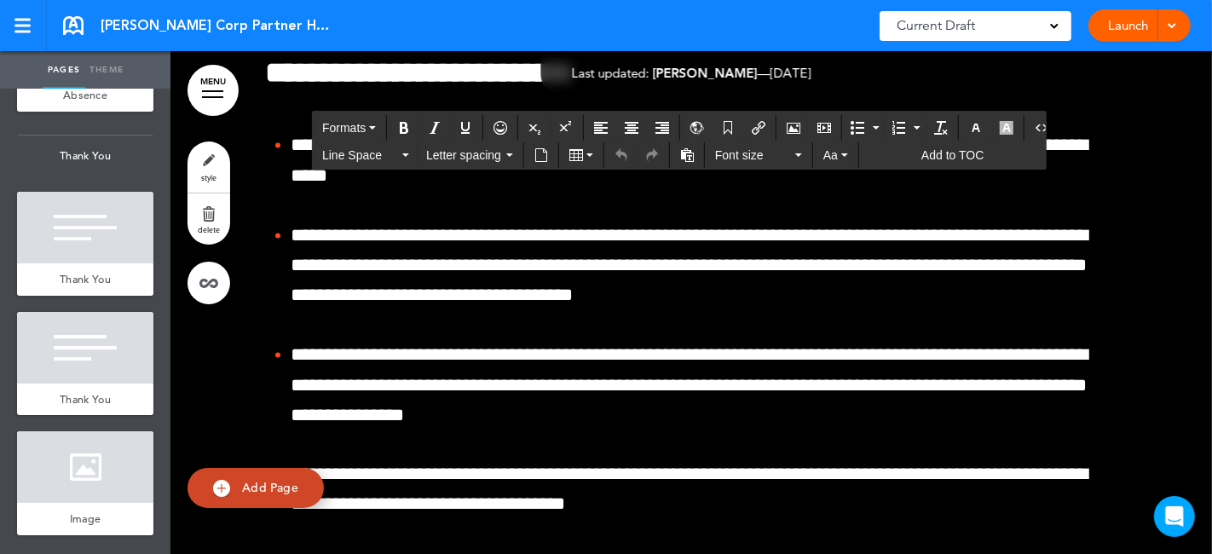
drag, startPoint x: 260, startPoint y: 228, endPoint x: 396, endPoint y: 232, distance: 136.5
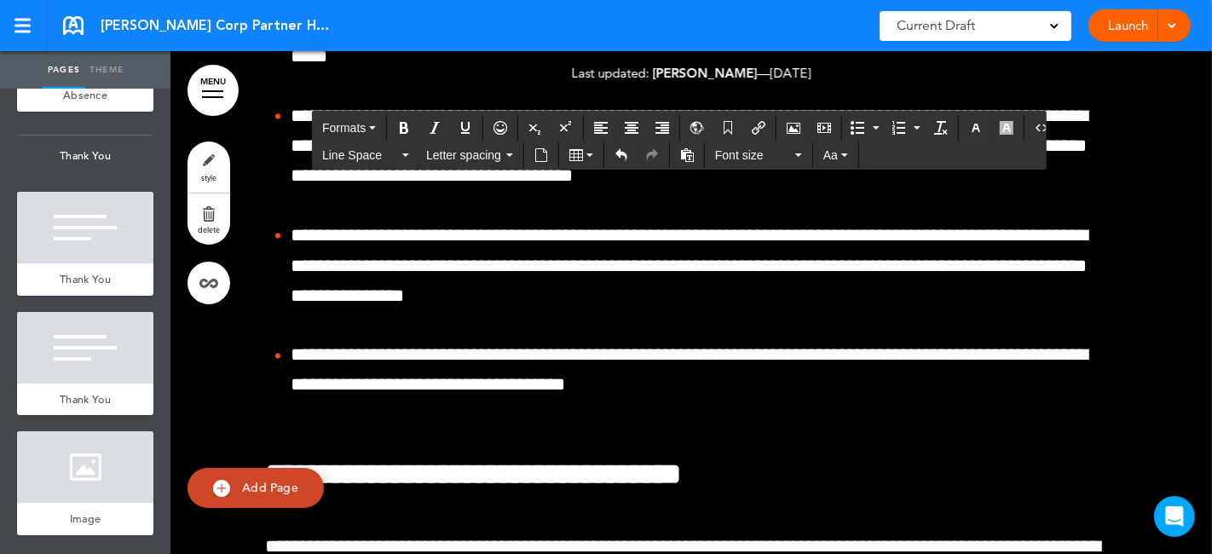
scroll to position [84291, 0]
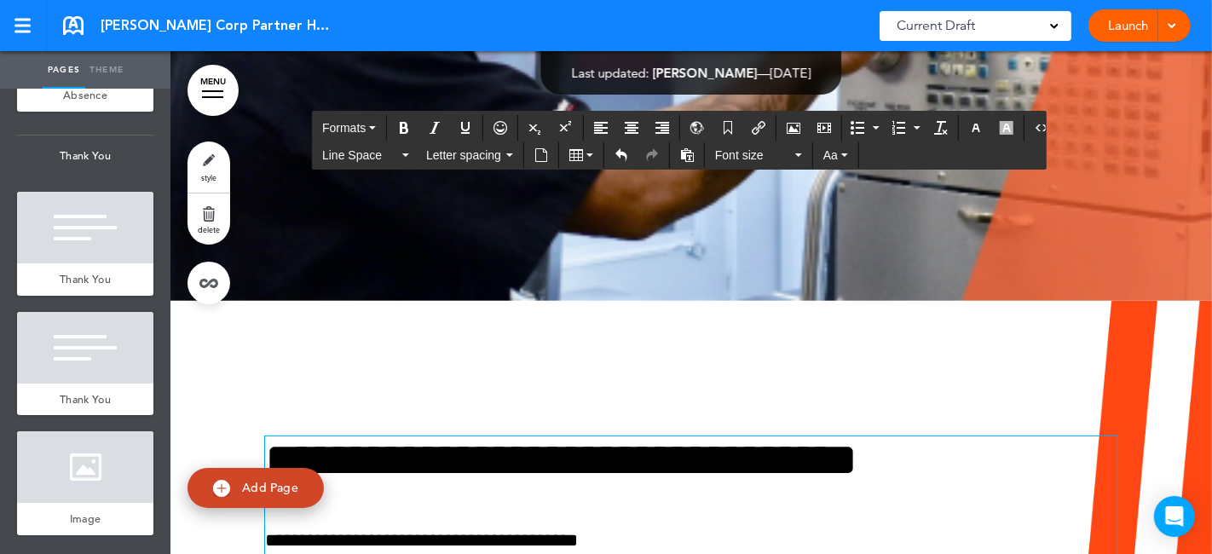
scroll to position [82017, 0]
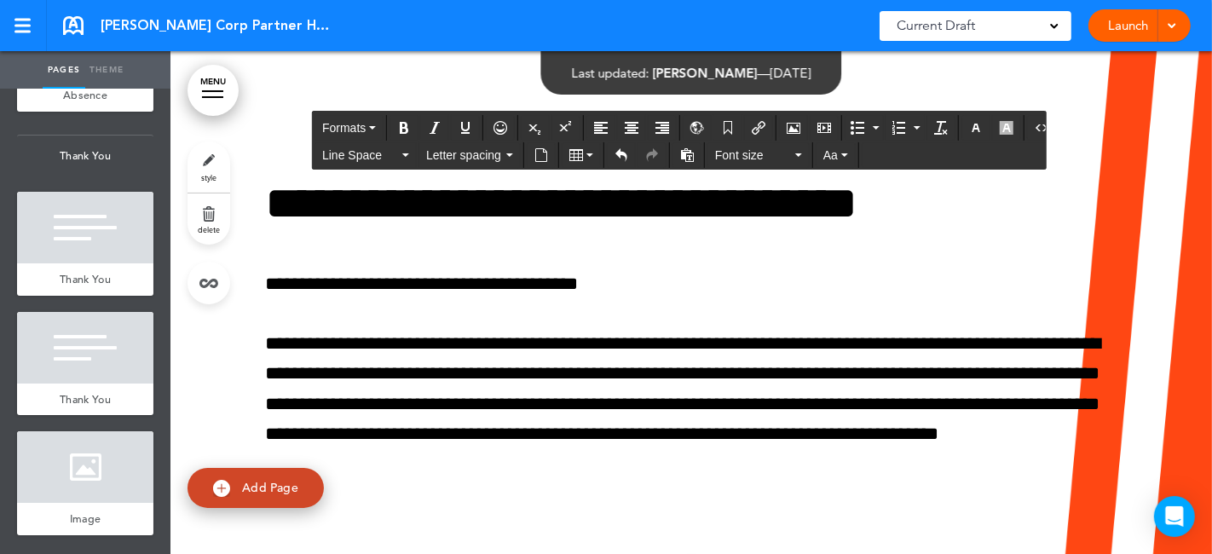
scroll to position [82301, 0]
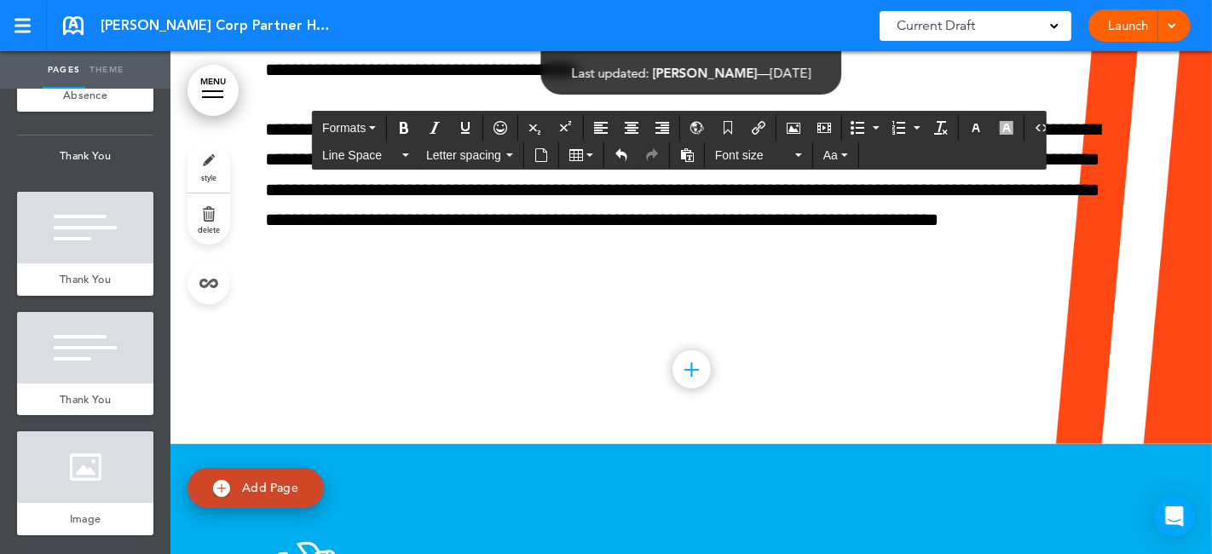
scroll to position [0, 0]
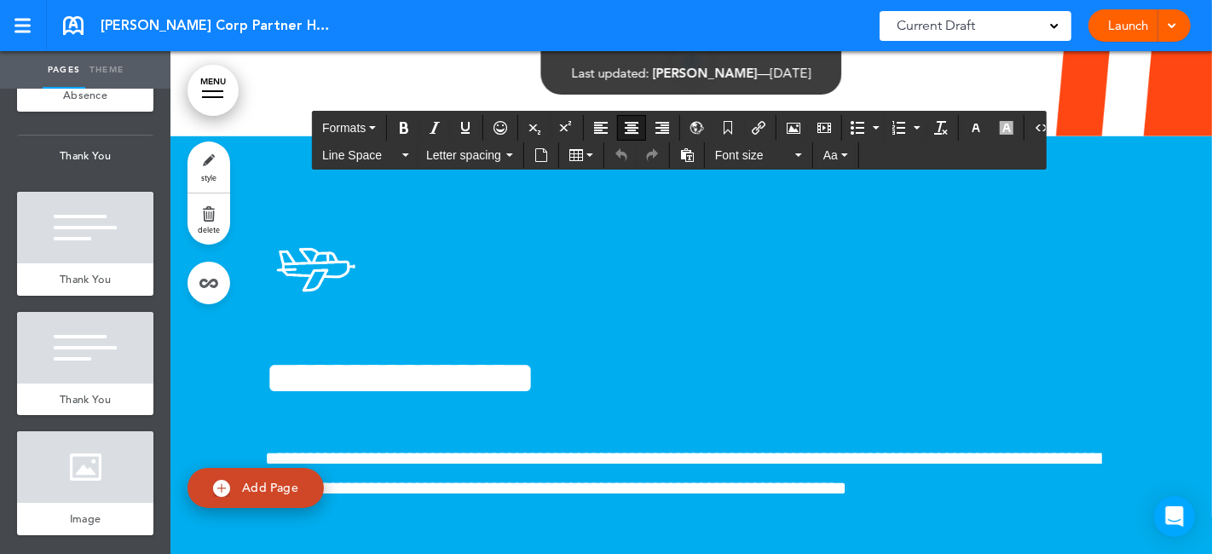
scroll to position [82870, 0]
